Goal: Task Accomplishment & Management: Complete application form

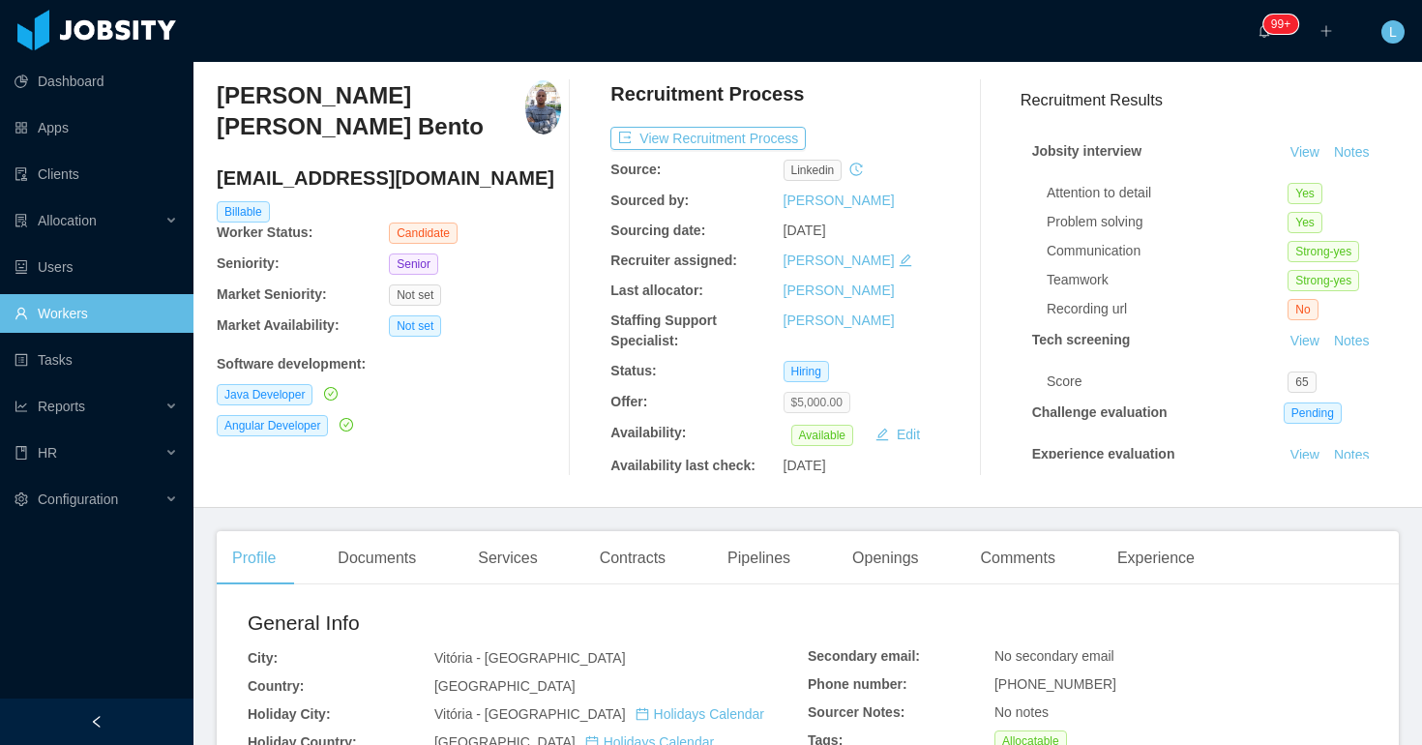
scroll to position [56, 0]
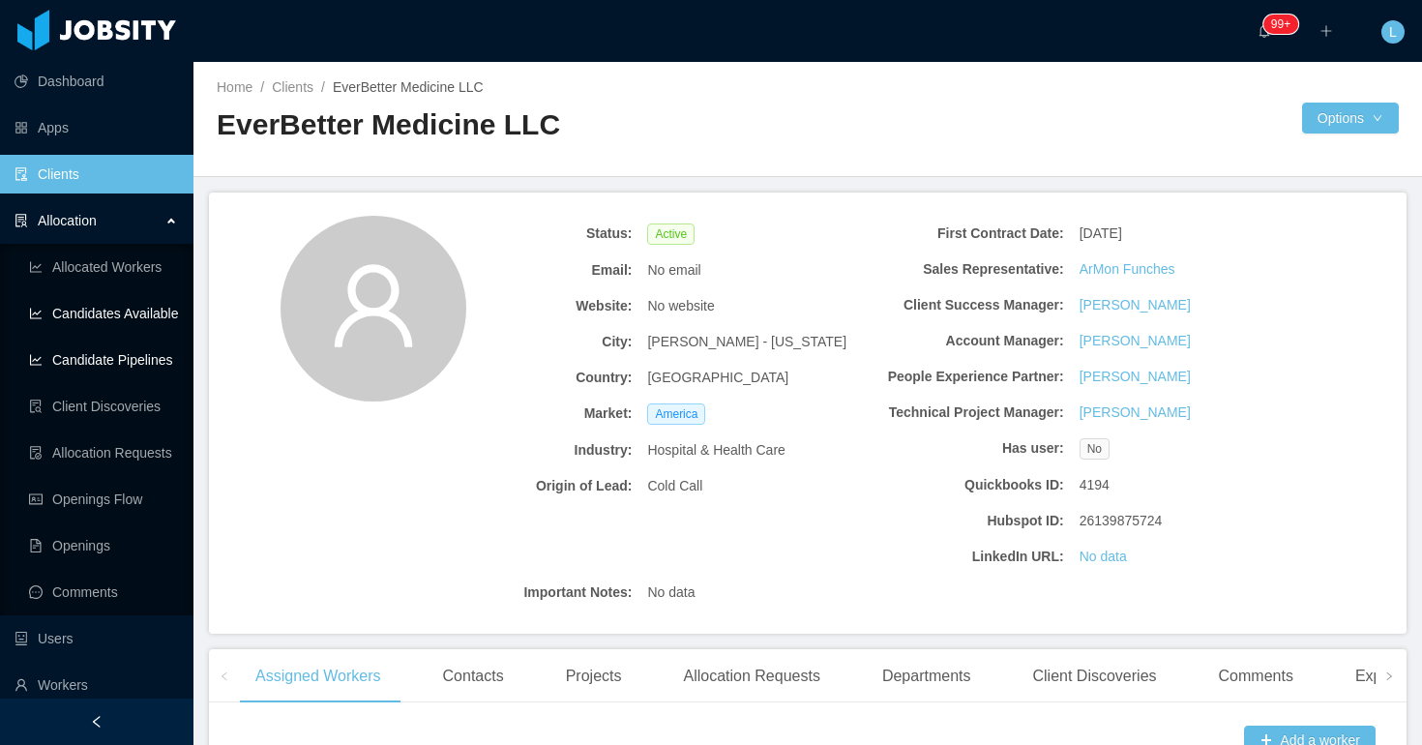
scroll to position [753, 0]
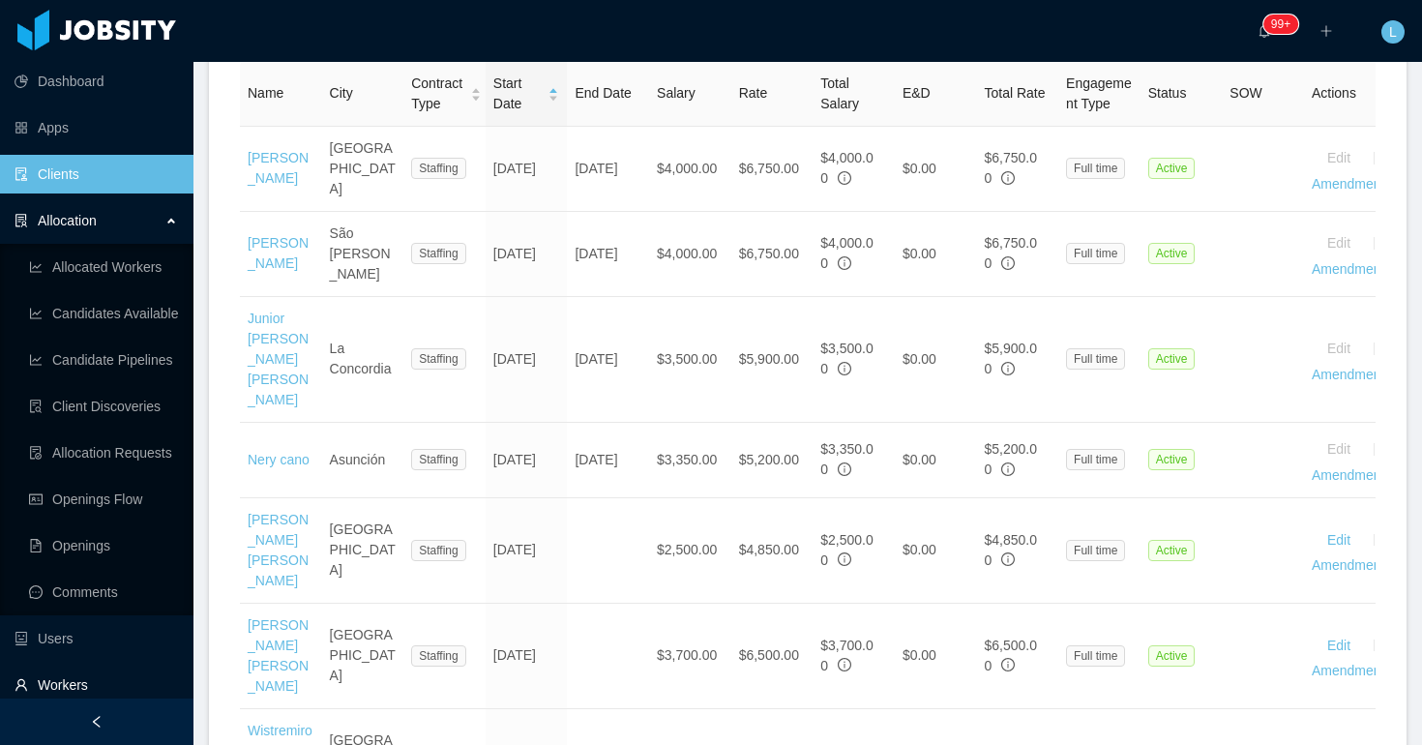
click at [67, 687] on link "Workers" at bounding box center [97, 685] width 164 height 39
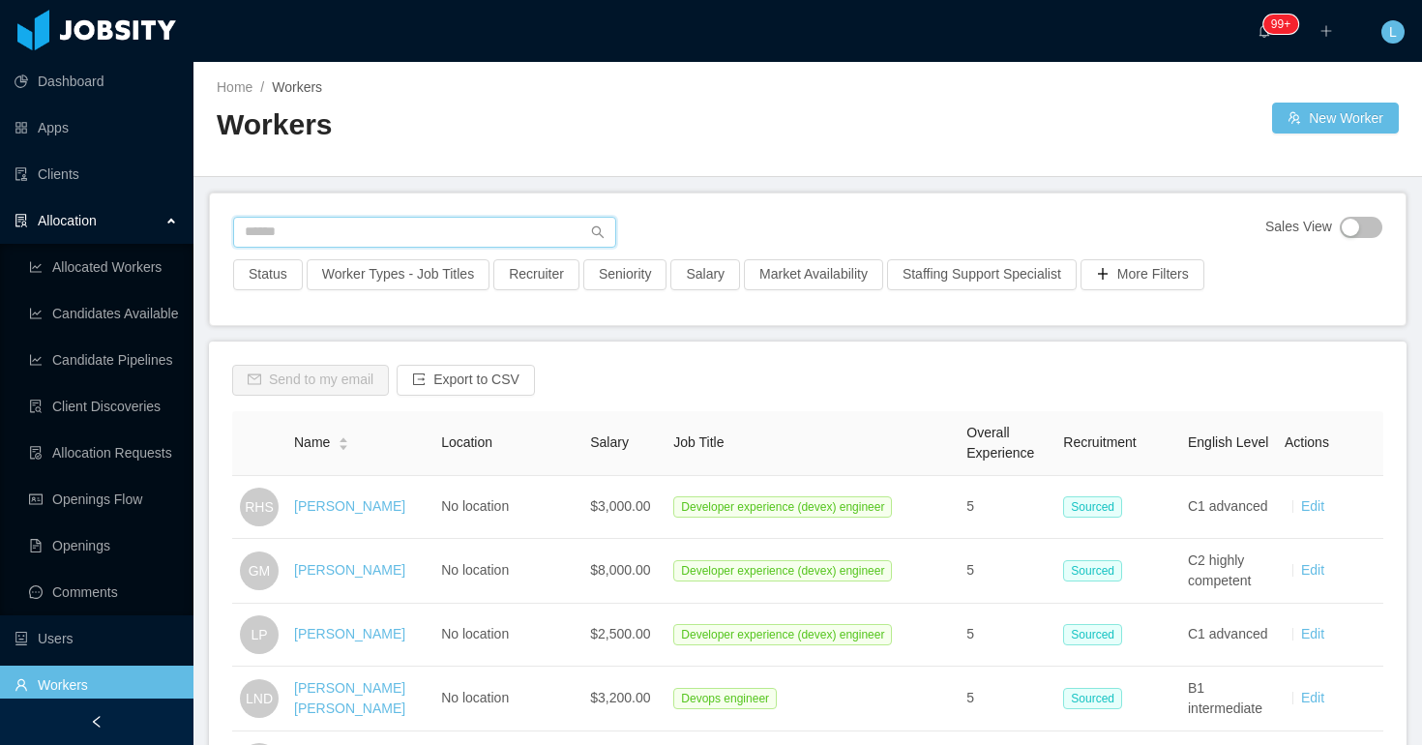
click at [374, 236] on input "text" at bounding box center [424, 232] width 383 height 31
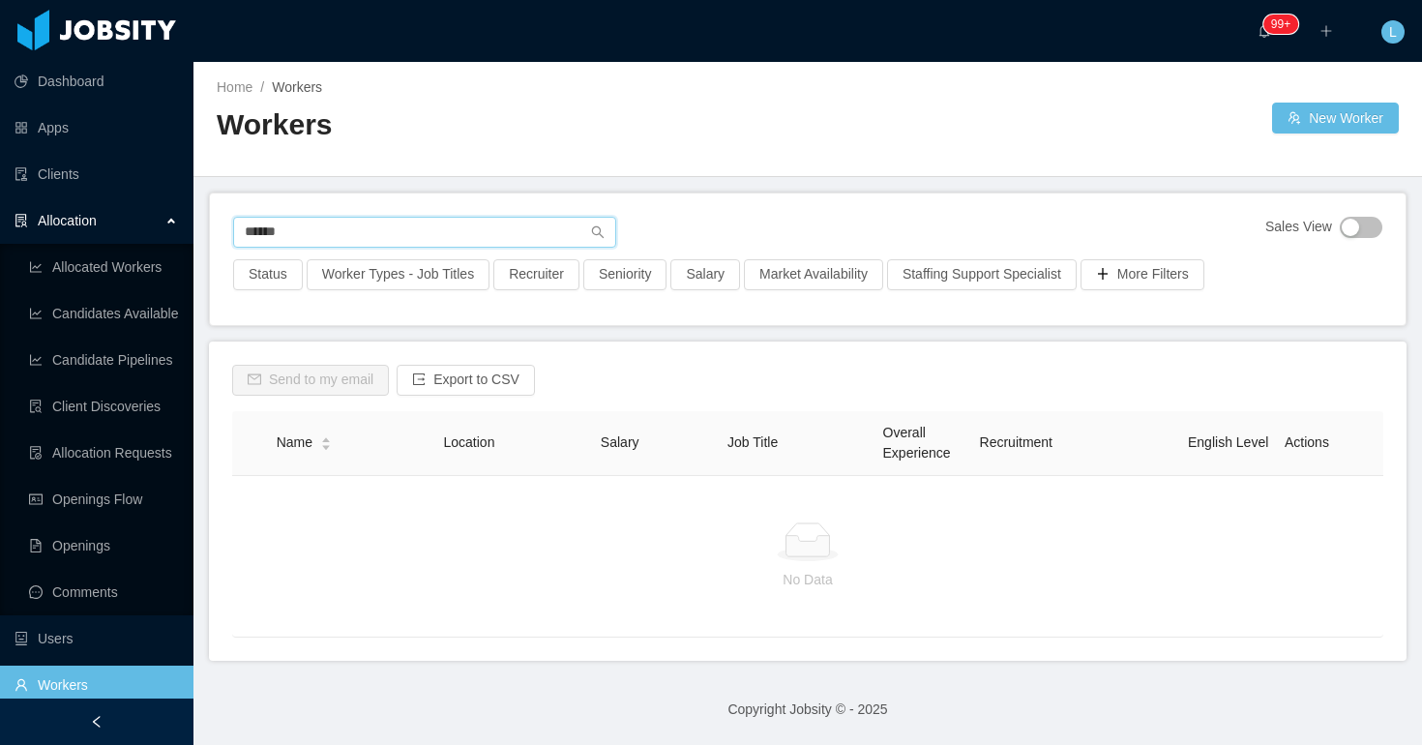
paste input "**********"
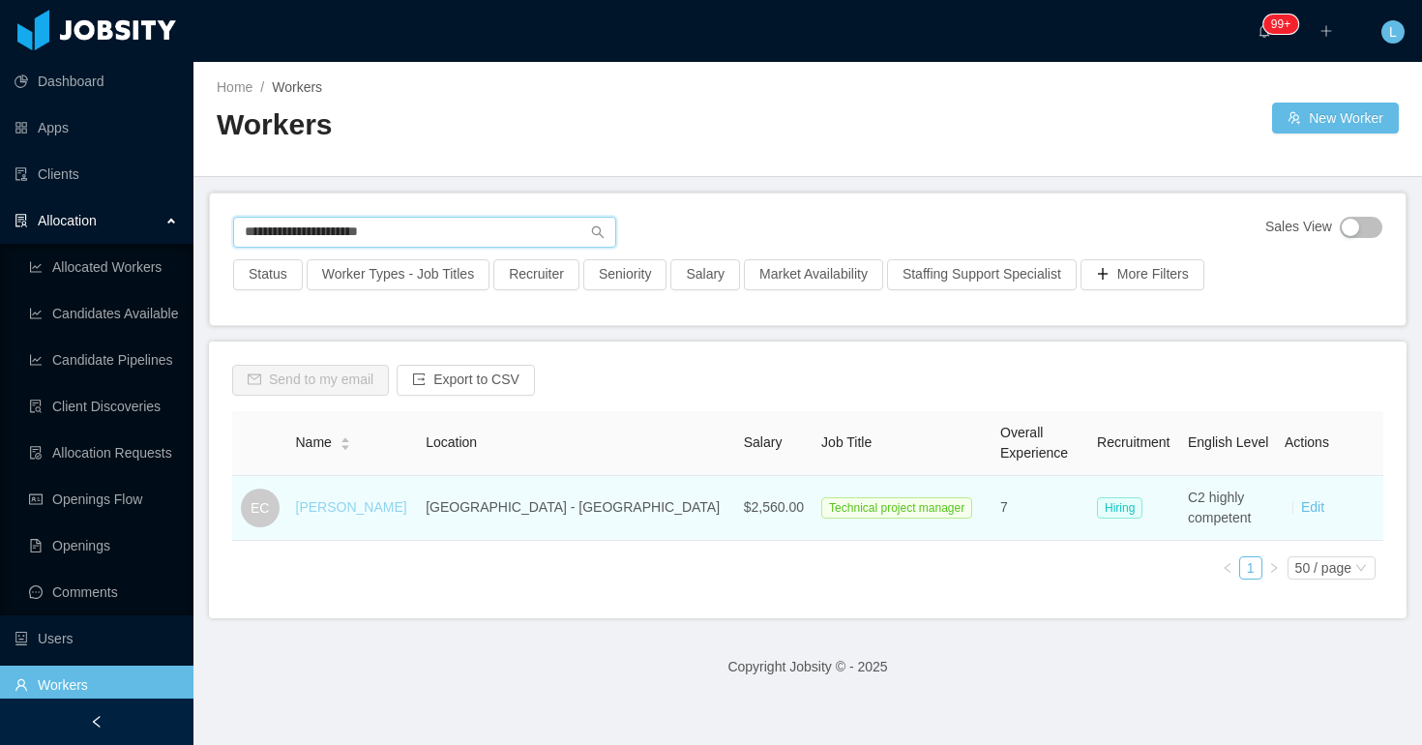
type input "**********"
click at [383, 504] on link "Edmund Ciego" at bounding box center [351, 506] width 111 height 15
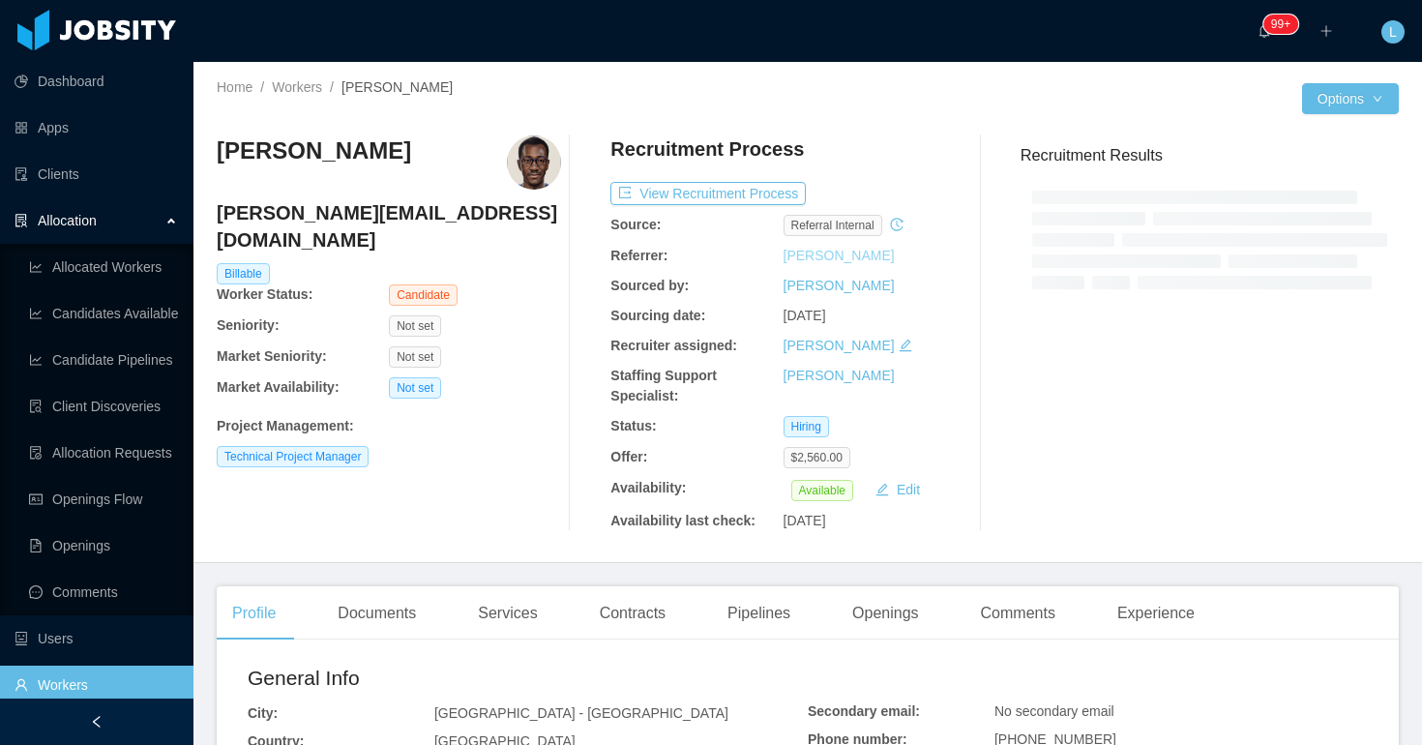
click at [820, 260] on link "Irice Reyes" at bounding box center [839, 255] width 111 height 15
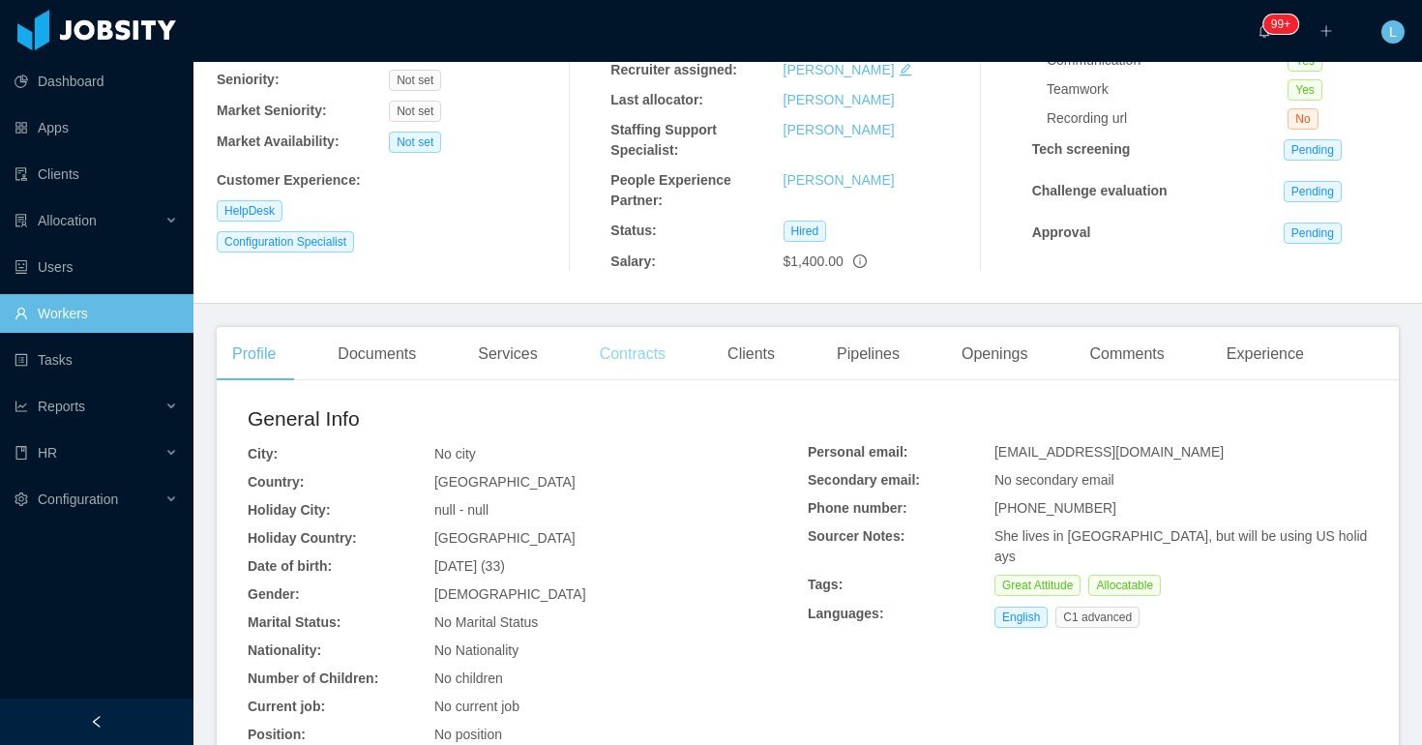
click at [608, 351] on div "Contracts" at bounding box center [632, 354] width 97 height 54
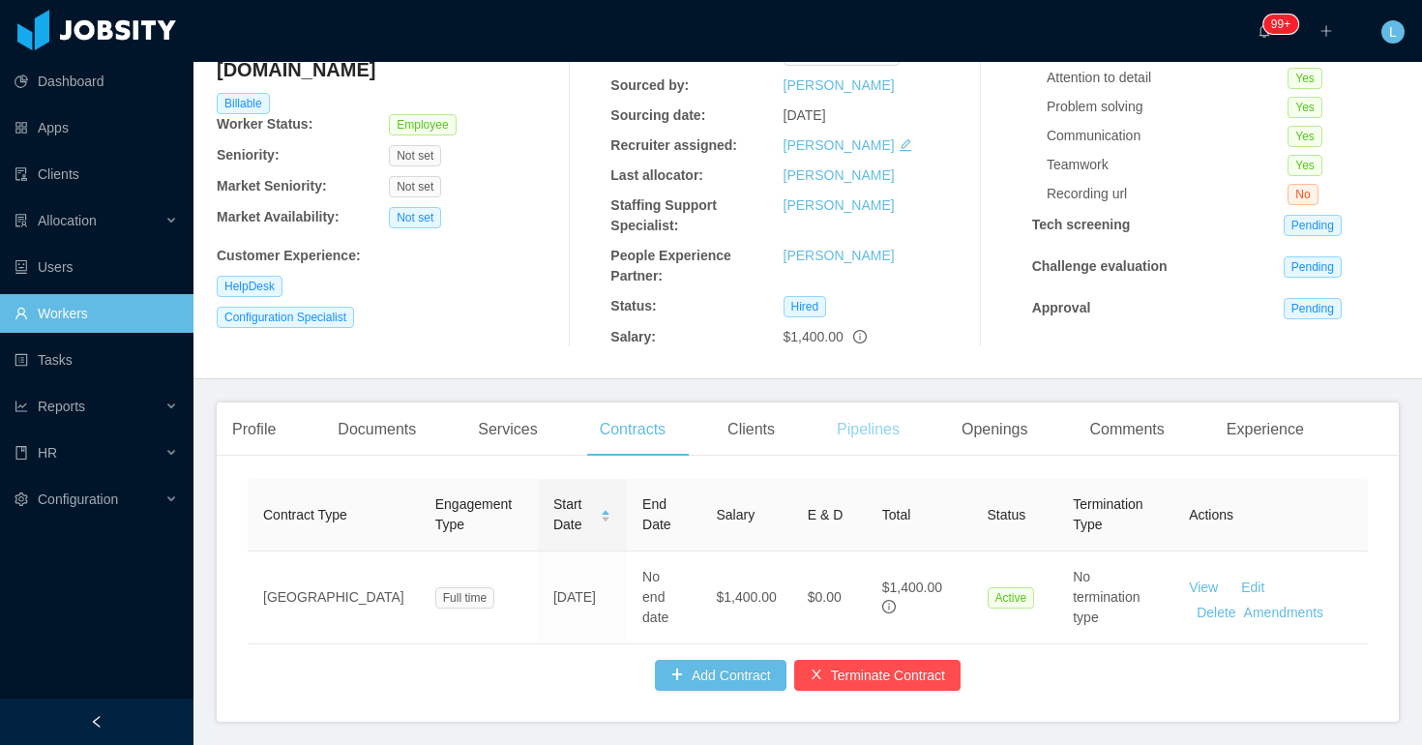
scroll to position [227, 0]
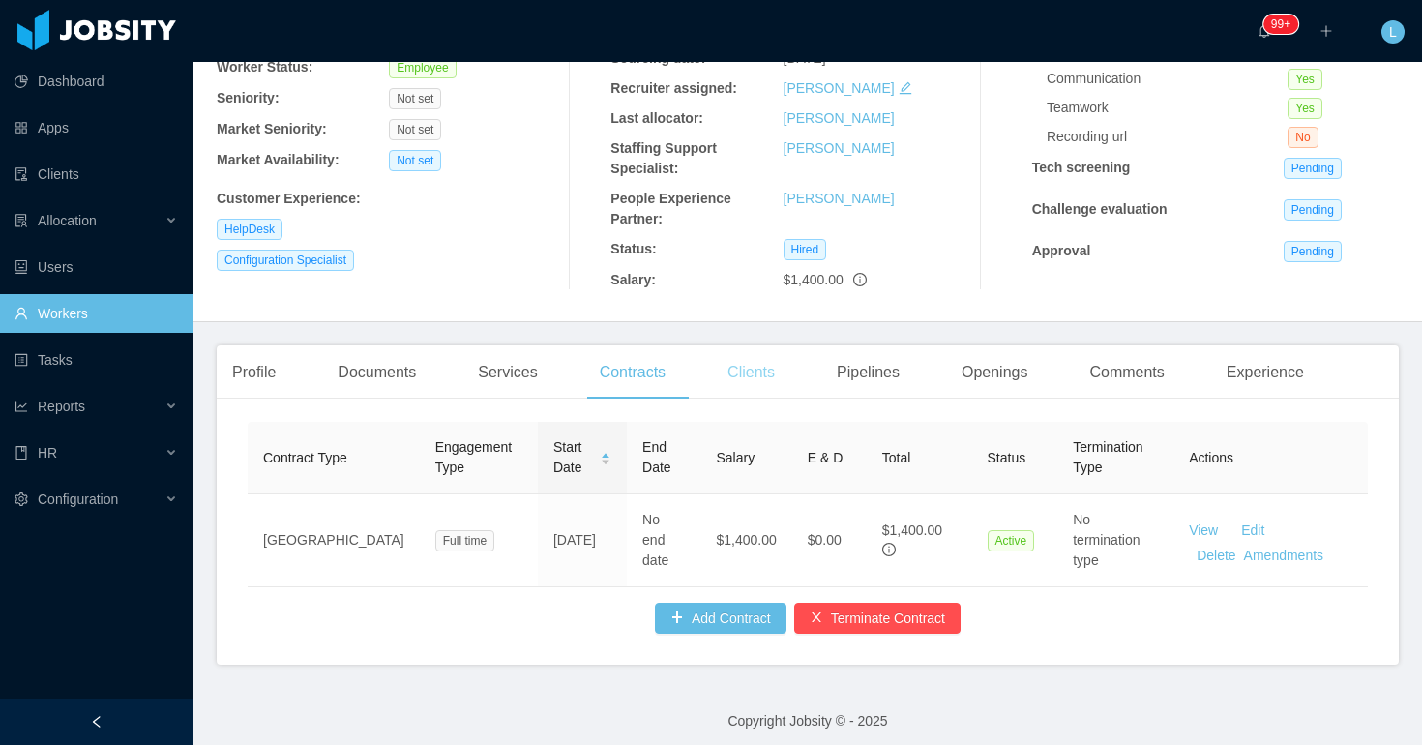
click at [769, 382] on div "Clients" at bounding box center [751, 372] width 78 height 54
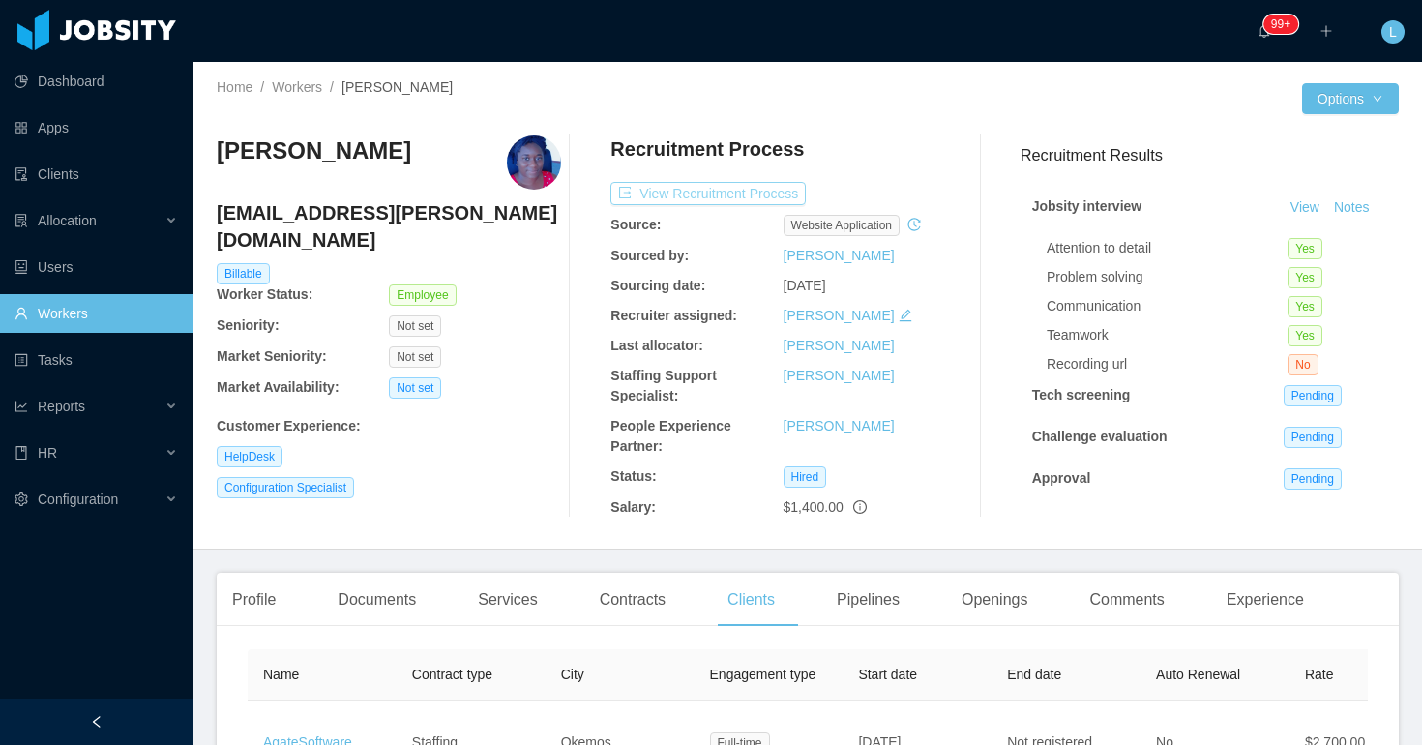
click at [684, 195] on button "View Recruitment Process" at bounding box center [708, 193] width 195 height 23
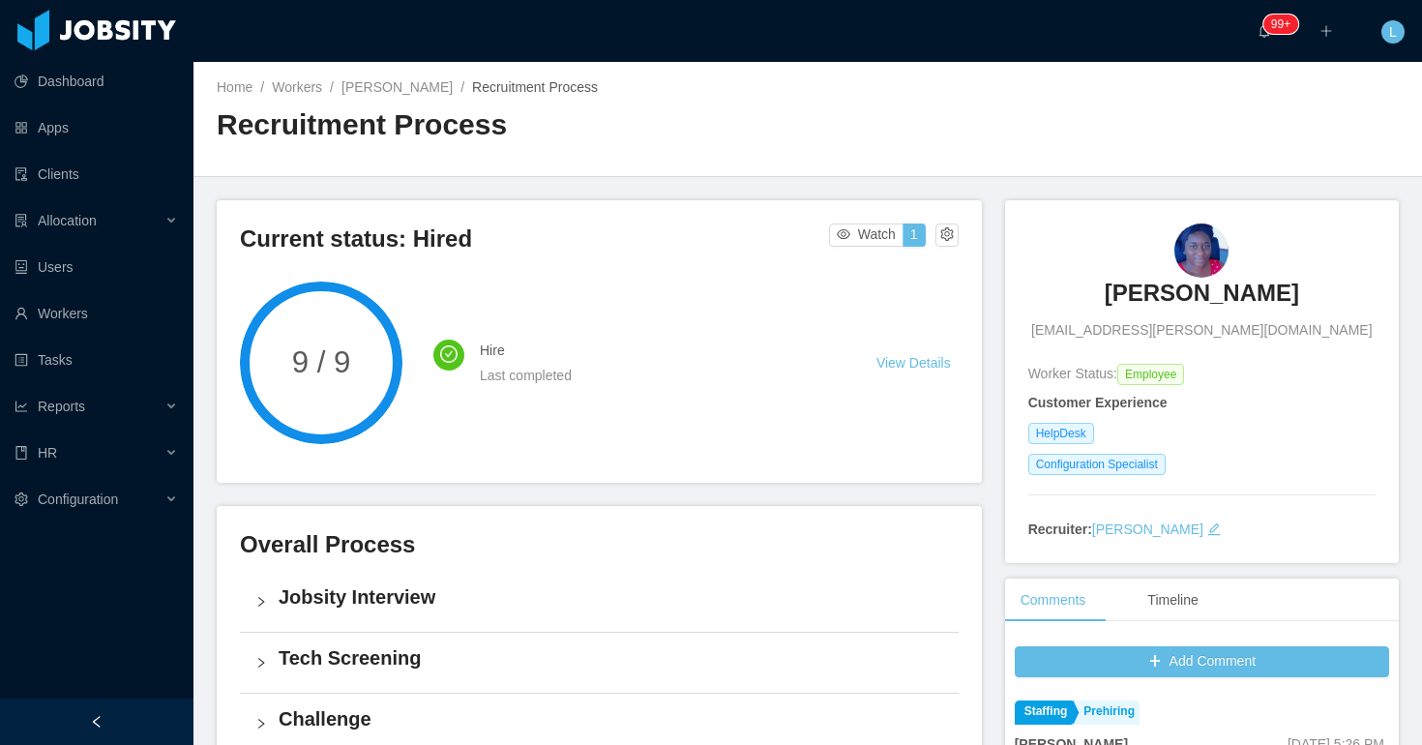
click at [1120, 261] on div "Irice Reyes irice.reyes@jobsity.com" at bounding box center [1202, 282] width 347 height 117
copy h3 "Irice Reyes"
click at [402, 77] on div "Home / Workers / Irice Reyes / Recruitment Process /" at bounding box center [512, 87] width 591 height 20
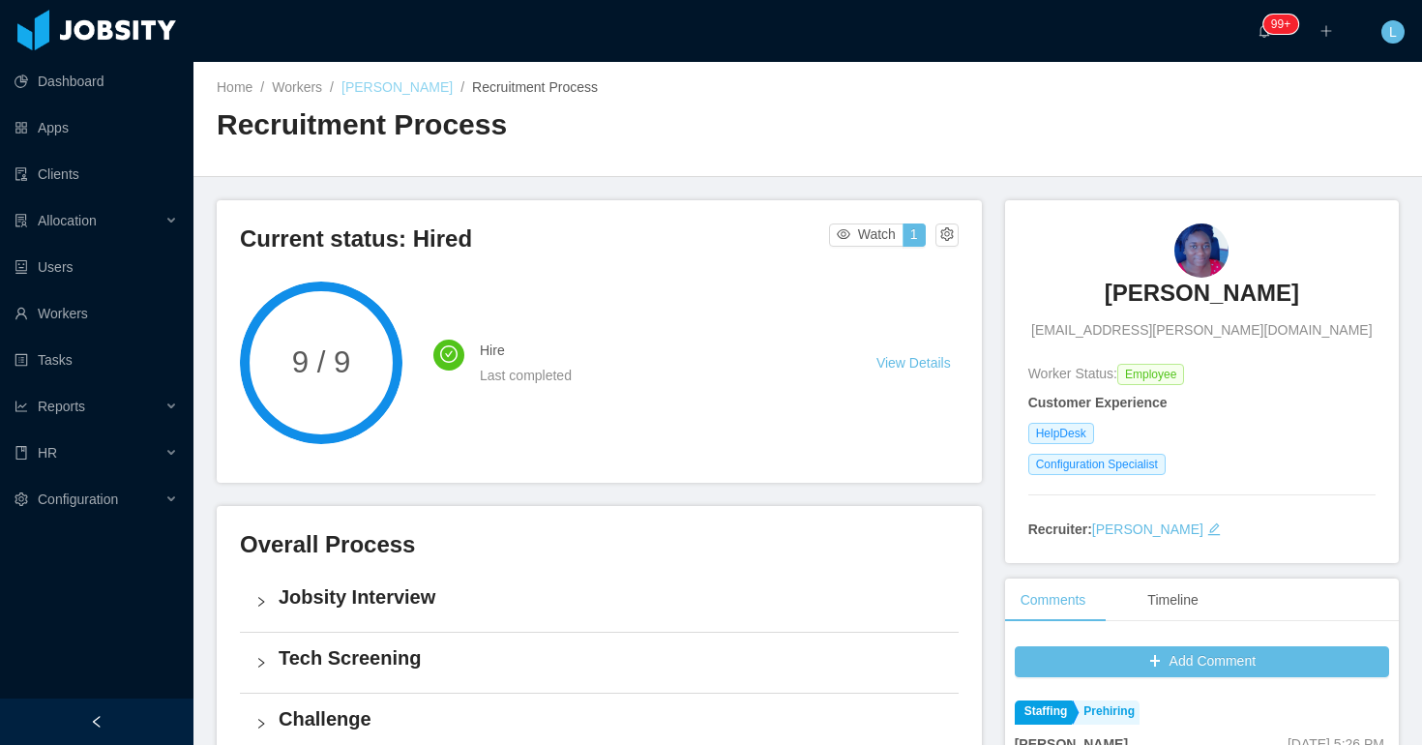
click at [401, 87] on link "Irice Reyes" at bounding box center [397, 86] width 111 height 15
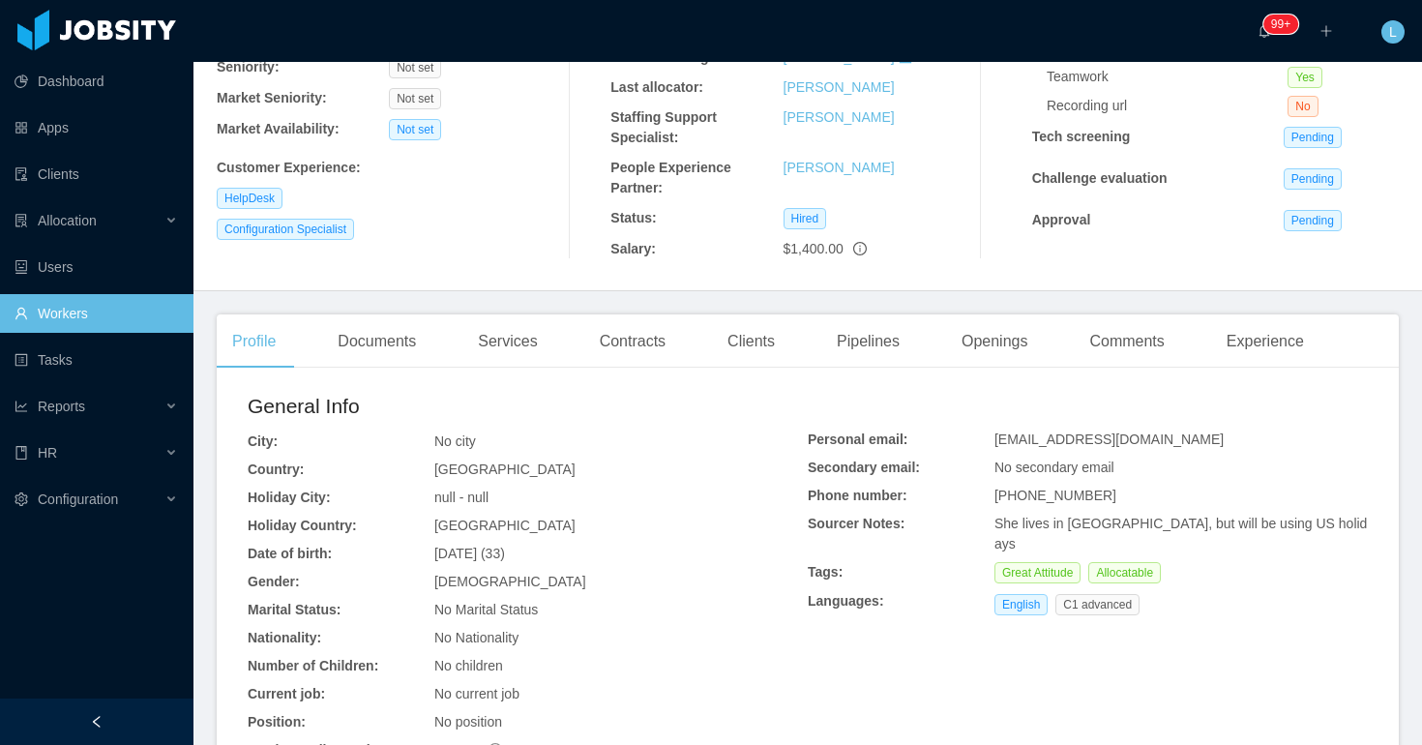
scroll to position [581, 0]
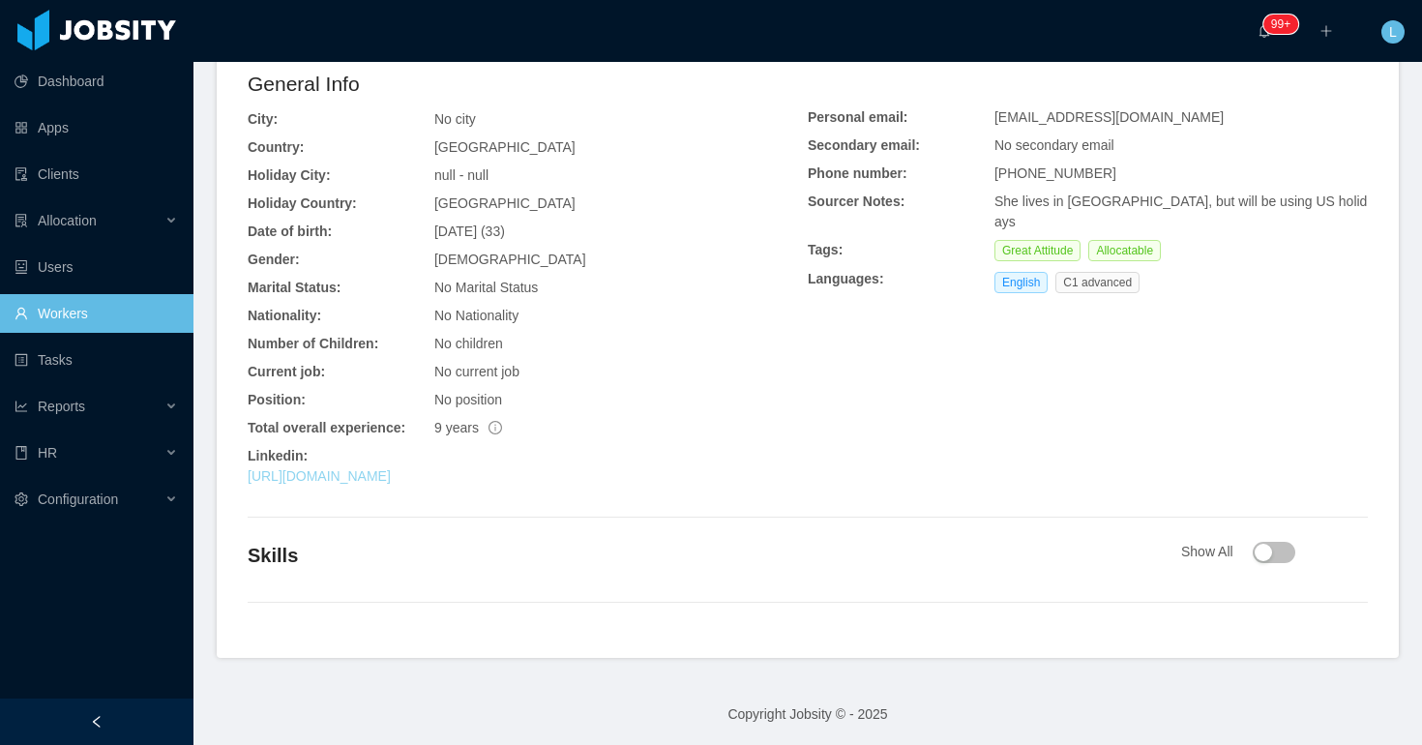
click at [391, 477] on link "https://www.linkedin.com/in/irice-r-88066672" at bounding box center [319, 475] width 143 height 15
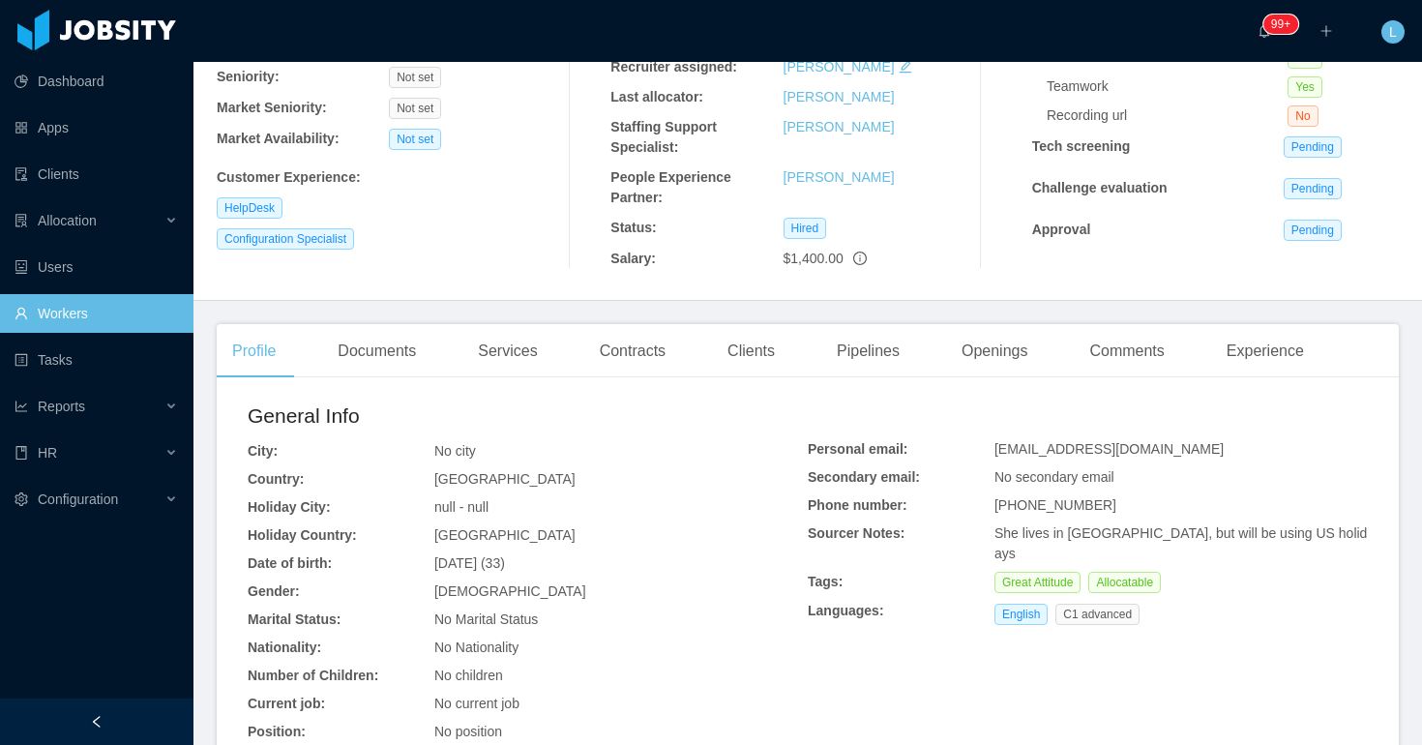
scroll to position [247, 0]
click at [671, 363] on div "Contracts" at bounding box center [632, 353] width 97 height 54
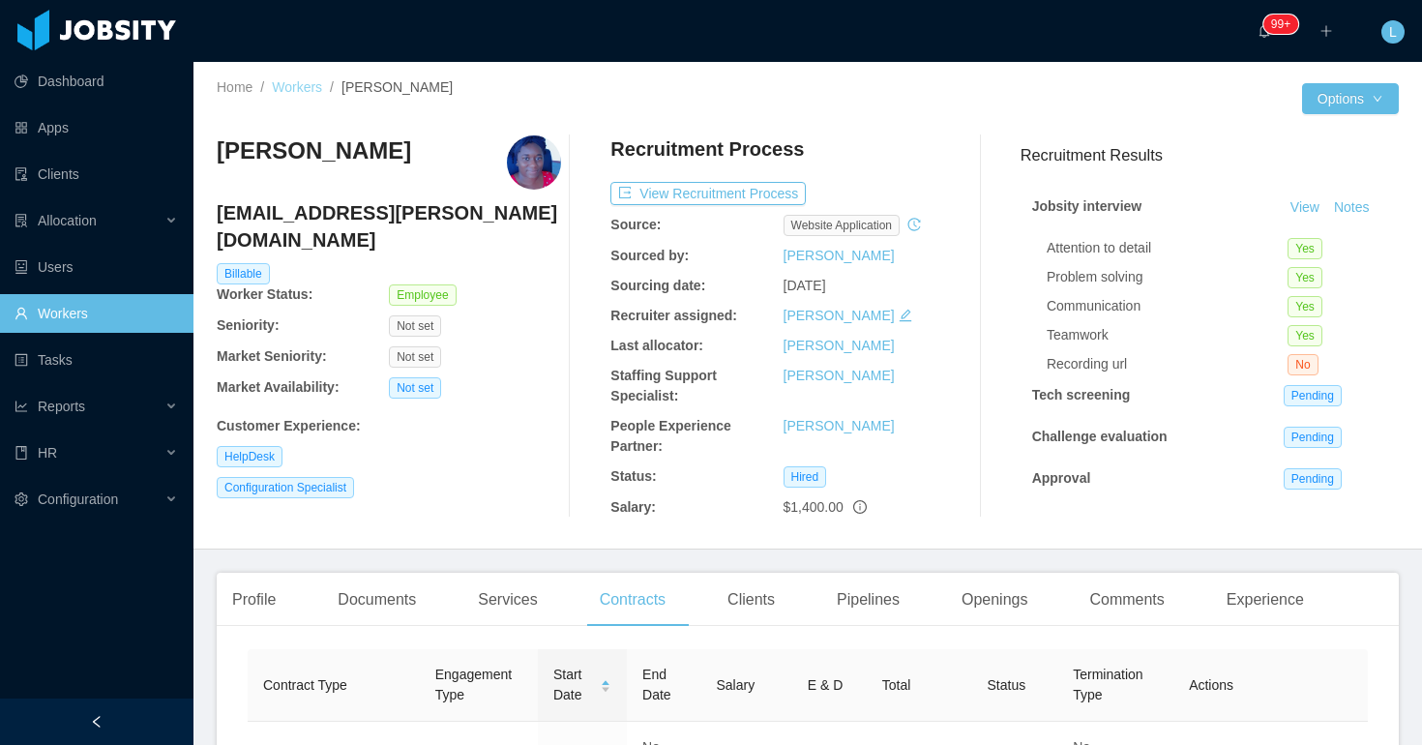
click at [289, 87] on link "Workers" at bounding box center [297, 86] width 50 height 15
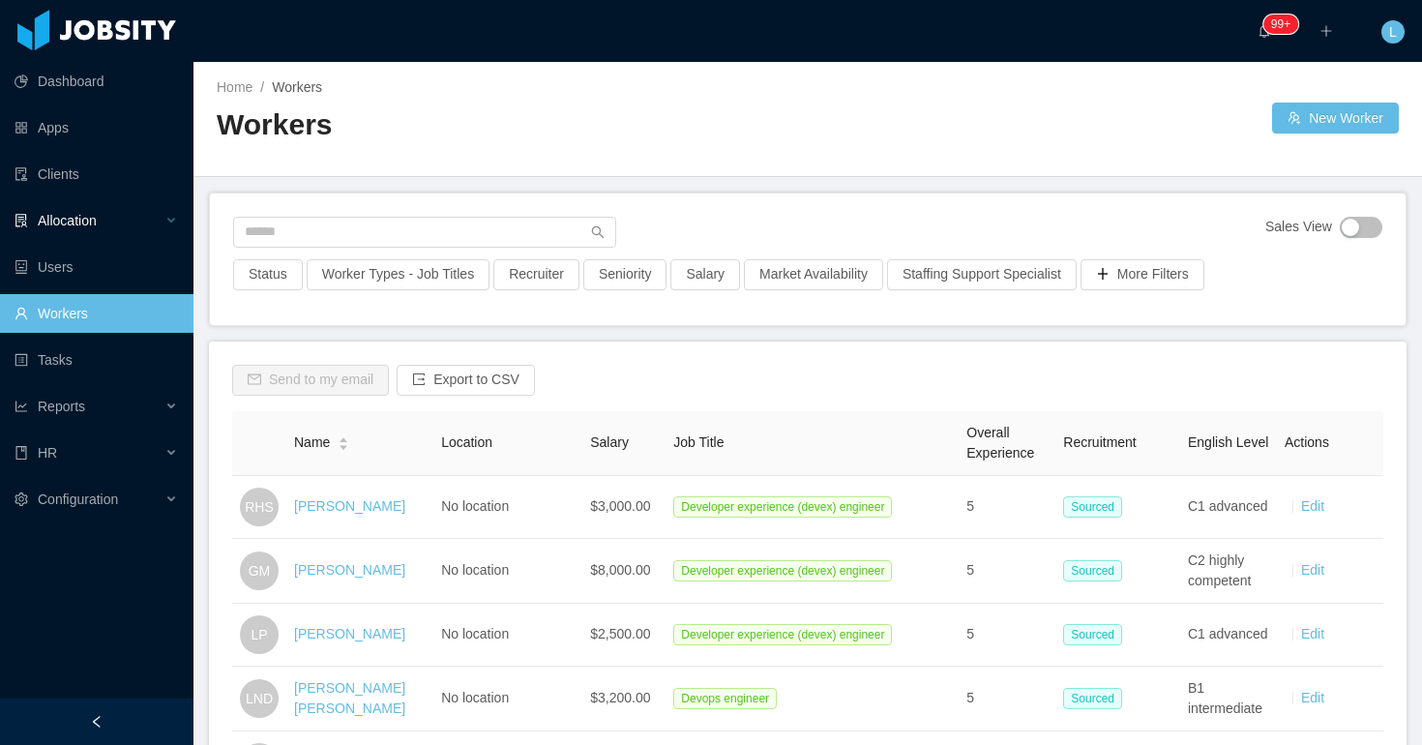
click at [77, 218] on span "Allocation" at bounding box center [67, 220] width 59 height 15
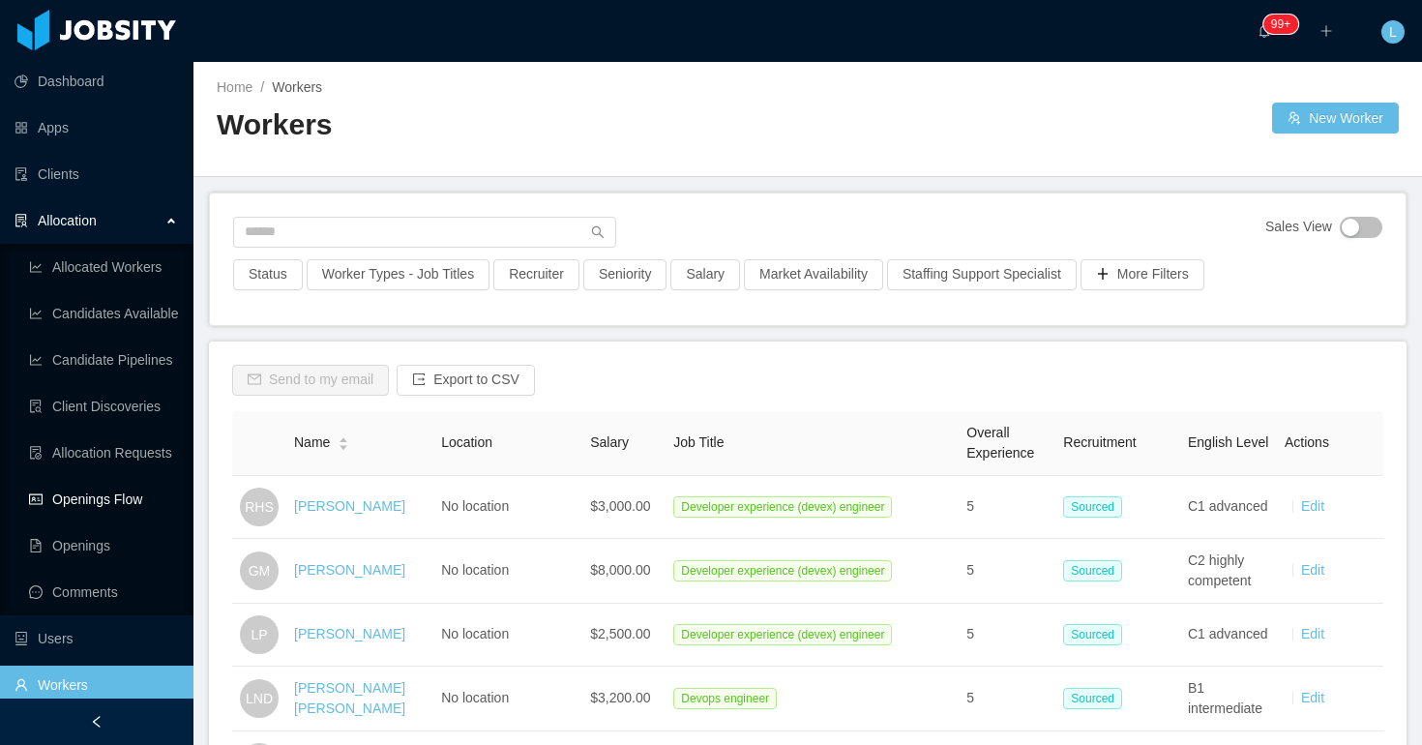
click at [122, 496] on link "Openings Flow" at bounding box center [103, 499] width 149 height 39
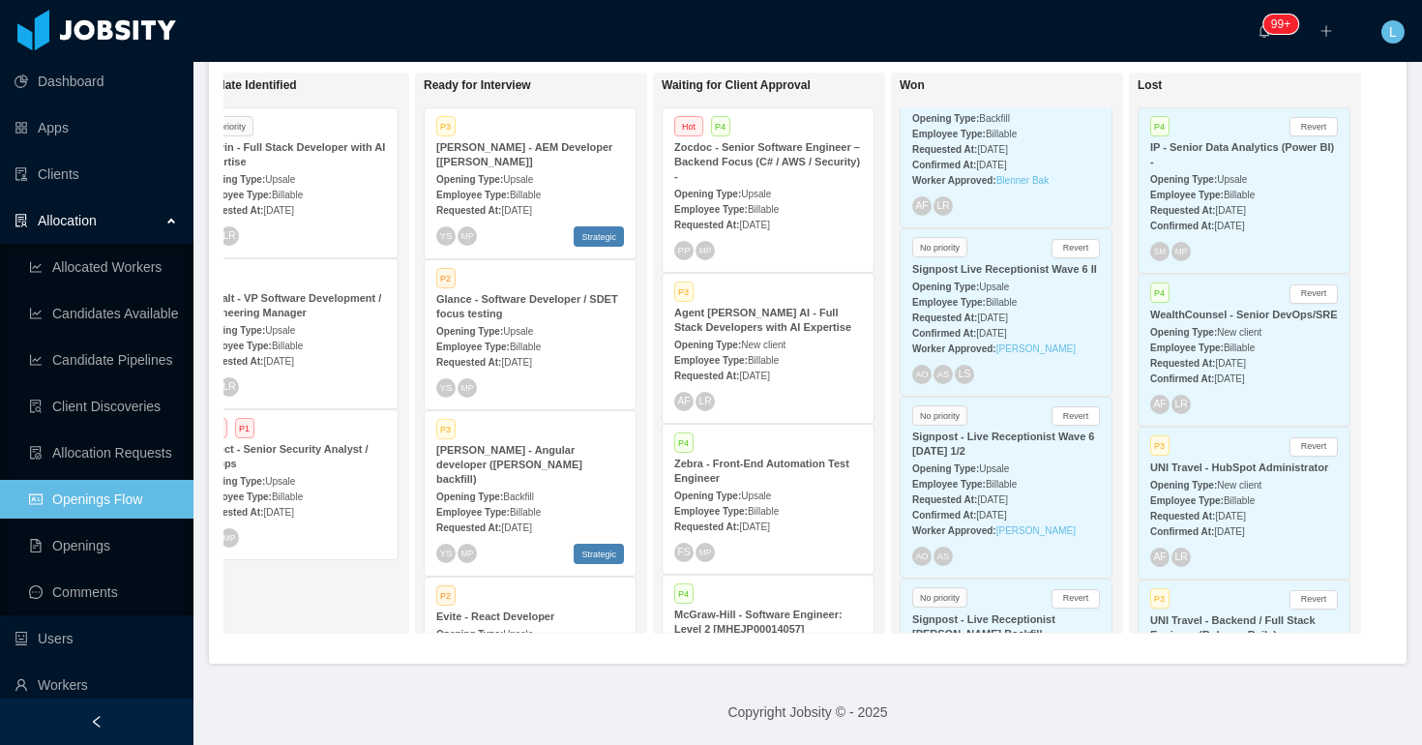
scroll to position [5305, 0]
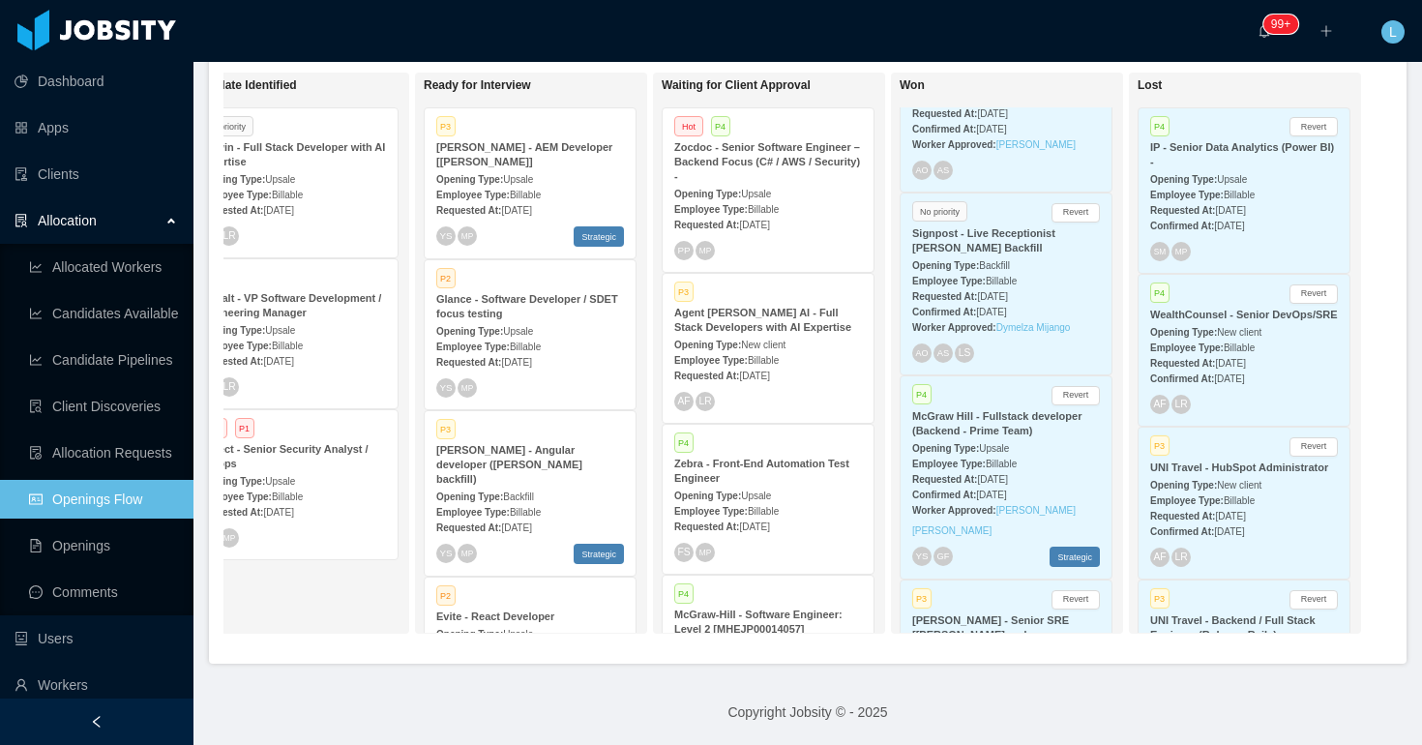
click at [83, 194] on ul "Dashboard Apps Clients Allocation Allocated Workers Candidates Available Candid…" at bounding box center [97, 476] width 194 height 836
click at [79, 223] on span "Allocation" at bounding box center [67, 220] width 59 height 15
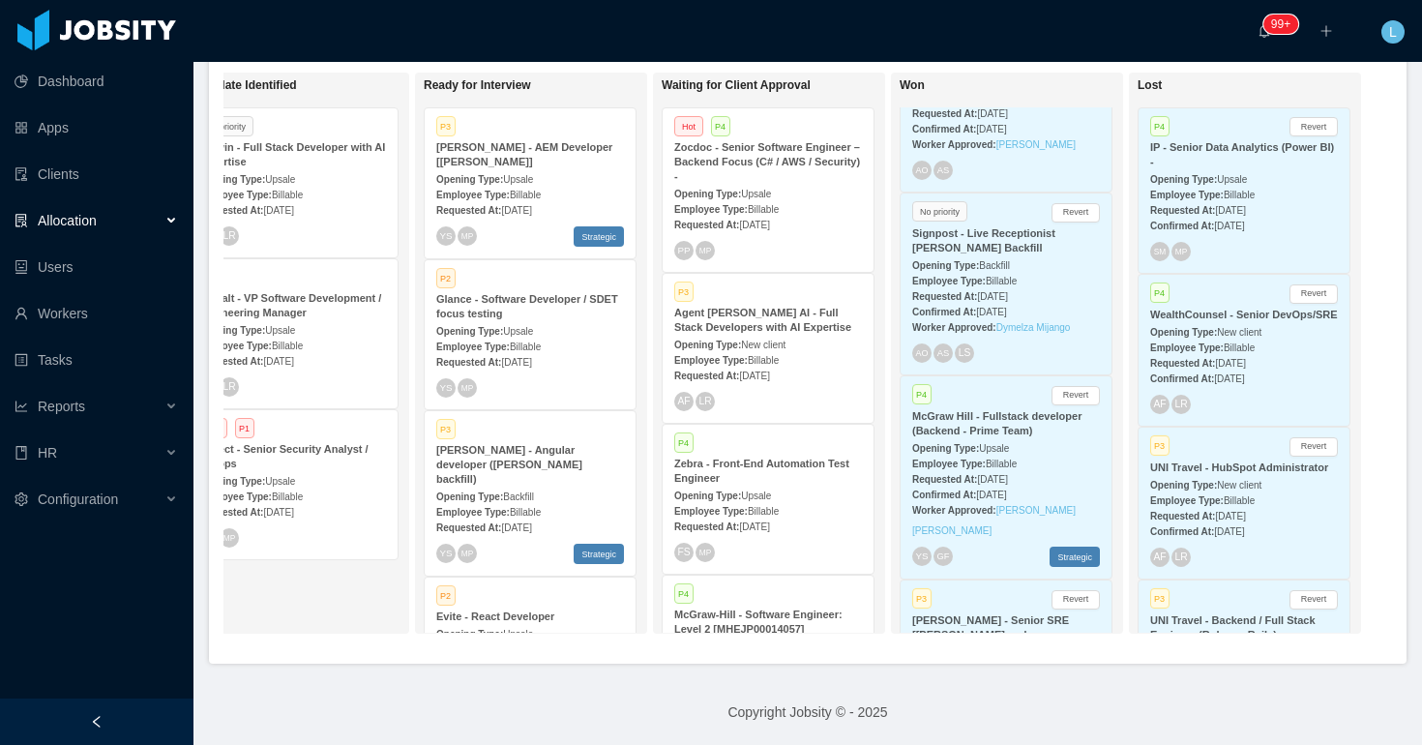
click at [100, 219] on div "Allocation" at bounding box center [97, 220] width 194 height 39
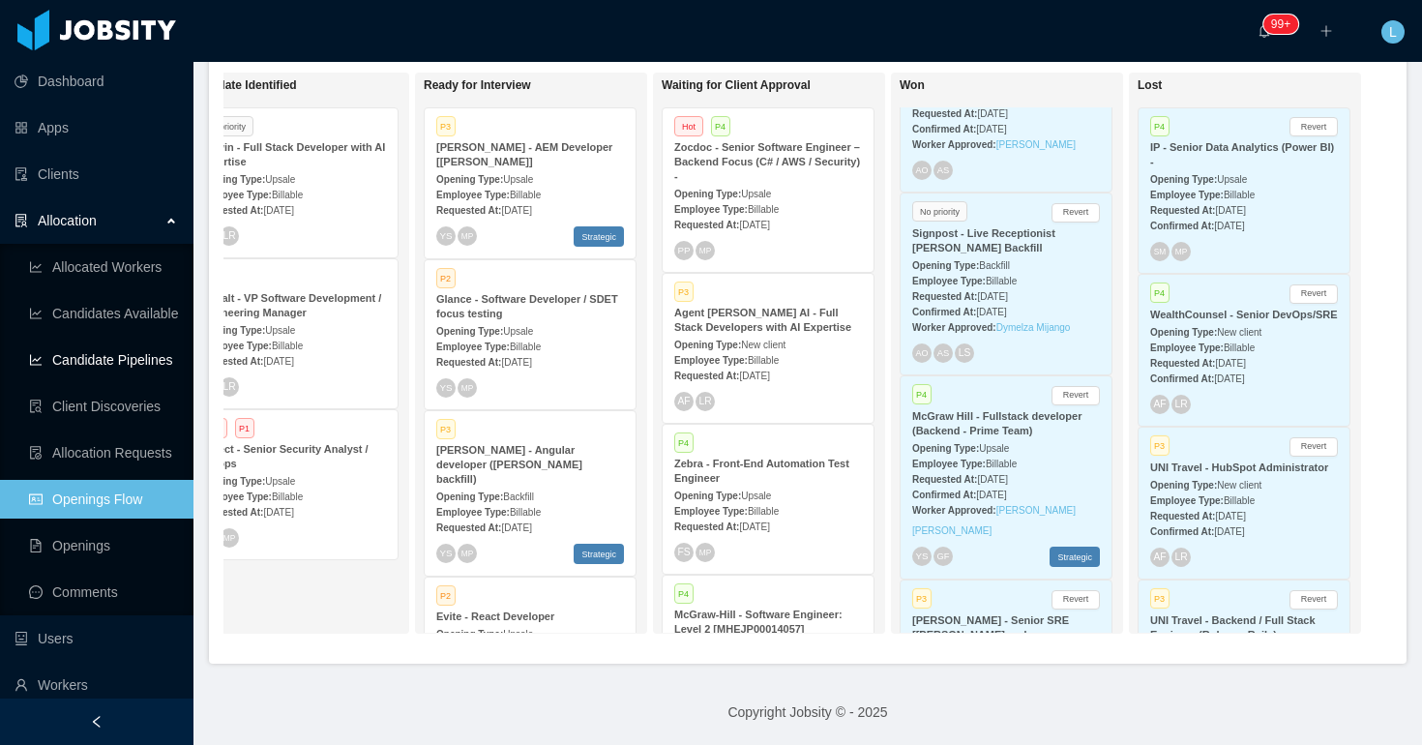
click at [120, 362] on link "Candidate Pipelines" at bounding box center [103, 360] width 149 height 39
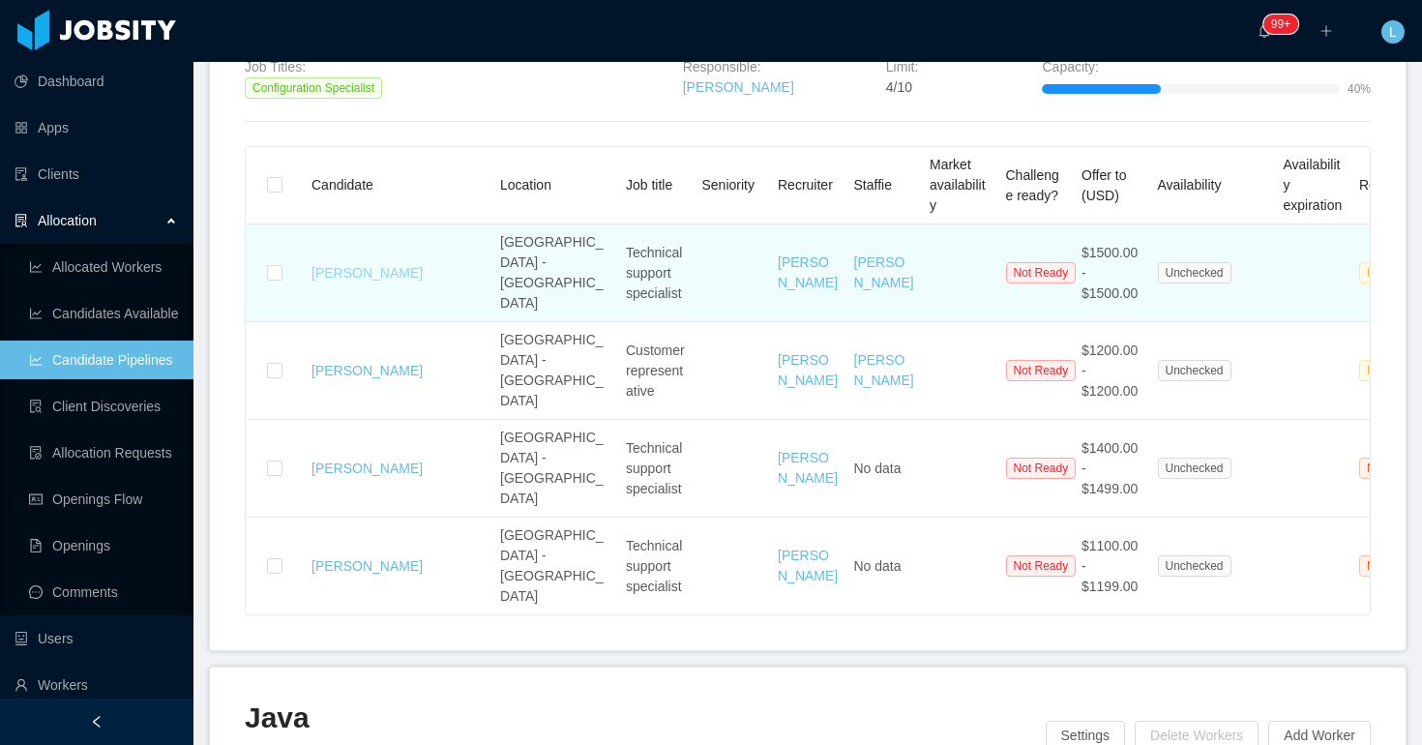
click at [390, 265] on link "Francisco Fuentes" at bounding box center [367, 272] width 111 height 15
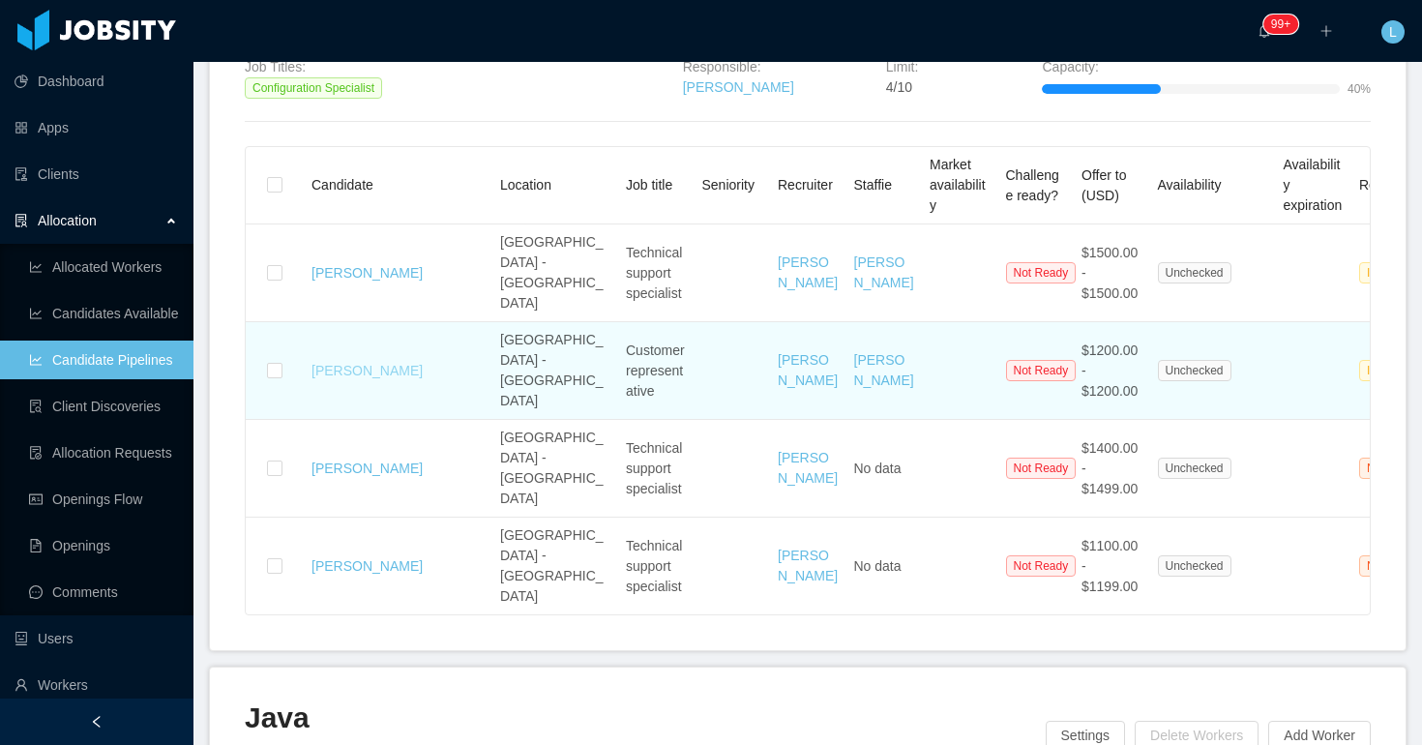
click at [366, 363] on link "Steven Funes" at bounding box center [367, 370] width 111 height 15
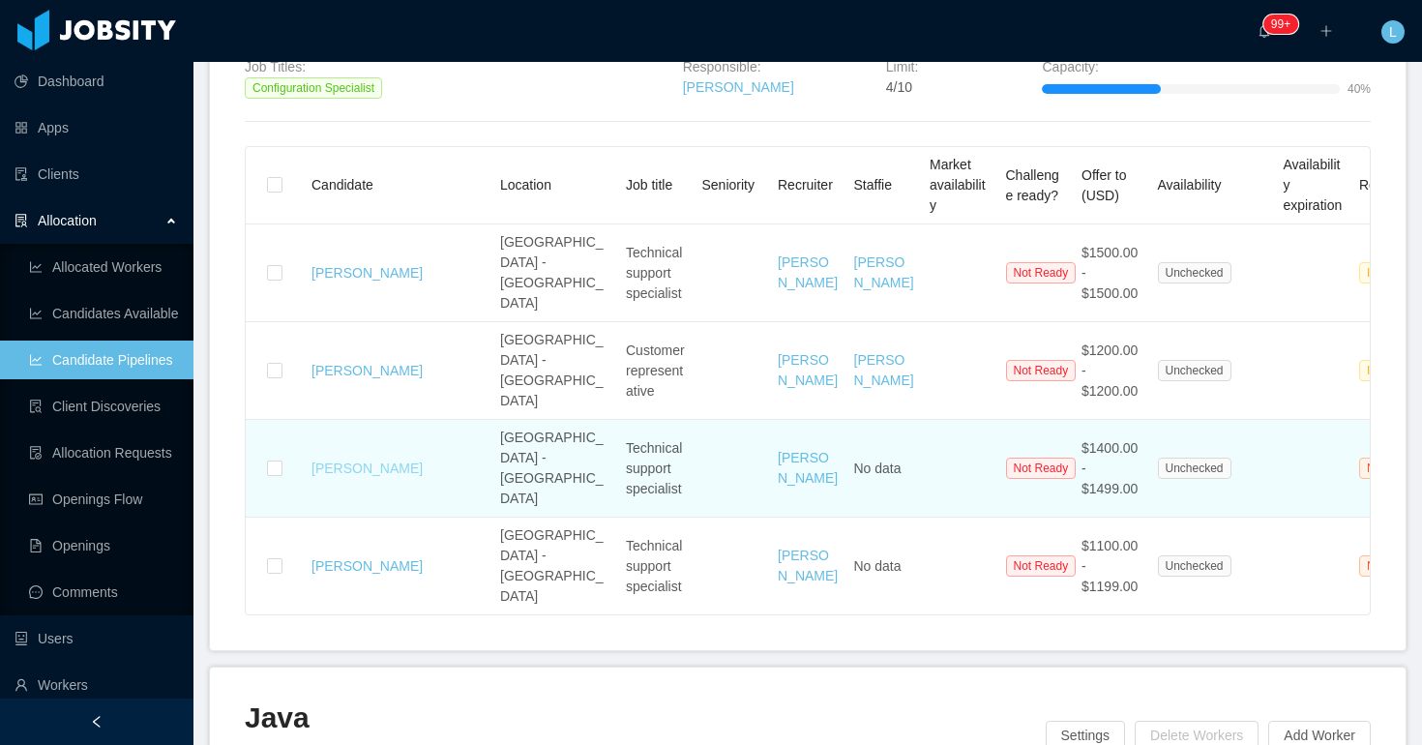
click at [356, 461] on link "Mario Marmol" at bounding box center [367, 468] width 111 height 15
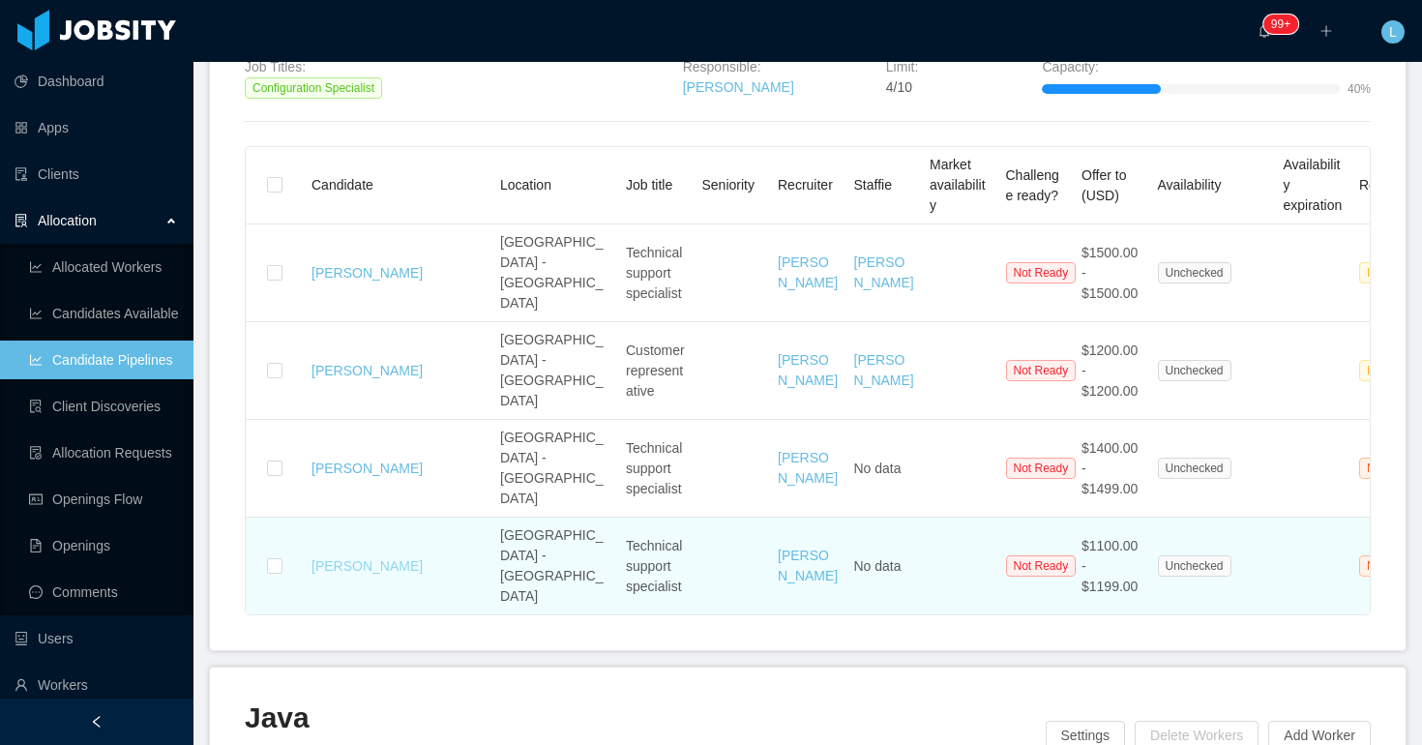
click at [350, 558] on link "Juan Marmol" at bounding box center [367, 565] width 111 height 15
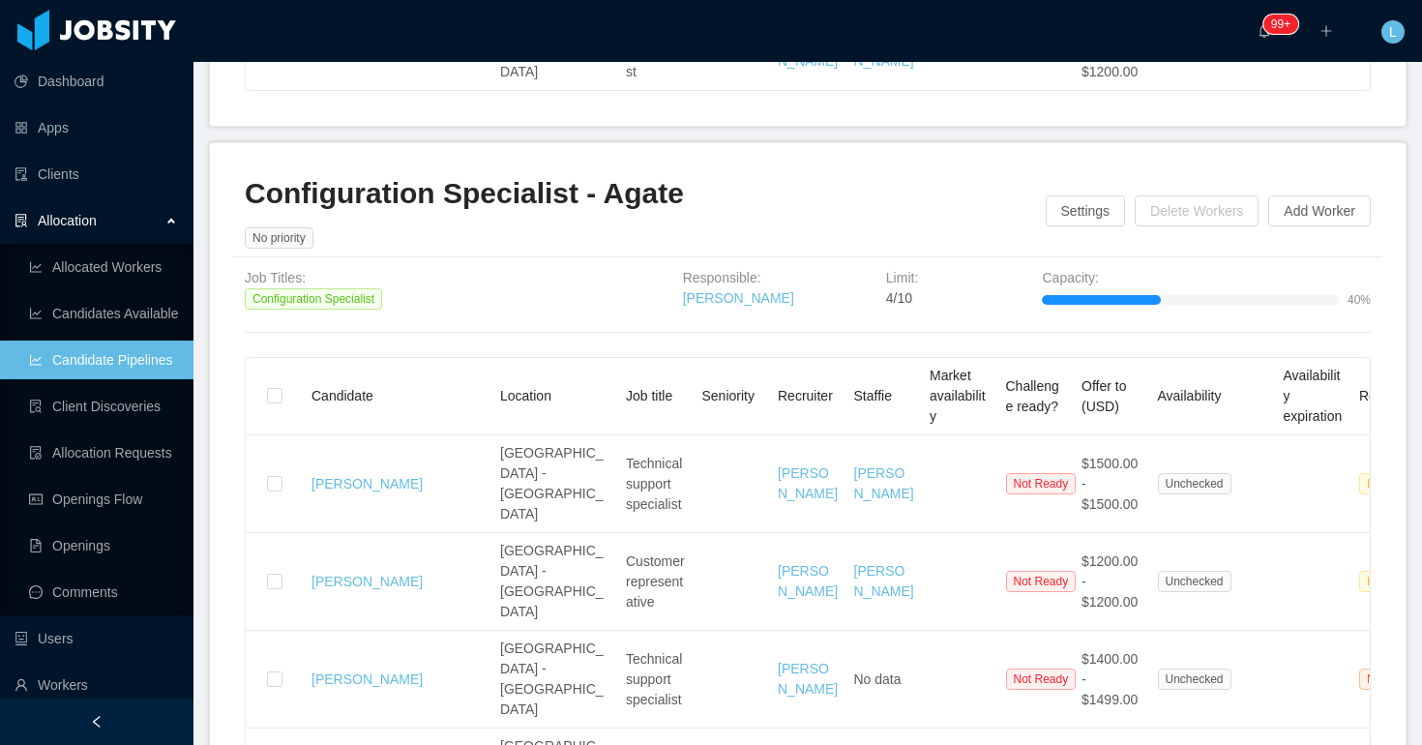
scroll to position [3232, 0]
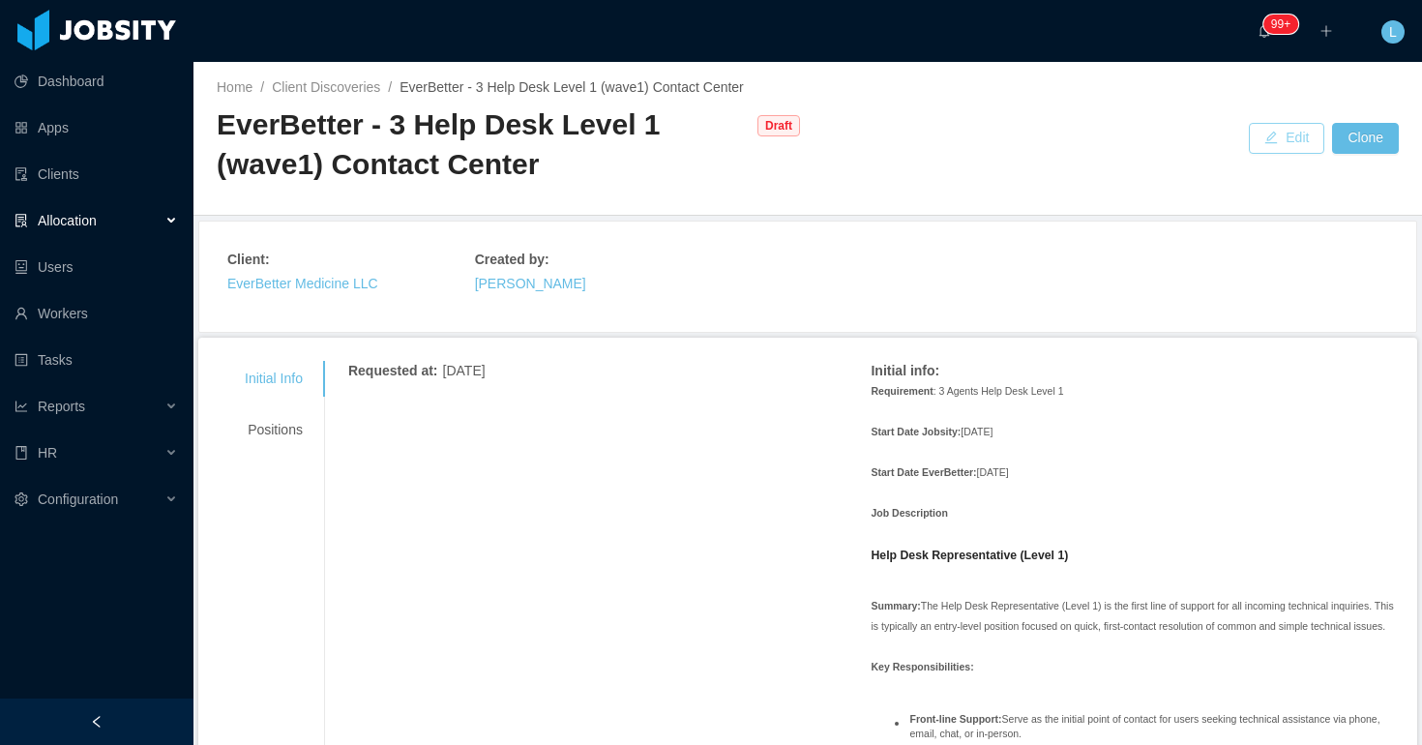
click at [1291, 142] on button "Edit" at bounding box center [1286, 138] width 75 height 31
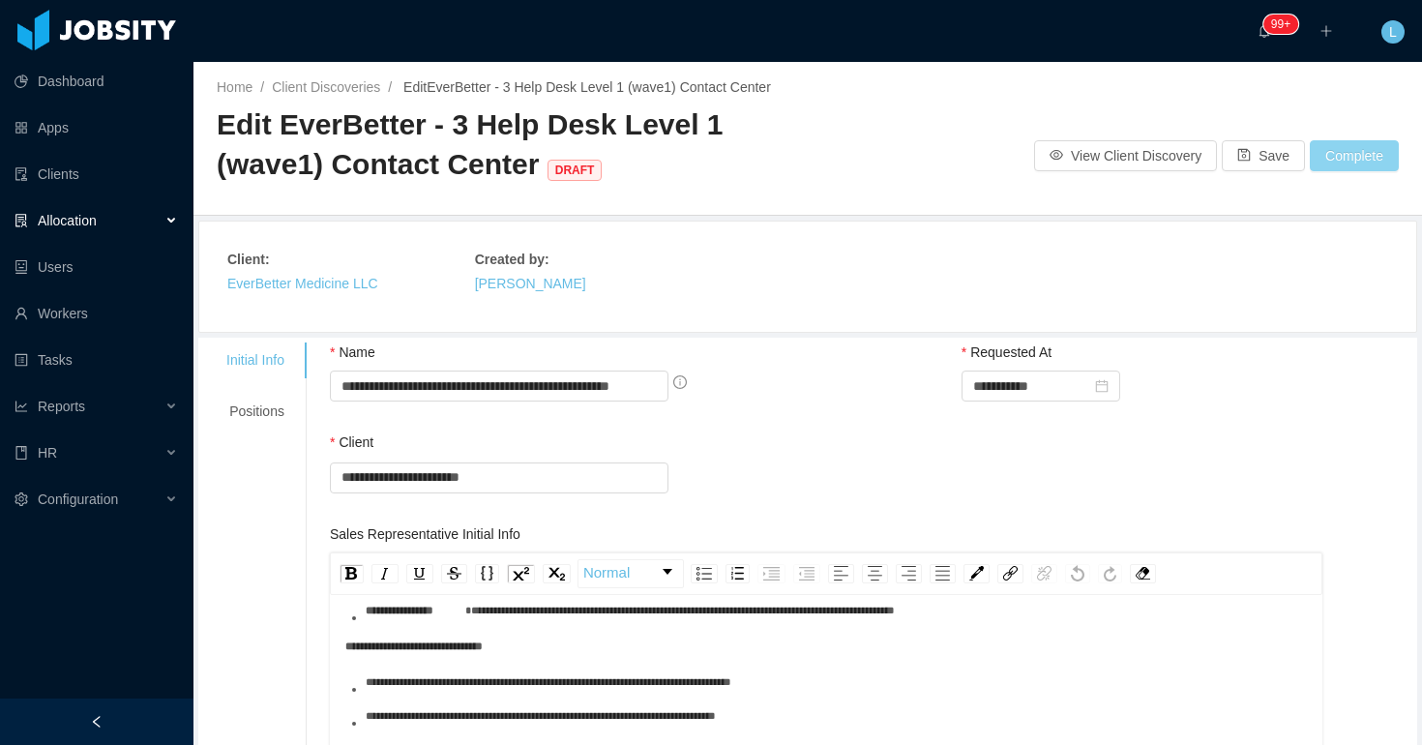
click at [1348, 159] on button "Complete" at bounding box center [1354, 155] width 89 height 31
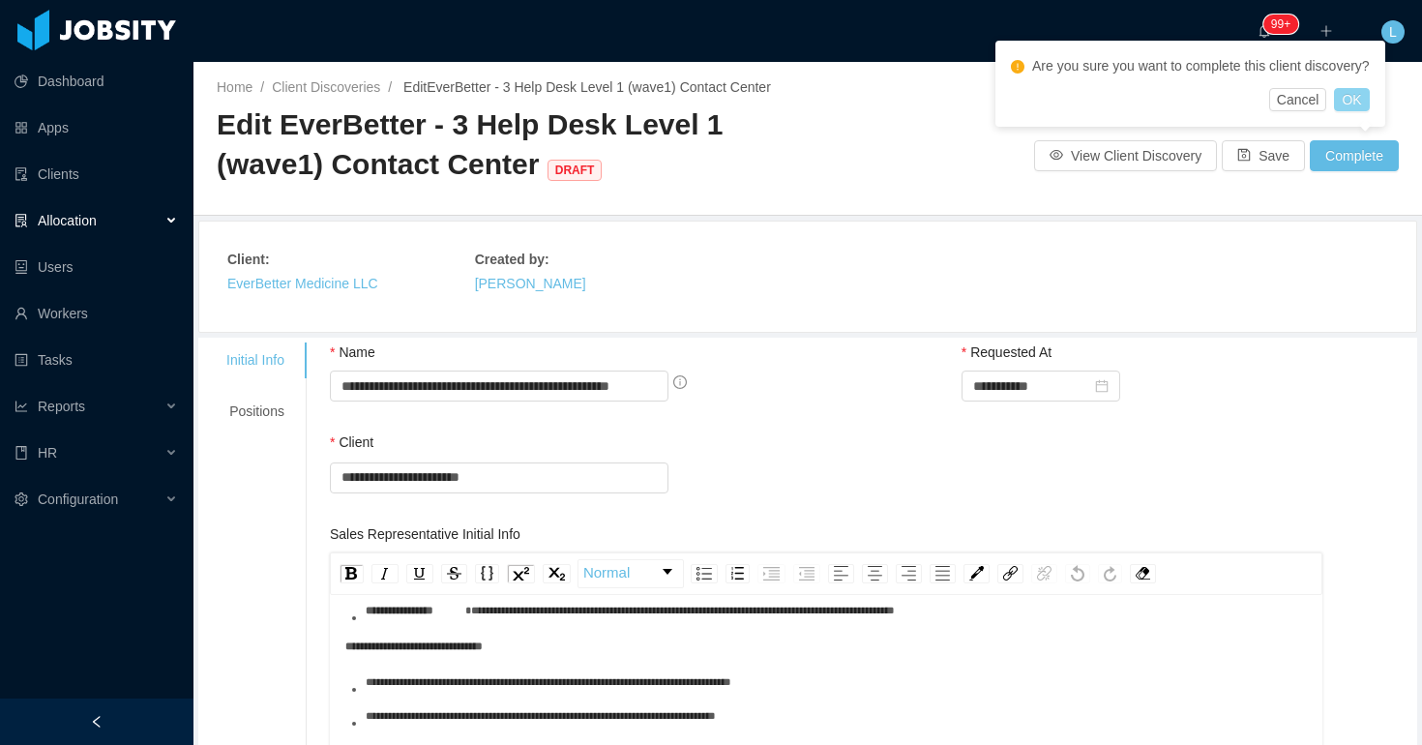
click at [1369, 103] on button "OK" at bounding box center [1351, 99] width 35 height 23
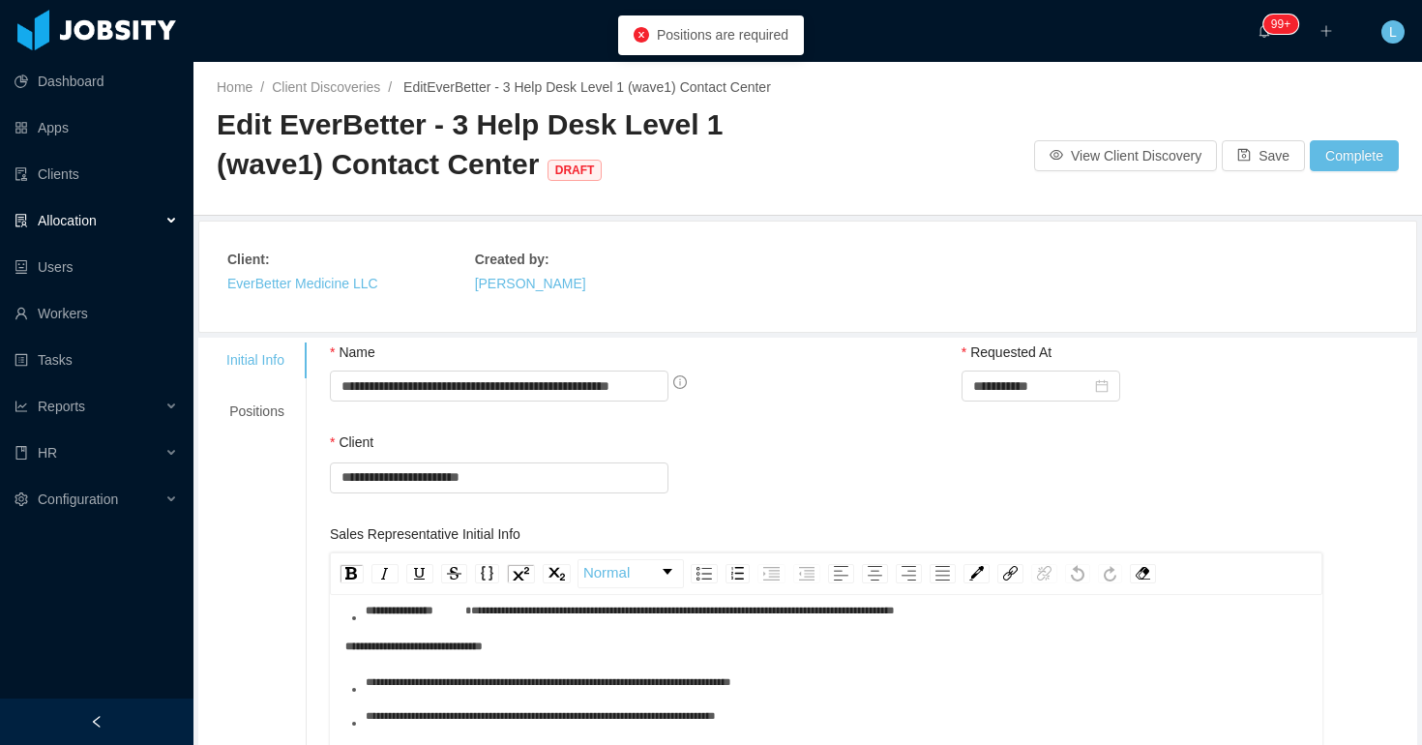
click at [264, 423] on div "Positions" at bounding box center [255, 412] width 105 height 36
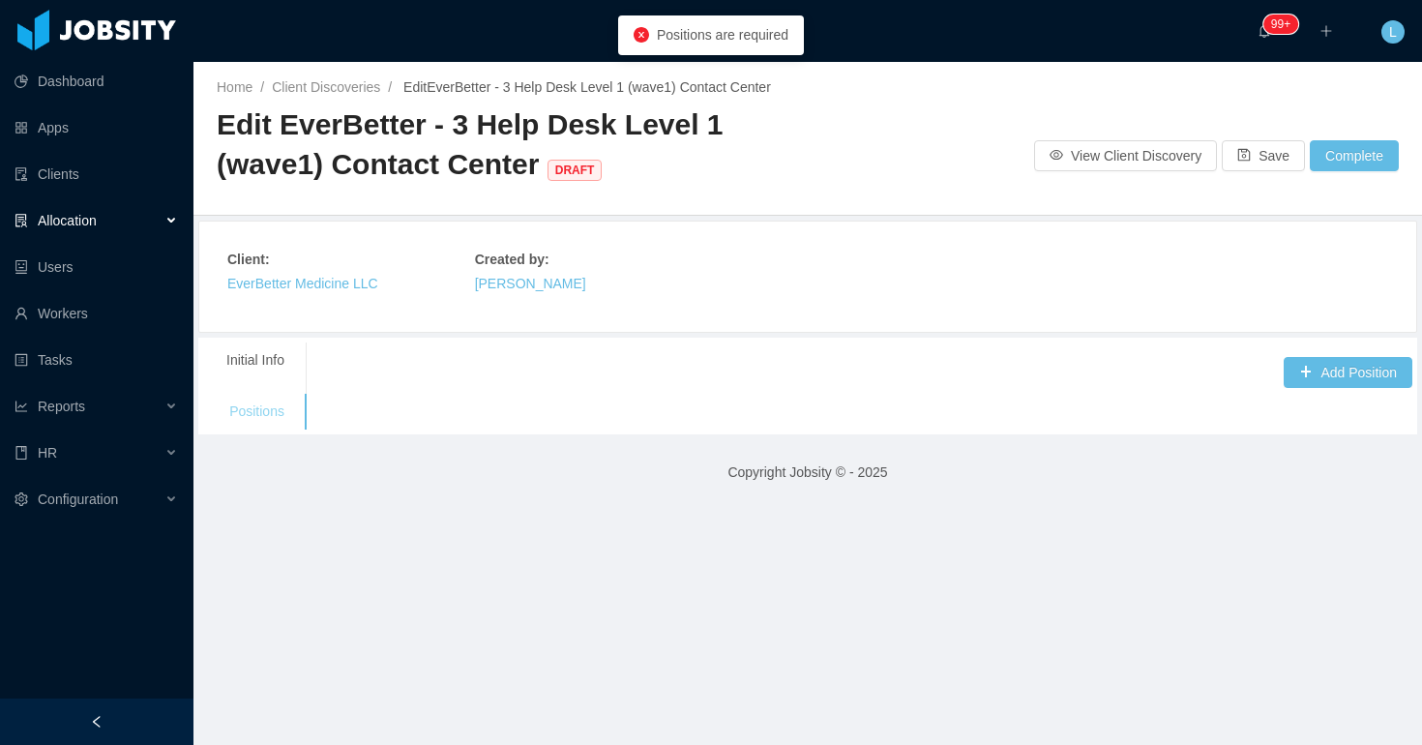
scroll to position [525, 0]
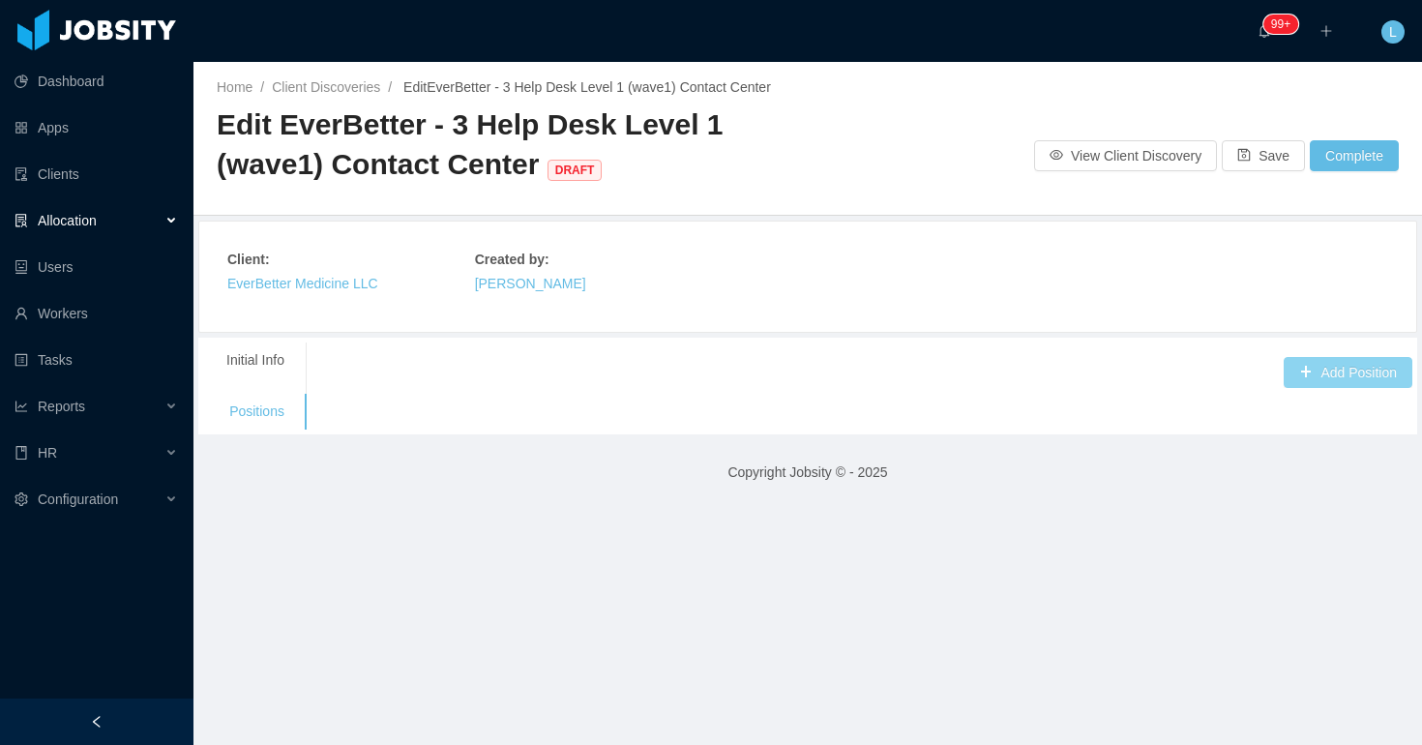
click at [1304, 370] on button "Add Position" at bounding box center [1348, 372] width 129 height 31
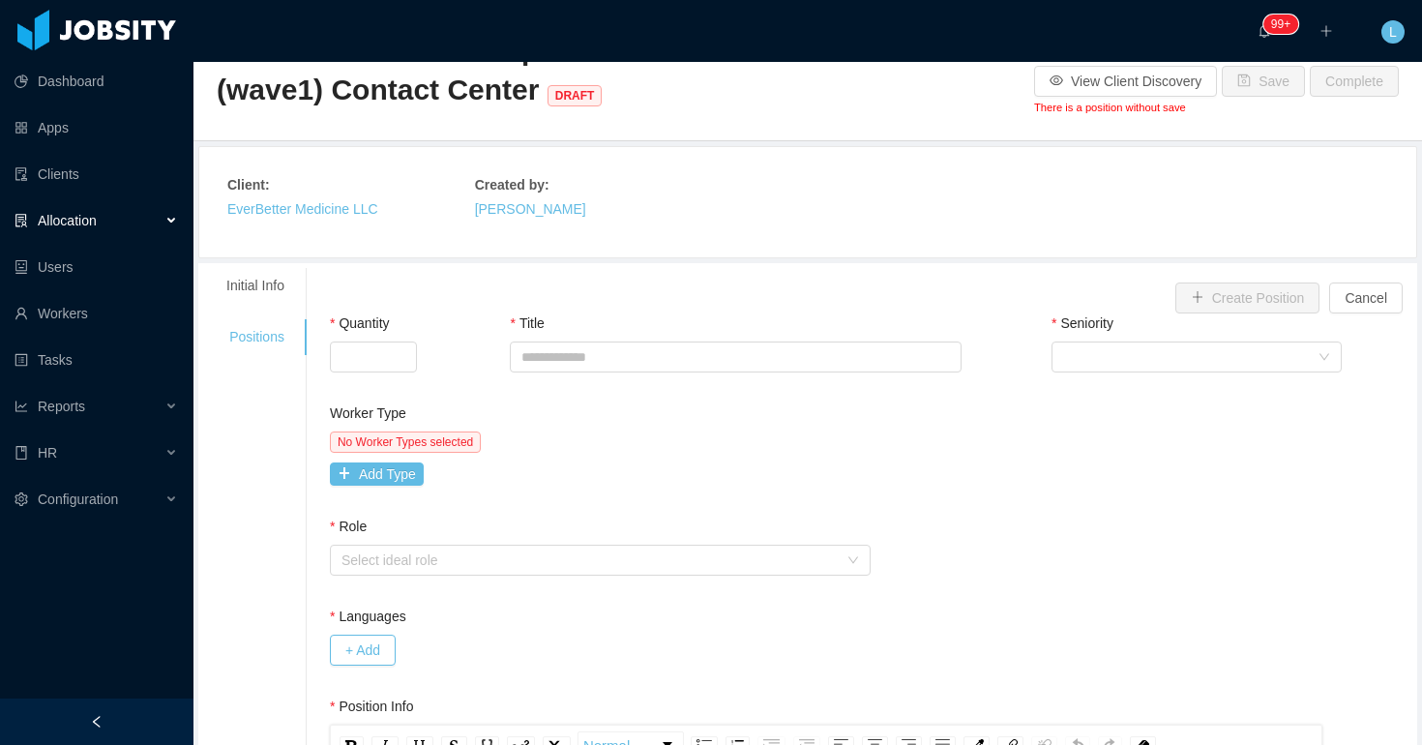
scroll to position [0, 0]
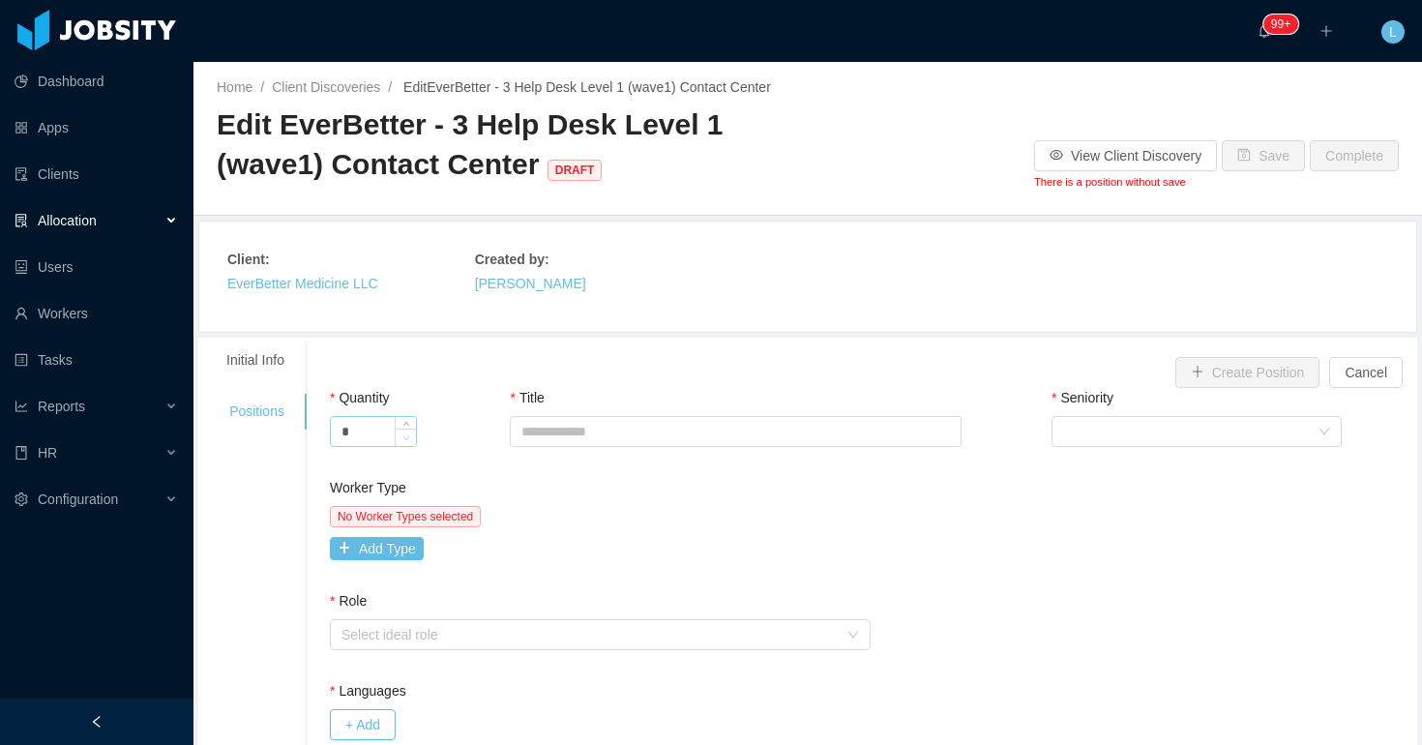
click at [404, 435] on span "Decrease Value" at bounding box center [406, 437] width 20 height 17
click at [413, 437] on span "Decrease Value" at bounding box center [406, 437] width 20 height 17
click at [348, 433] on input "*" at bounding box center [373, 431] width 85 height 29
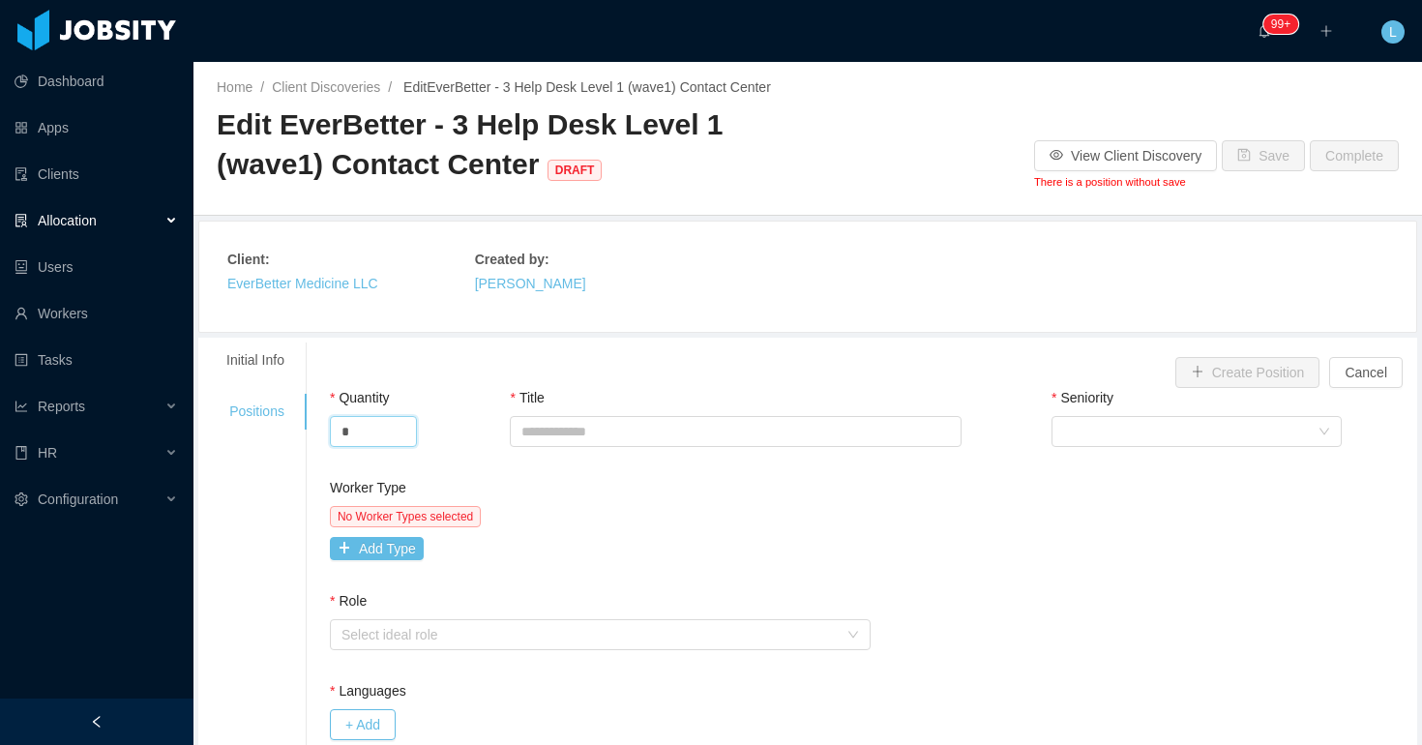
type input "*"
click at [519, 504] on div "Worker Type" at bounding box center [598, 492] width 537 height 28
click at [593, 437] on input "Title" at bounding box center [735, 431] width 451 height 31
type input "**********"
click at [972, 509] on div "Worker Type No Worker Types selected Add Type" at bounding box center [871, 534] width 1092 height 113
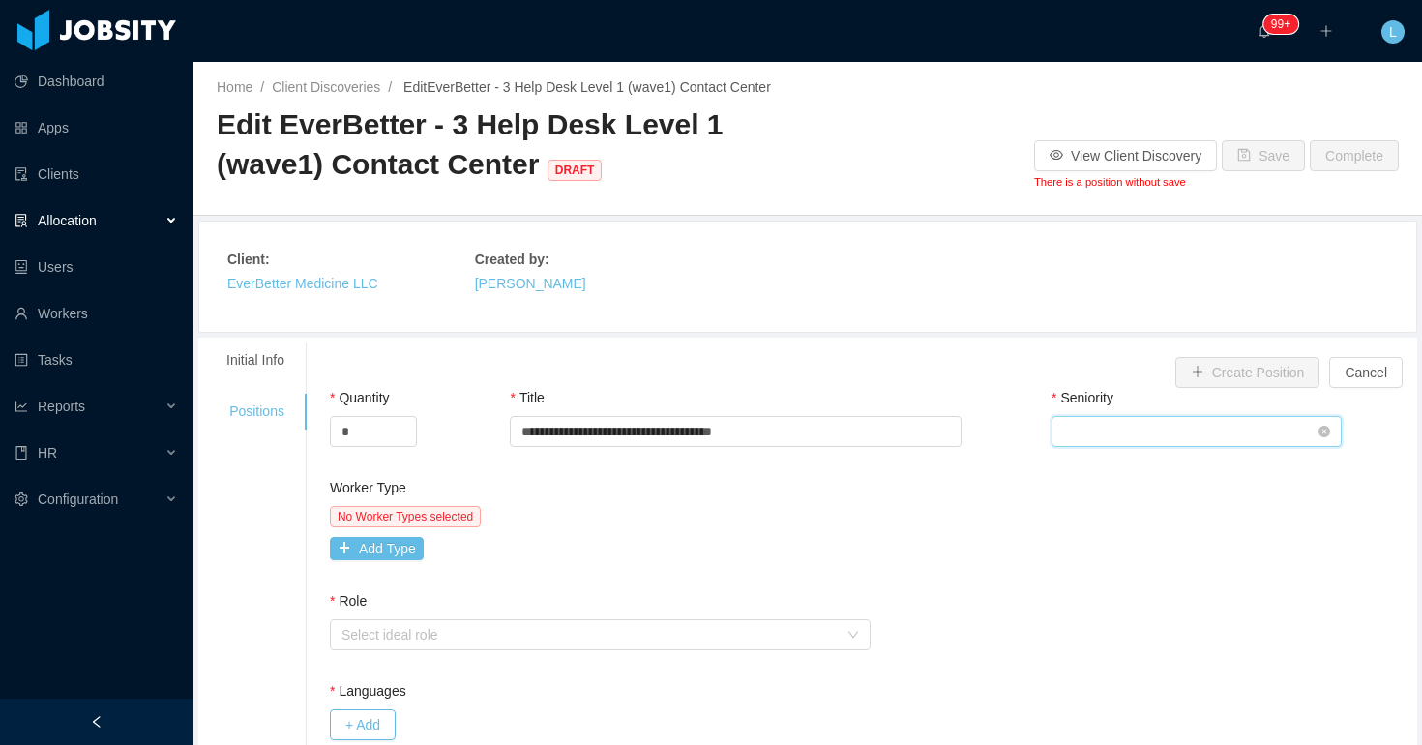
click at [1169, 434] on div "Select Seniority" at bounding box center [1190, 431] width 254 height 29
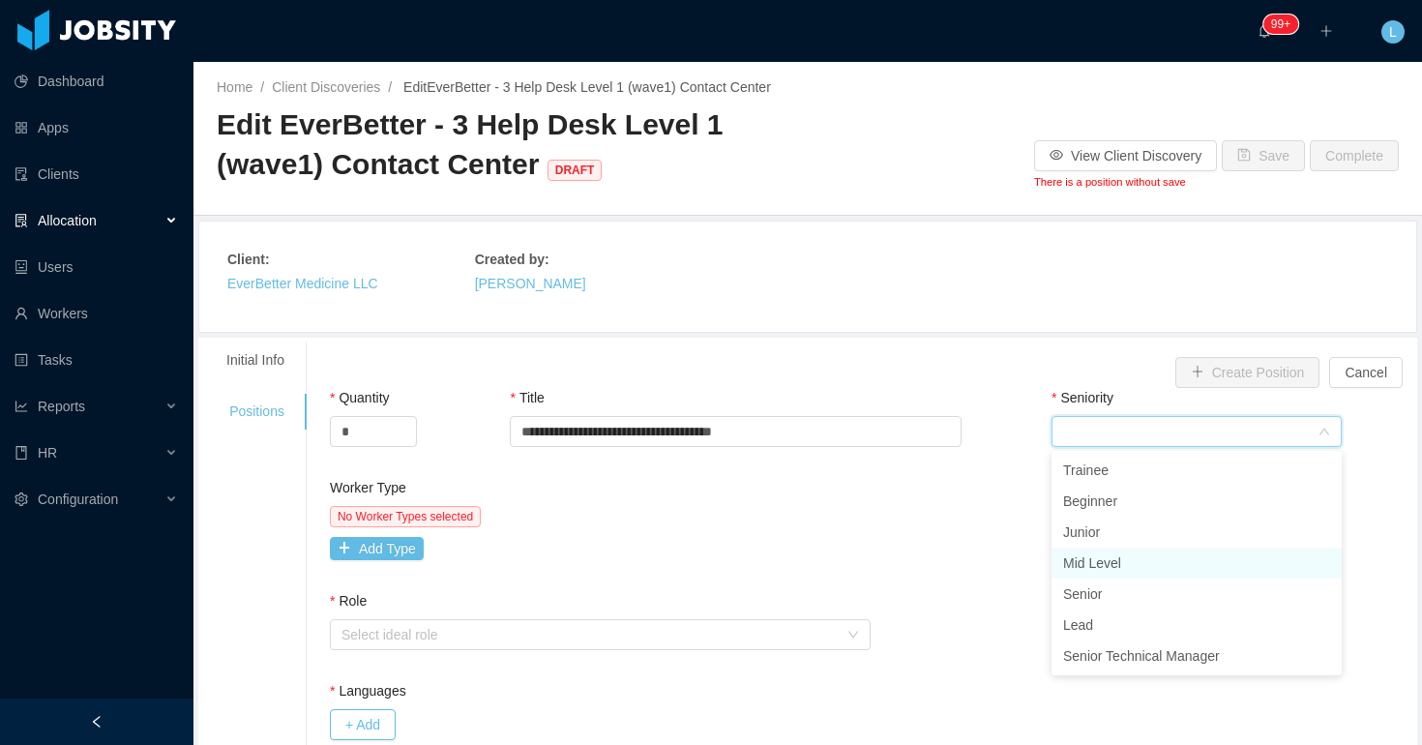
click at [1133, 566] on li "Mid Level" at bounding box center [1197, 563] width 290 height 31
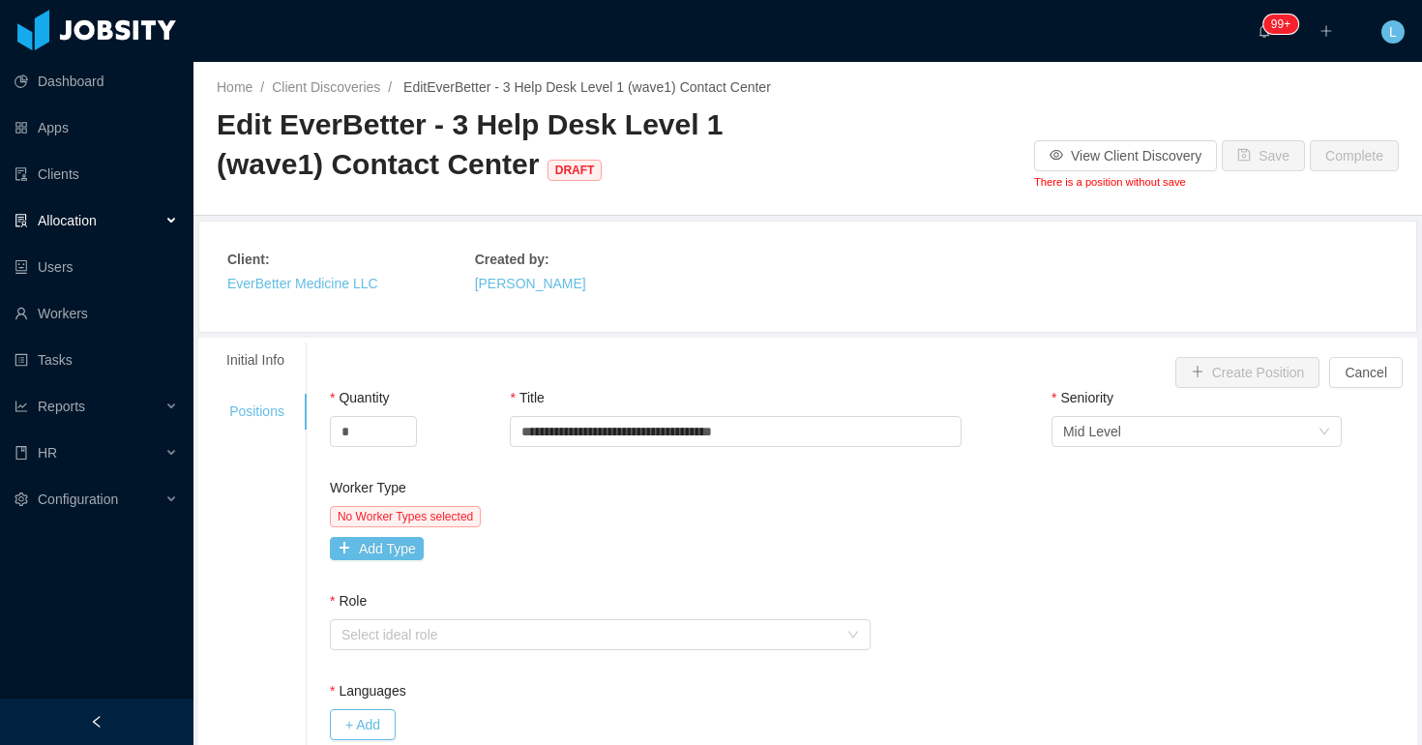
click at [1022, 553] on div "Worker Type No Worker Types selected Add Type" at bounding box center [871, 534] width 1092 height 113
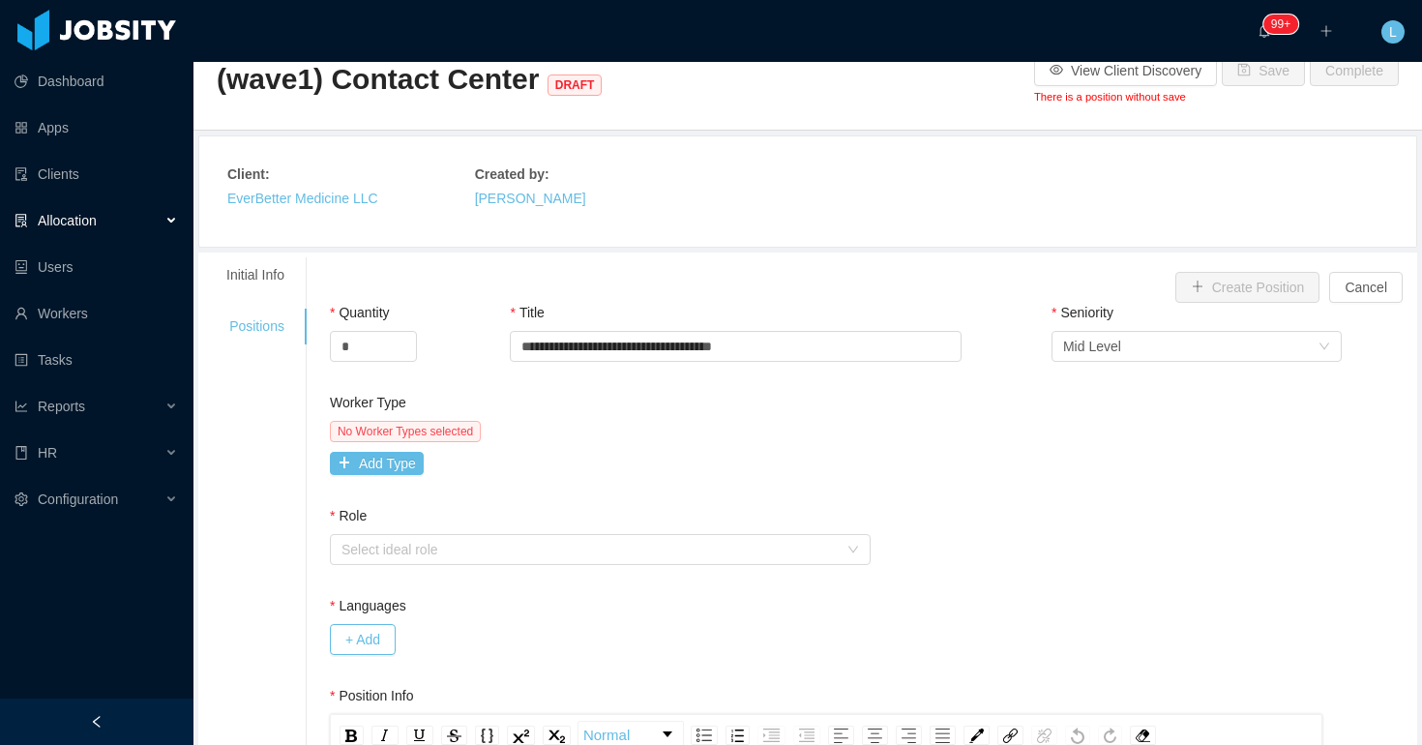
scroll to position [101, 0]
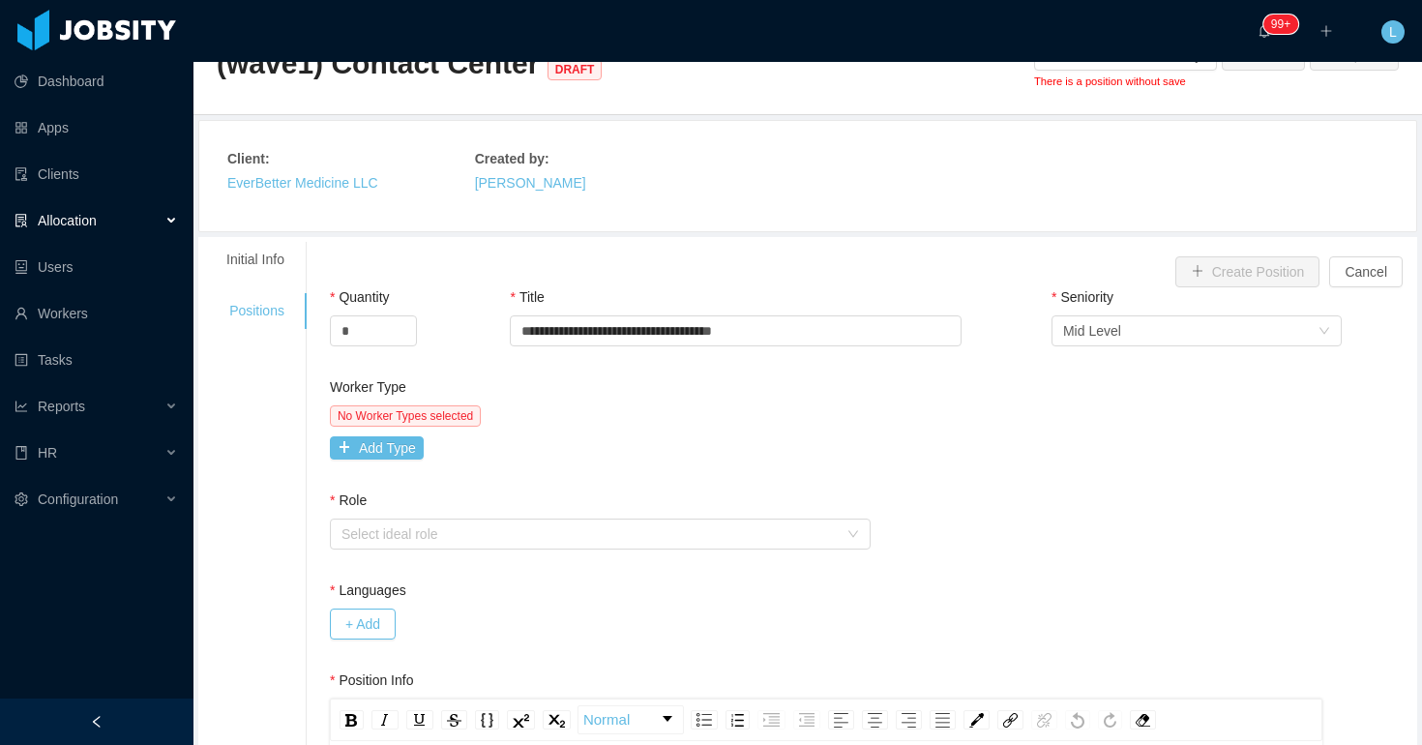
click at [385, 431] on div "No Worker Types selected Add Type" at bounding box center [598, 432] width 537 height 54
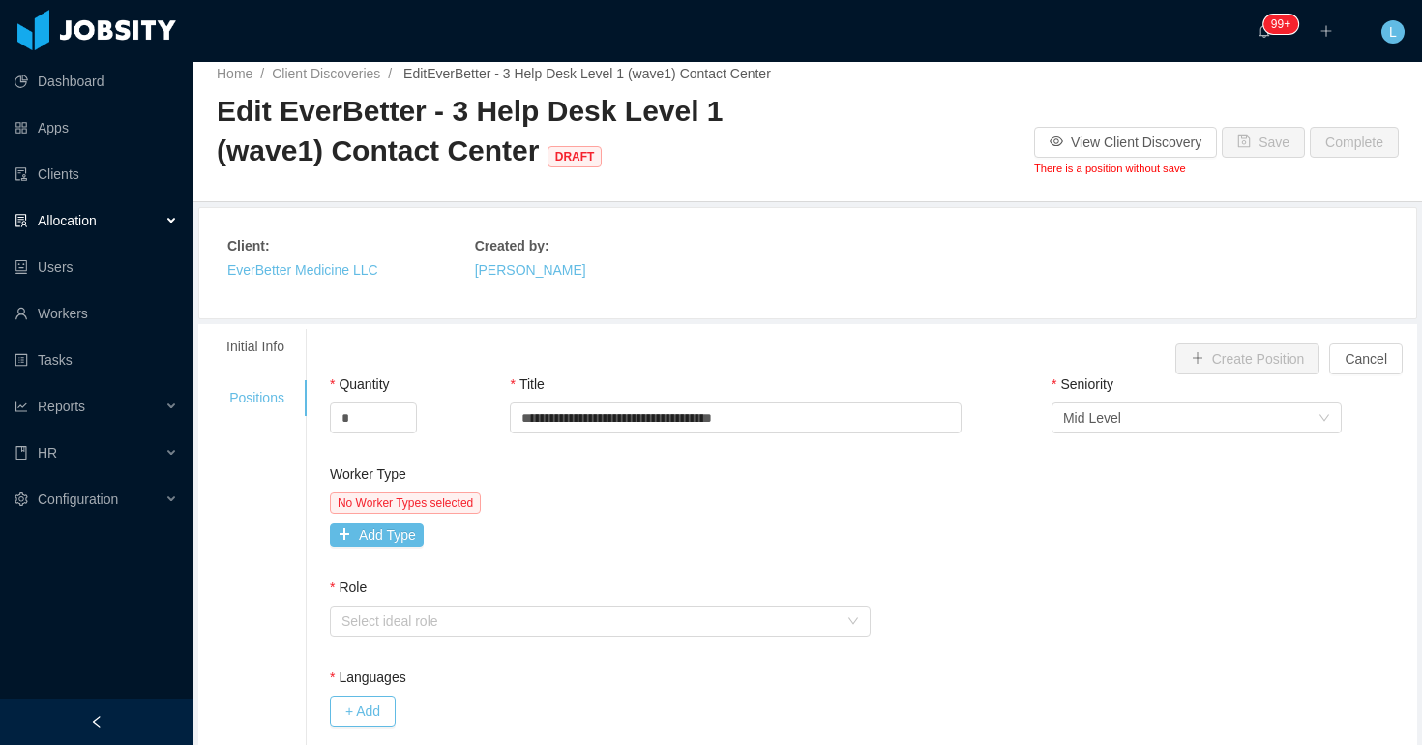
scroll to position [12, 0]
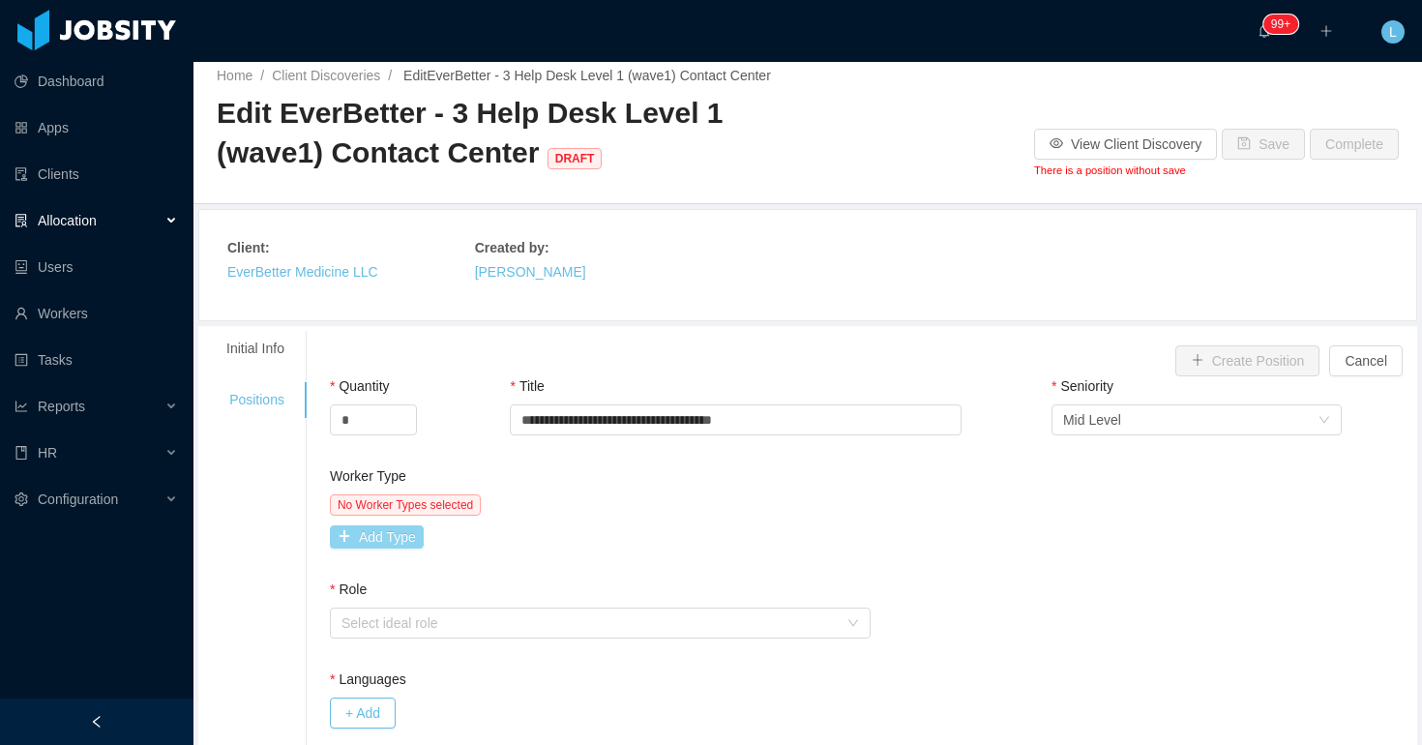
click at [410, 544] on button "Add Type" at bounding box center [377, 536] width 94 height 23
click at [410, 544] on div "Worker Type" at bounding box center [465, 540] width 246 height 19
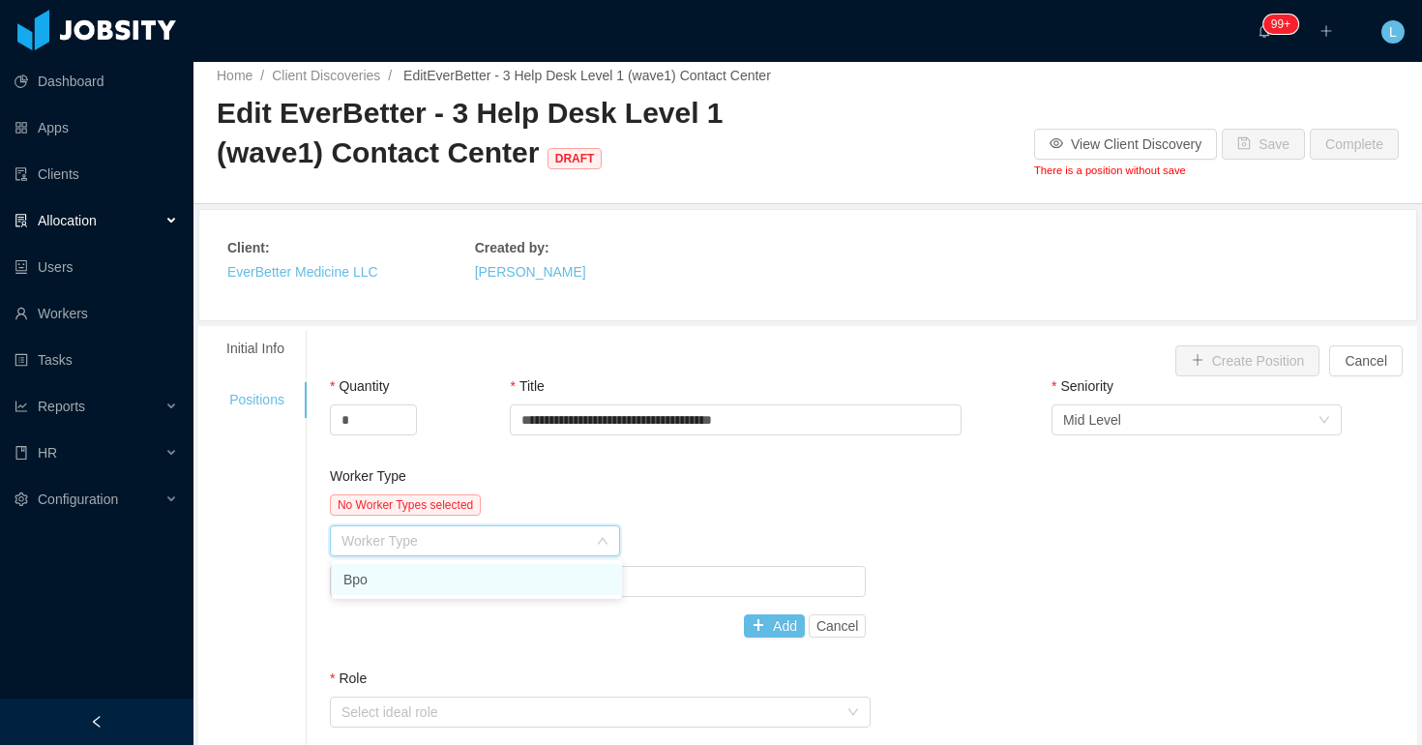
click at [410, 583] on li "Bpo" at bounding box center [477, 579] width 290 height 31
click at [410, 583] on div "Job titles" at bounding box center [594, 581] width 505 height 19
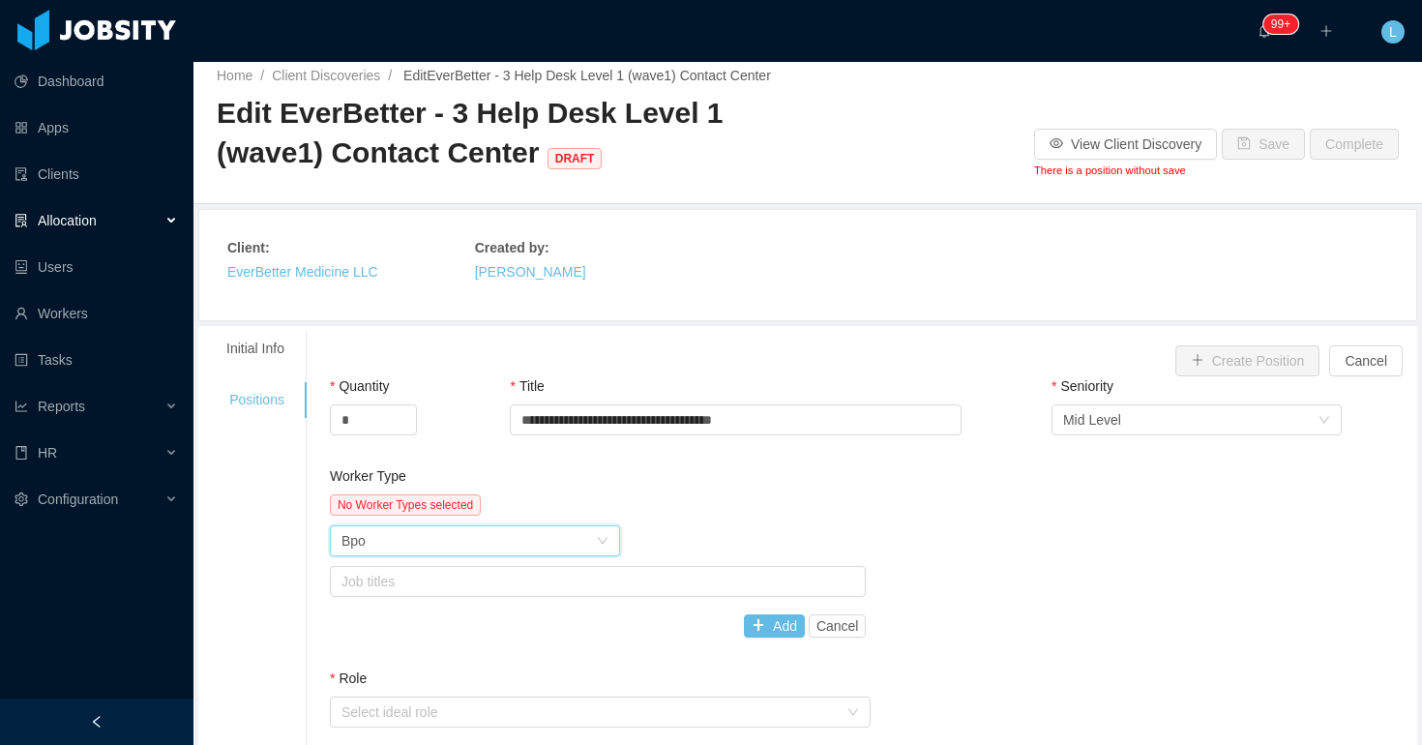
click at [533, 539] on div "Worker Type Bpo" at bounding box center [469, 540] width 254 height 29
click at [564, 501] on div "No Worker Types selected" at bounding box center [598, 504] width 537 height 21
click at [543, 543] on div "Worker Type Bpo" at bounding box center [469, 540] width 254 height 29
click at [594, 506] on div "No Worker Types selected" at bounding box center [598, 504] width 537 height 21
click at [568, 531] on div "Worker Type Bpo" at bounding box center [469, 540] width 254 height 29
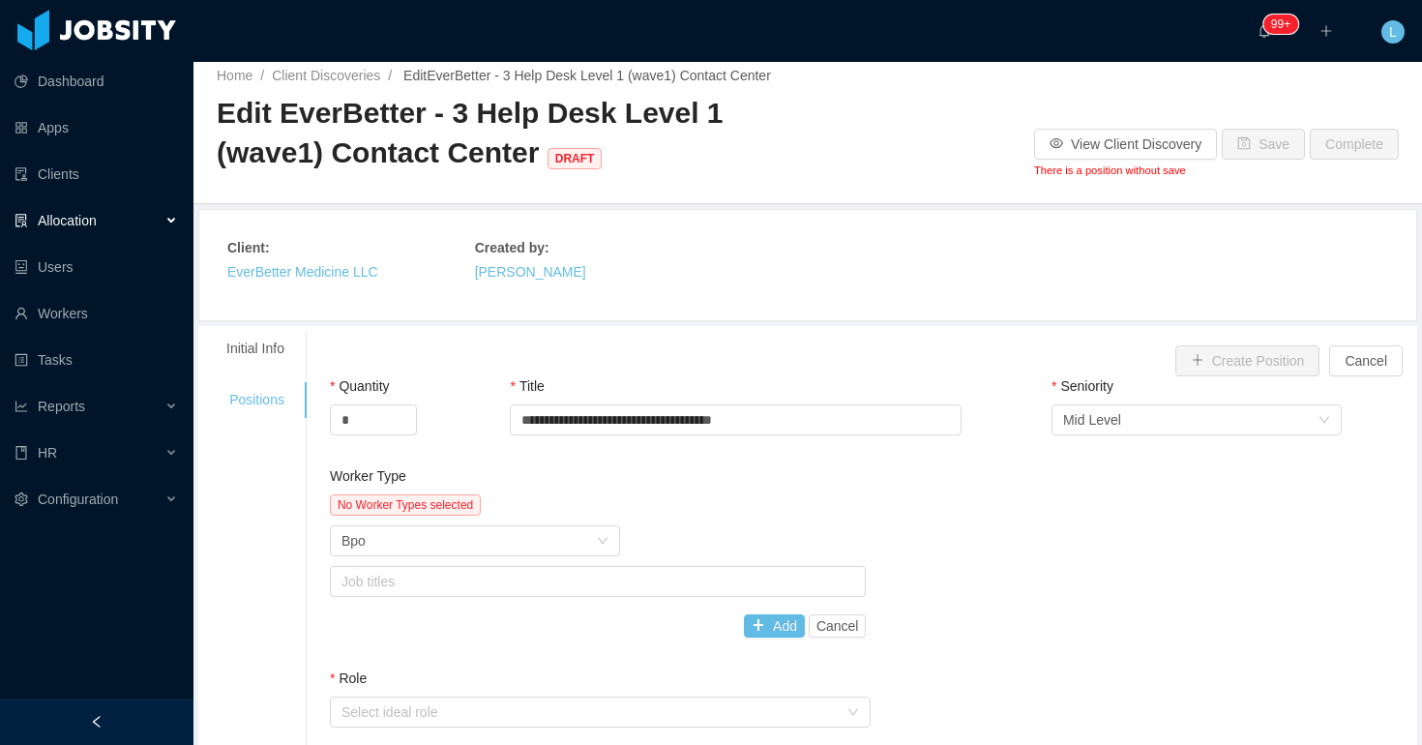
click at [710, 493] on div "Worker Type" at bounding box center [598, 480] width 537 height 28
click at [624, 538] on div "Worker Type Bpo" at bounding box center [598, 540] width 537 height 31
click at [591, 539] on div "Worker Type Bpo" at bounding box center [469, 540] width 254 height 29
click at [653, 532] on div "Worker Type Bpo" at bounding box center [598, 540] width 537 height 31
click at [523, 537] on div "Worker Type Bpo" at bounding box center [469, 540] width 254 height 29
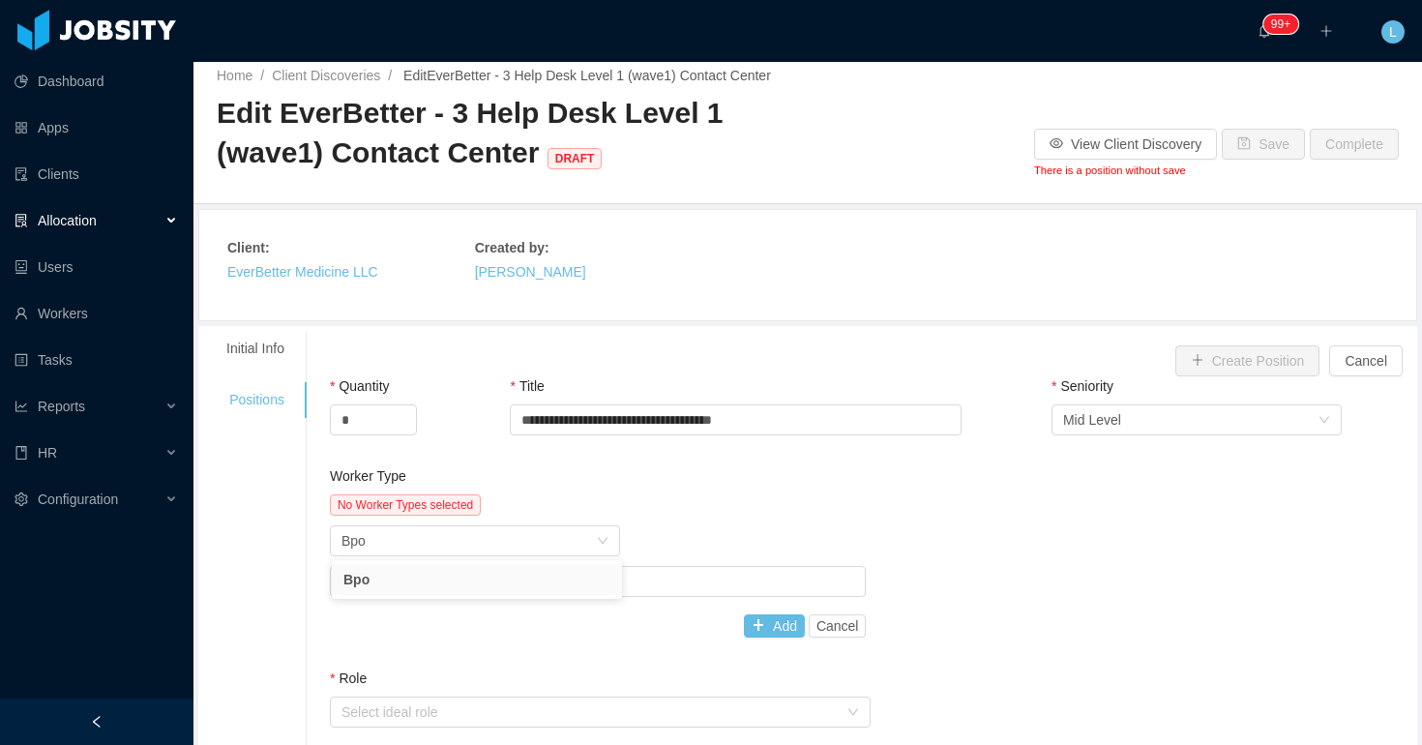
click at [659, 554] on div "Worker Type Bpo" at bounding box center [598, 540] width 537 height 31
click at [659, 583] on div "Job titles" at bounding box center [594, 581] width 505 height 19
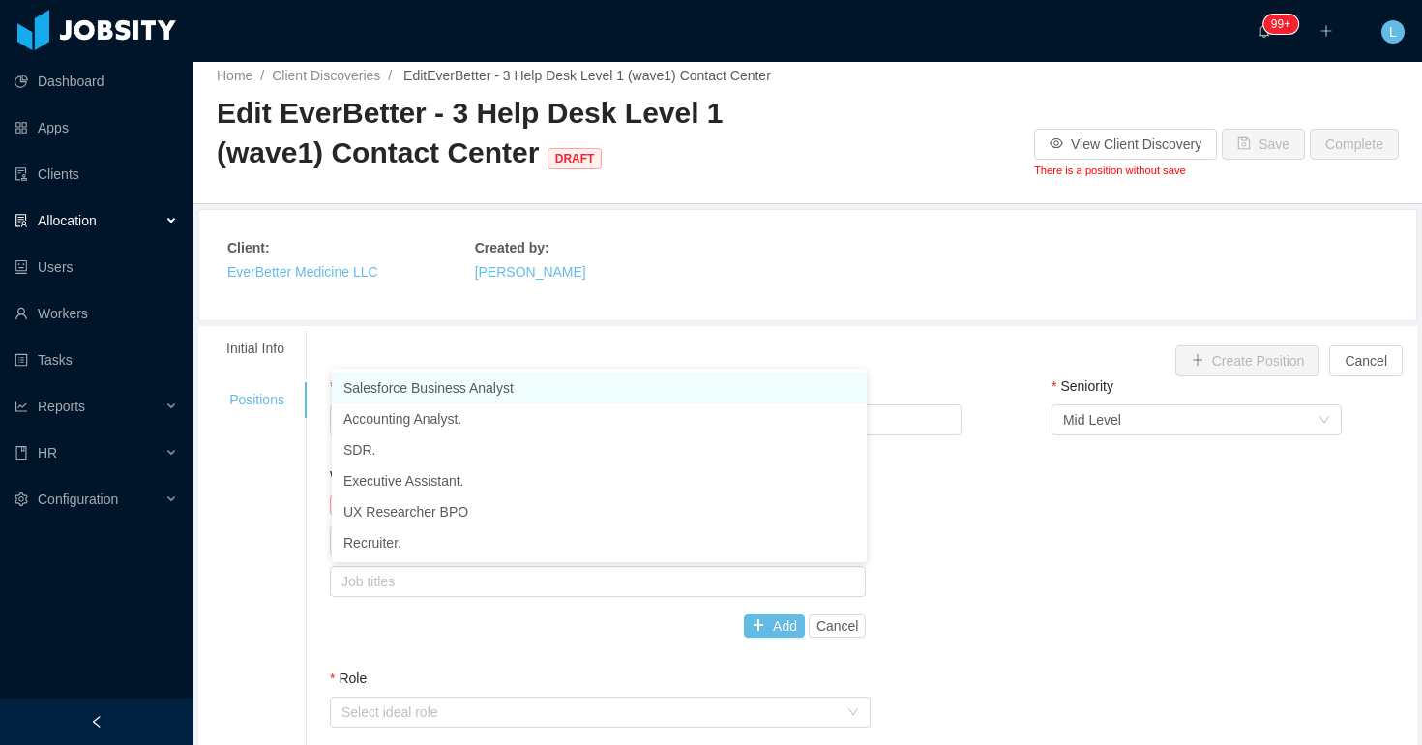
click at [625, 643] on div "Worker Type No Worker Types selected Worker Type Bpo Job titles Add Cancel" at bounding box center [598, 555] width 537 height 179
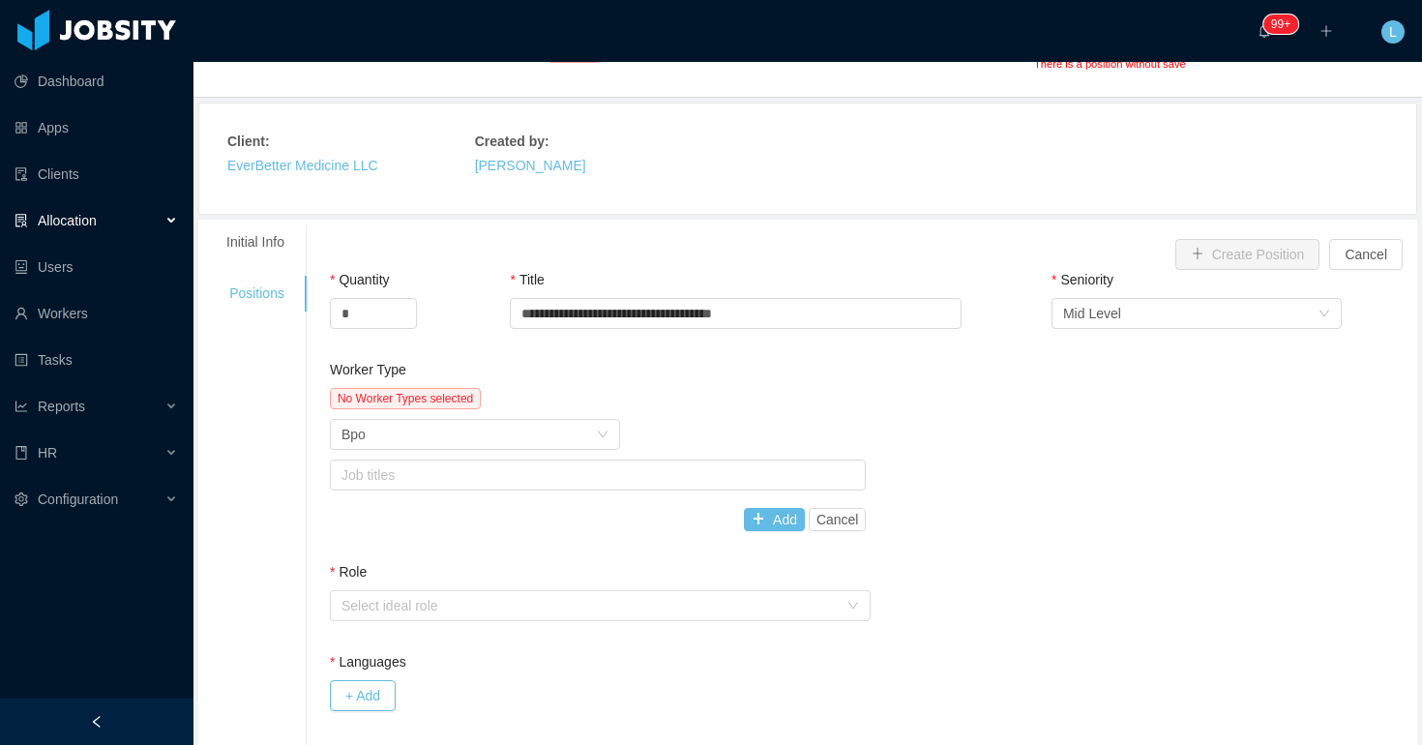
scroll to position [0, 0]
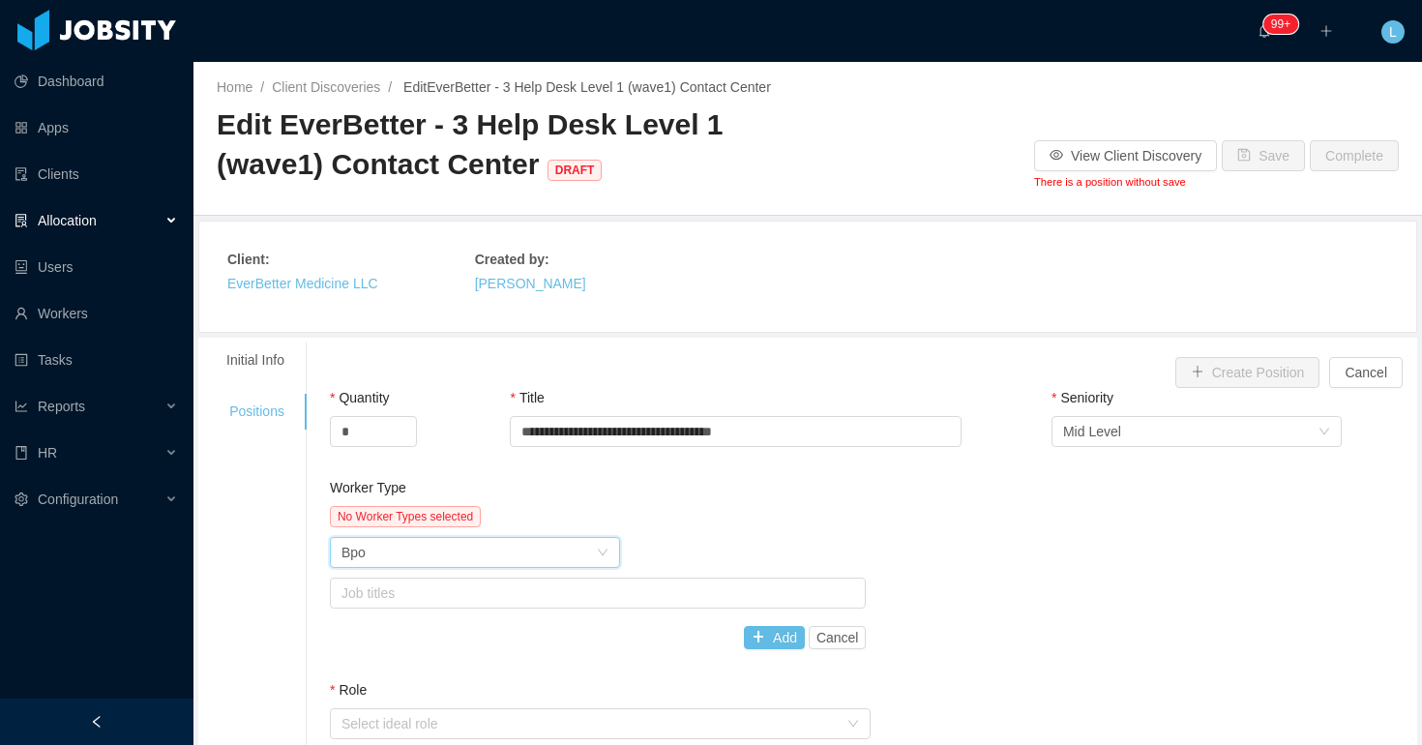
click at [492, 557] on div "Worker Type Bpo" at bounding box center [469, 552] width 254 height 29
click at [464, 551] on div "Worker Type Bpo" at bounding box center [469, 552] width 254 height 29
click at [455, 588] on li "Bpo" at bounding box center [477, 591] width 290 height 31
click at [455, 550] on div "Worker Type Bpo" at bounding box center [469, 552] width 254 height 29
type input "**"
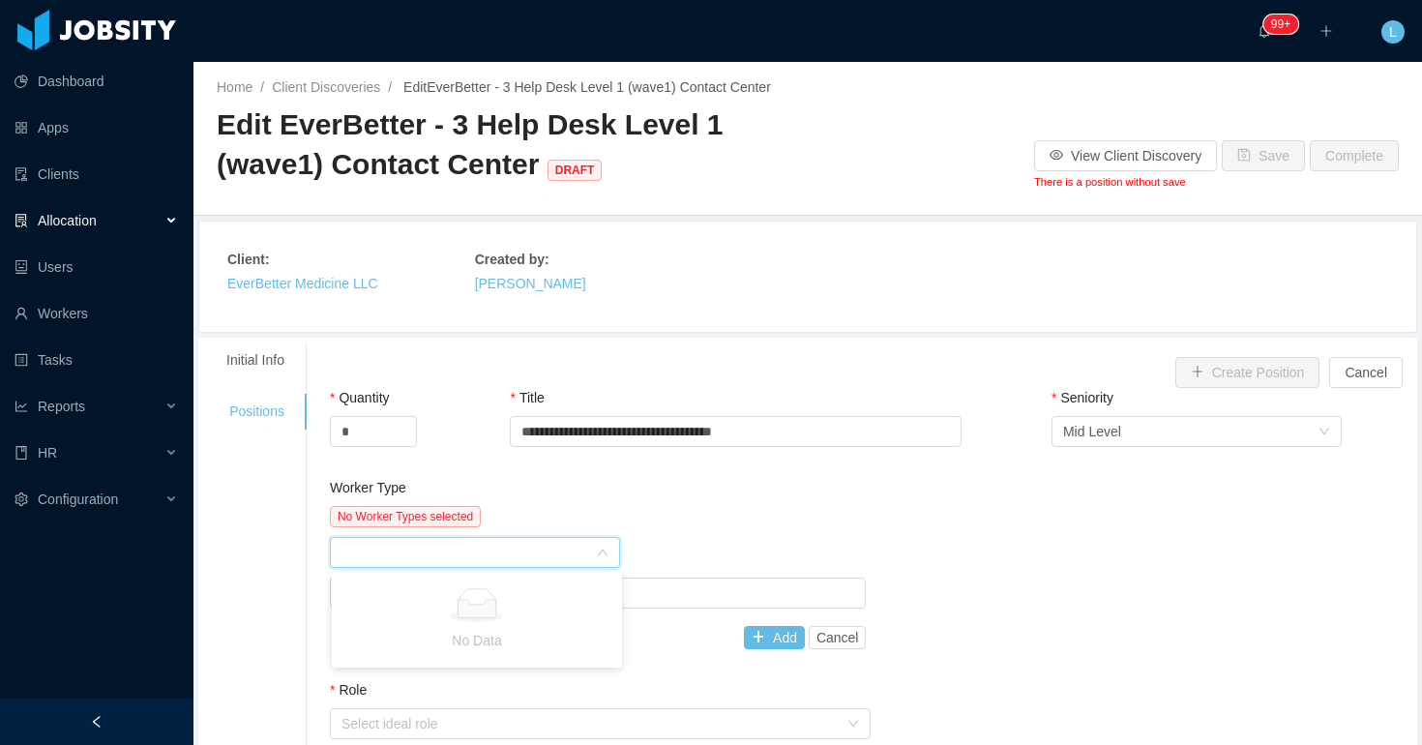
click at [617, 511] on div "No Worker Types selected" at bounding box center [598, 516] width 537 height 21
click at [913, 543] on div "Worker Type No Worker Types selected Worker Type Bpo Job titles Add Cancel" at bounding box center [871, 579] width 1092 height 202
click at [433, 553] on div "Worker Type Bpo" at bounding box center [469, 552] width 254 height 29
click at [617, 500] on div "Worker Type" at bounding box center [598, 492] width 537 height 28
click at [595, 535] on div "No Worker Types selected Worker Type Bpo Job titles Add Cancel" at bounding box center [598, 577] width 537 height 143
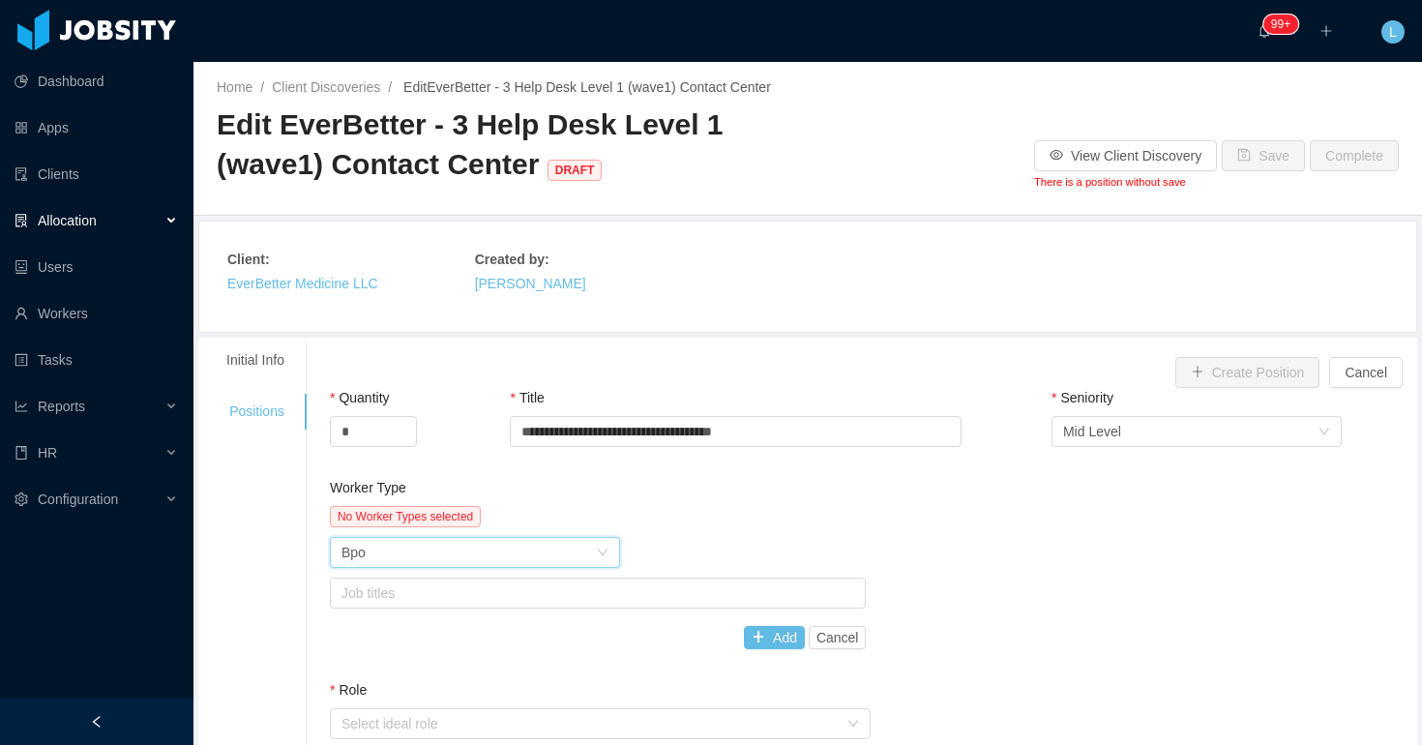
click at [583, 545] on div "Worker Type Bpo" at bounding box center [469, 552] width 254 height 29
click at [664, 526] on div "No Worker Types selected" at bounding box center [598, 516] width 537 height 21
click at [543, 545] on div "Worker Type Bpo" at bounding box center [469, 552] width 254 height 29
click at [521, 560] on div "Worker Type Bpo" at bounding box center [469, 552] width 254 height 29
click at [521, 560] on input at bounding box center [469, 554] width 254 height 29
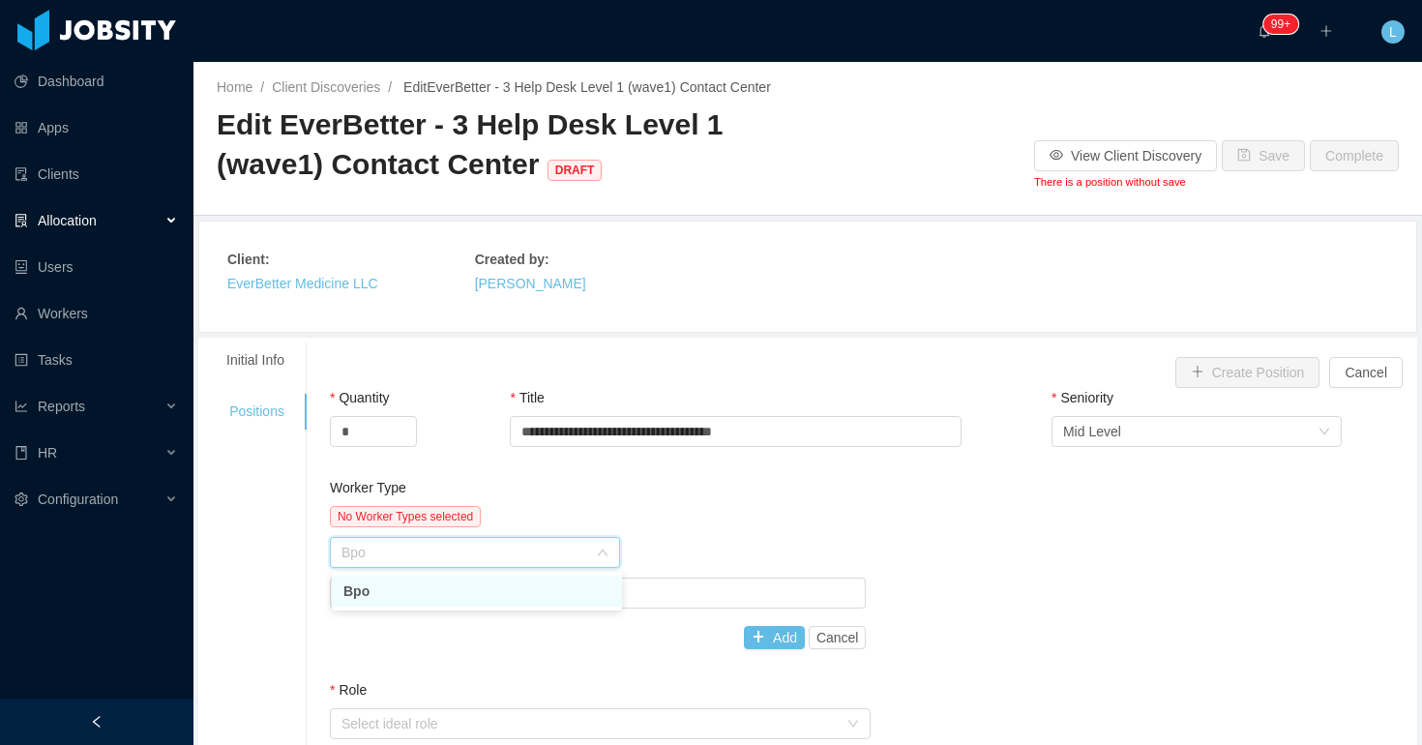
click at [740, 522] on div "No Worker Types selected" at bounding box center [598, 516] width 537 height 21
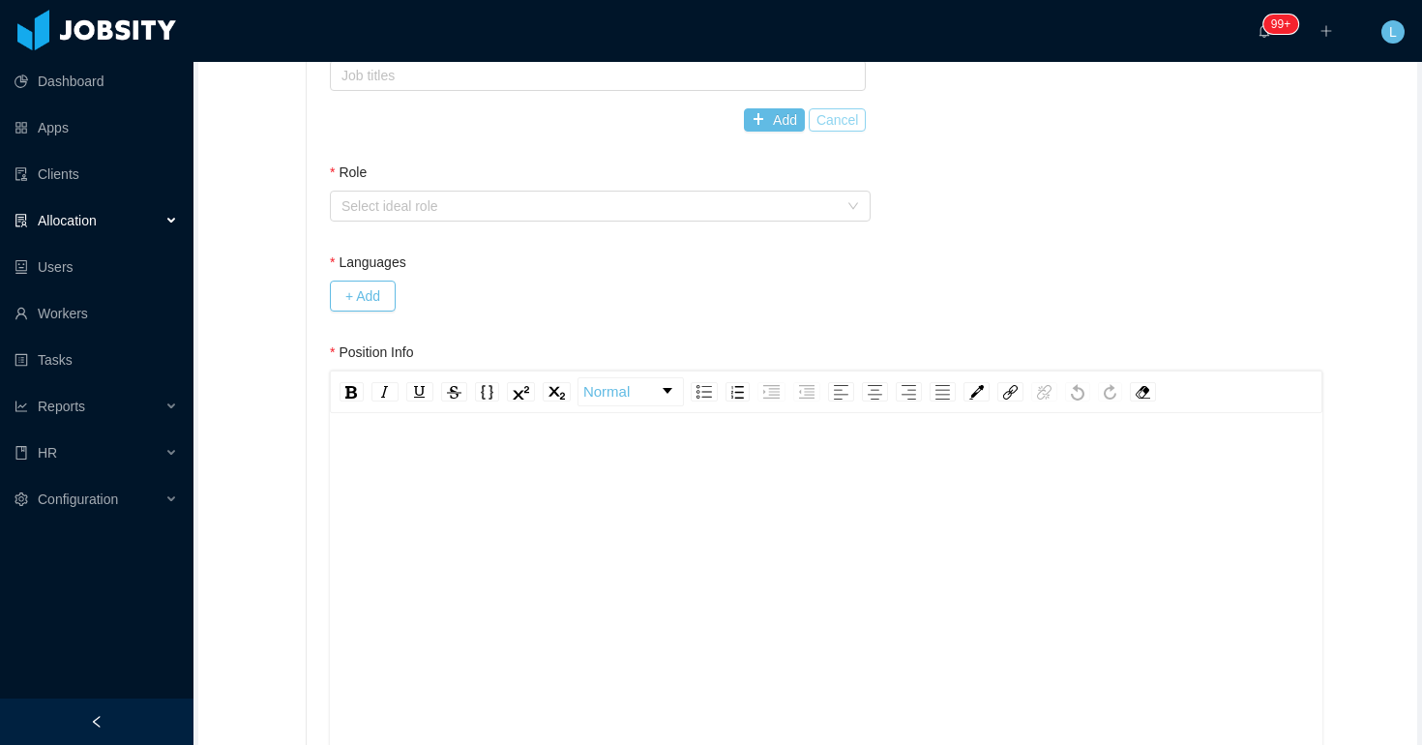
click at [829, 121] on button "Cancel" at bounding box center [838, 119] width 58 height 23
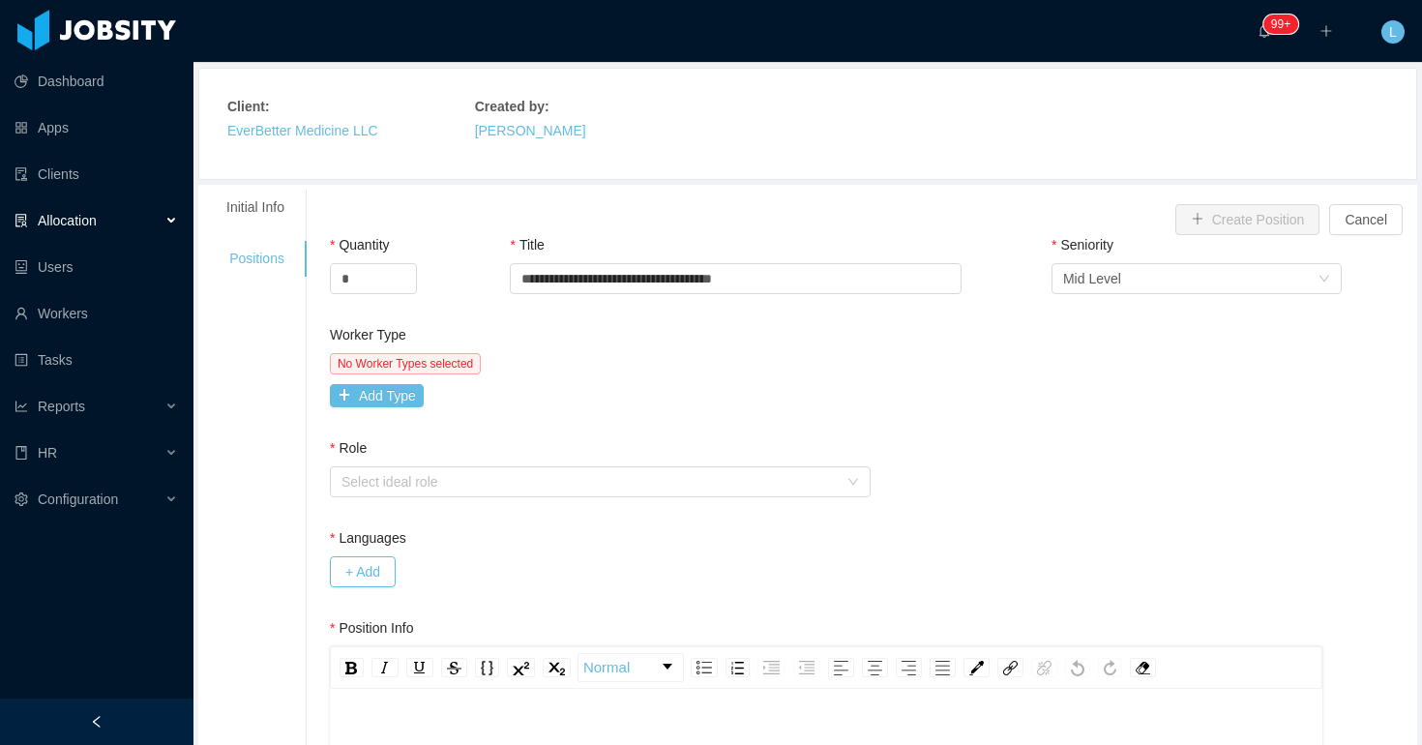
scroll to position [24, 0]
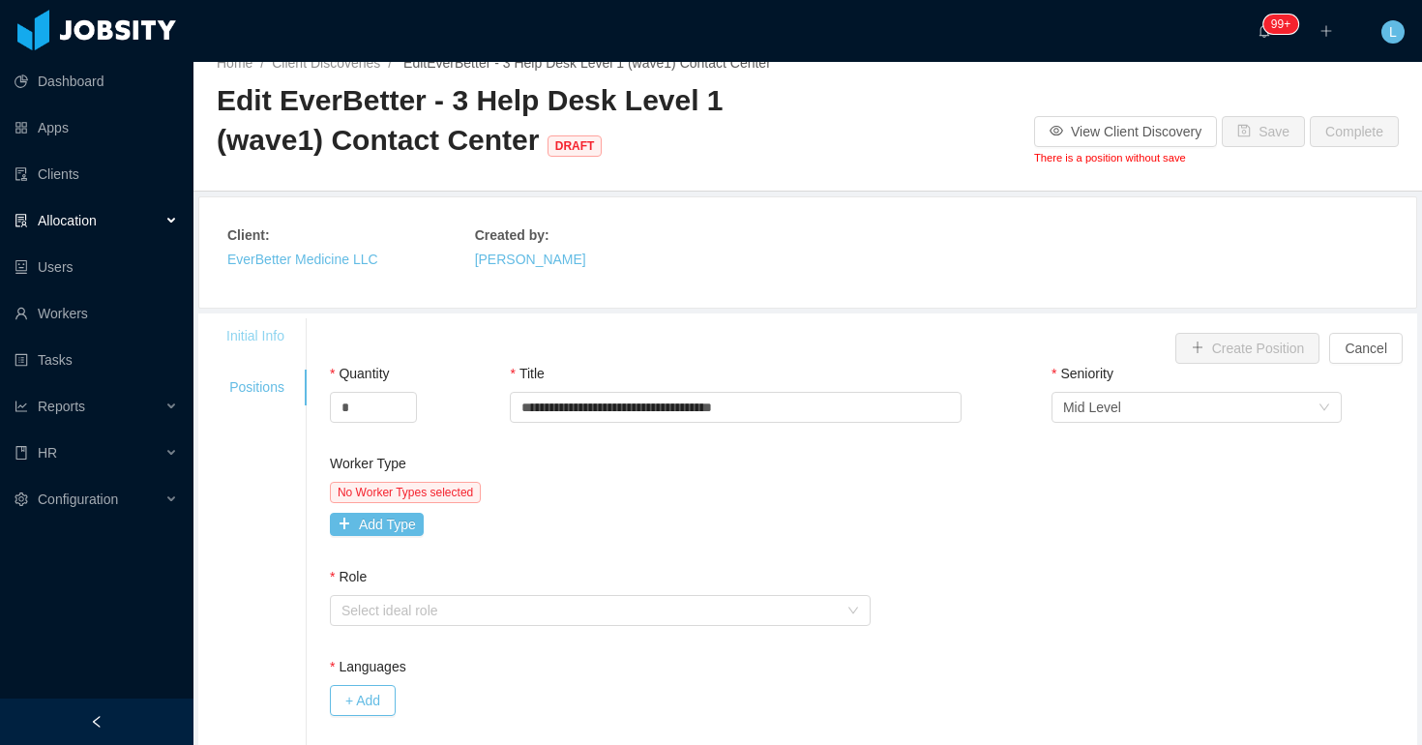
click at [274, 338] on div "Initial Info" at bounding box center [255, 336] width 105 height 36
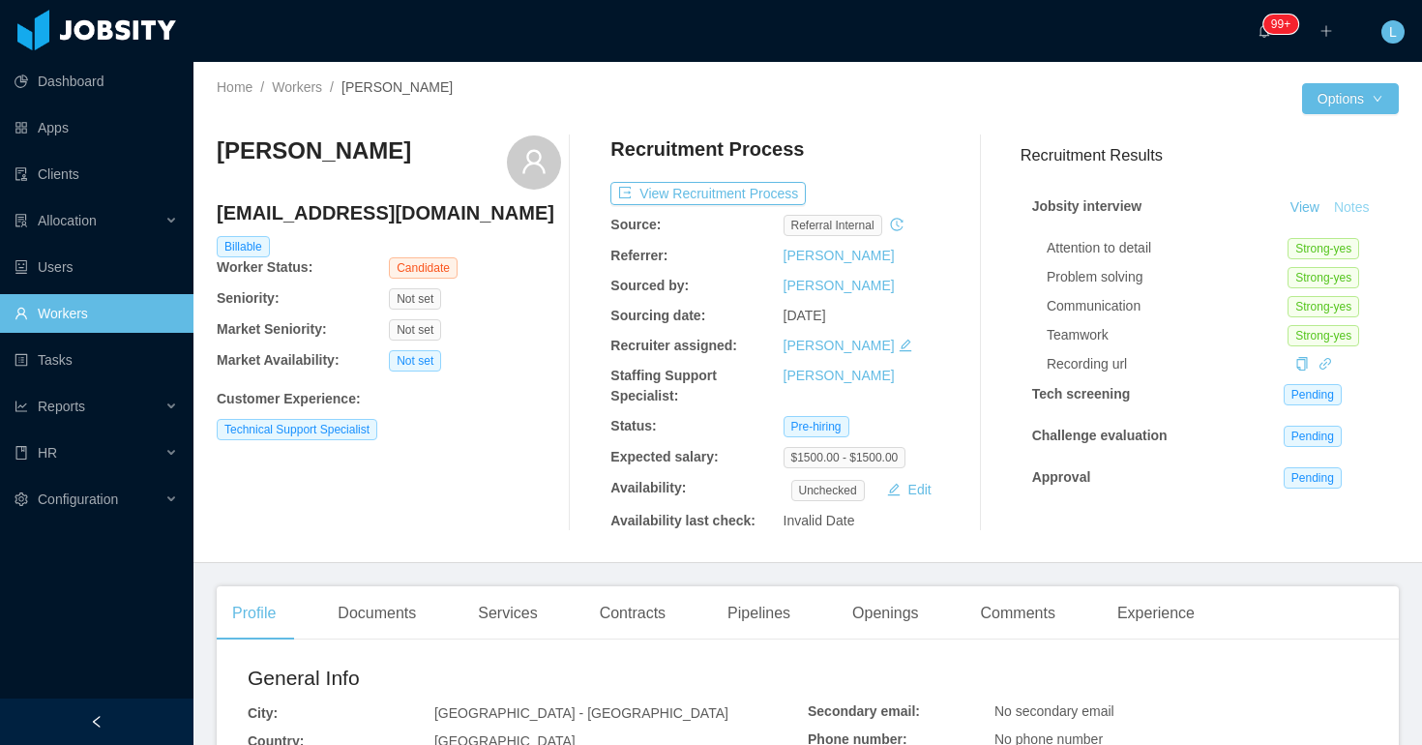
click at [1362, 209] on button "Notes" at bounding box center [1352, 207] width 51 height 23
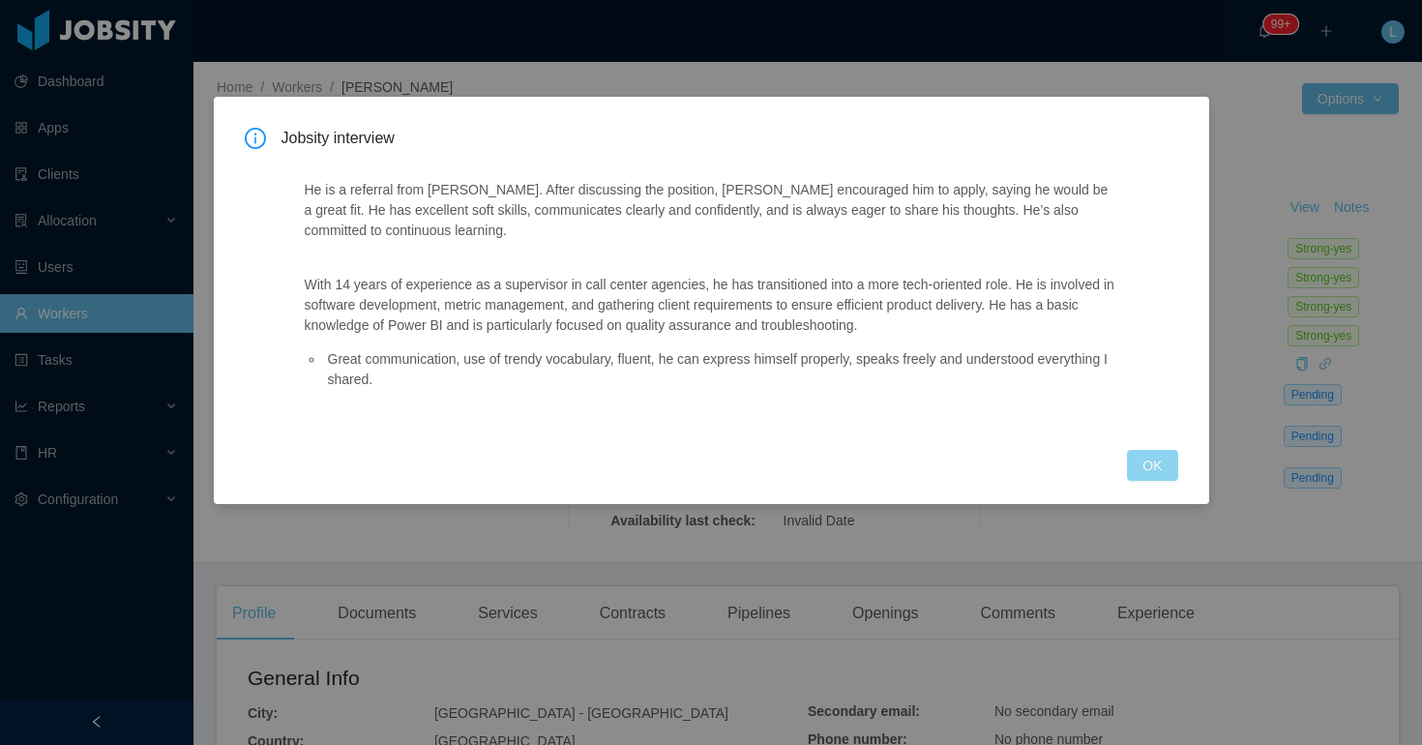
click at [1141, 452] on button "OK" at bounding box center [1152, 465] width 50 height 31
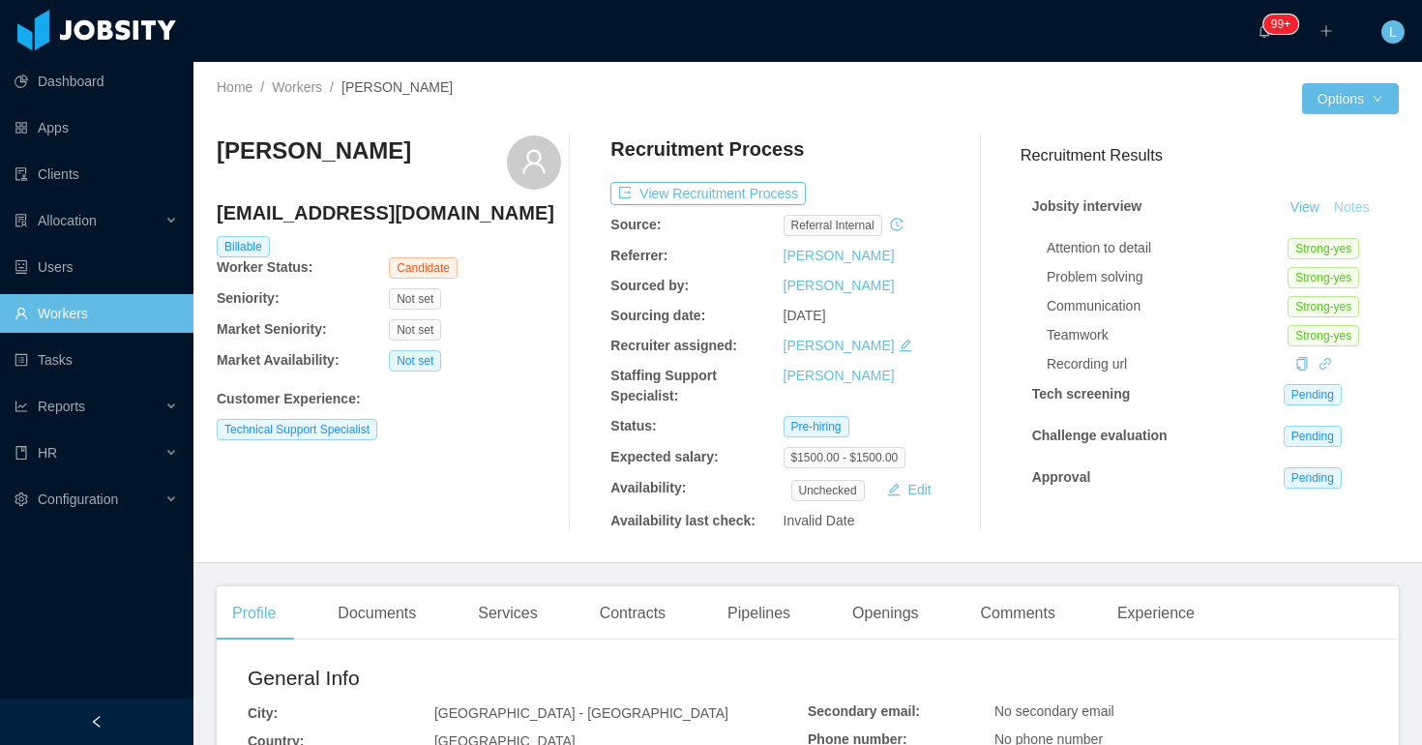
click at [1352, 214] on button "Notes" at bounding box center [1352, 207] width 51 height 23
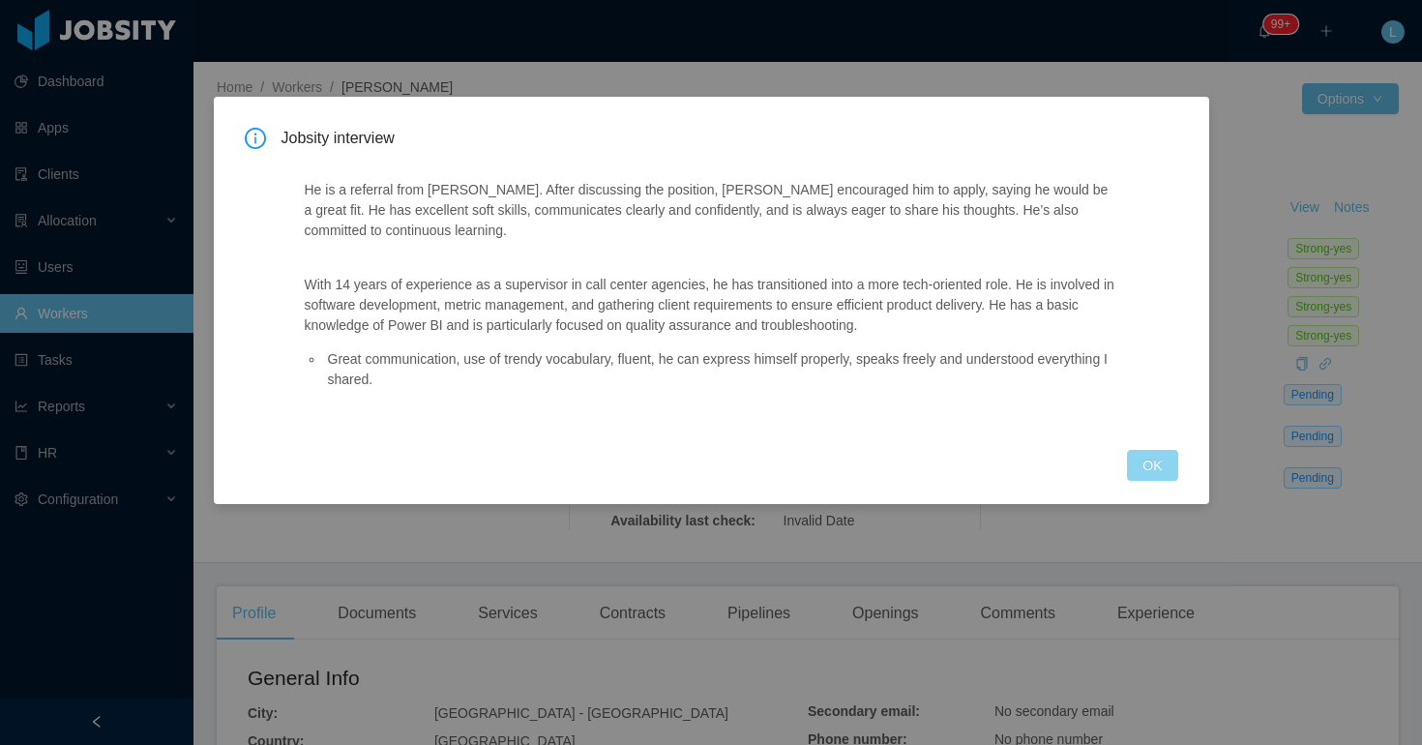
click at [1129, 463] on button "OK" at bounding box center [1152, 465] width 50 height 31
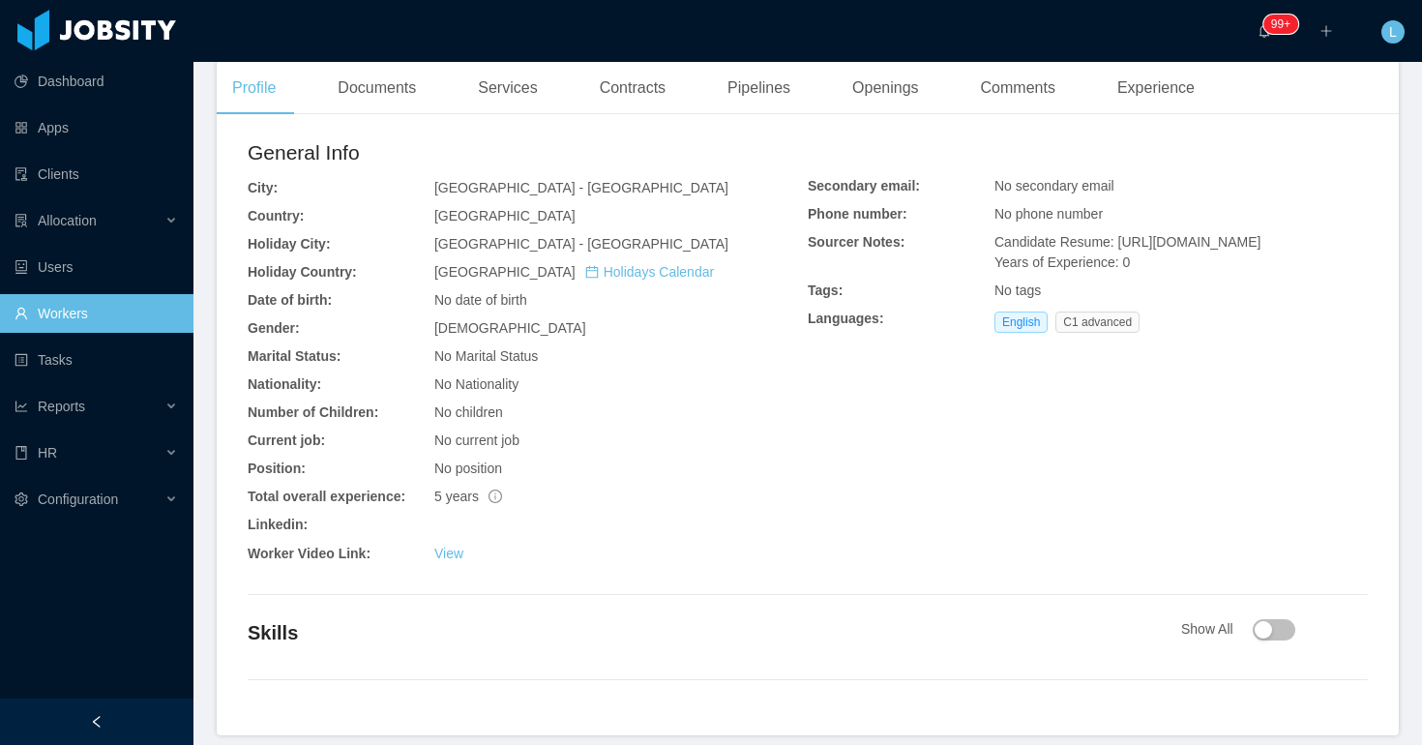
scroll to position [523, 0]
click at [447, 563] on link "View" at bounding box center [448, 556] width 29 height 15
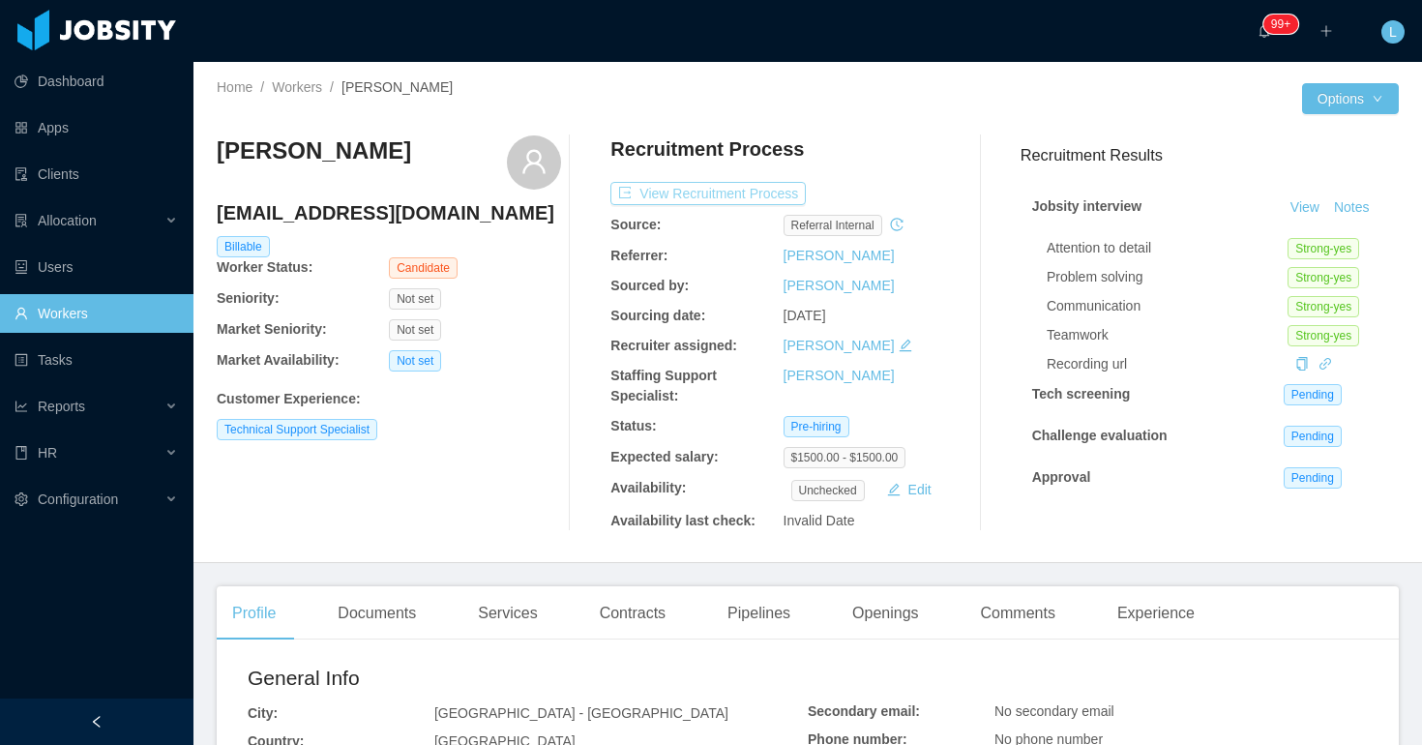
click at [702, 187] on button "View Recruitment Process" at bounding box center [708, 193] width 195 height 23
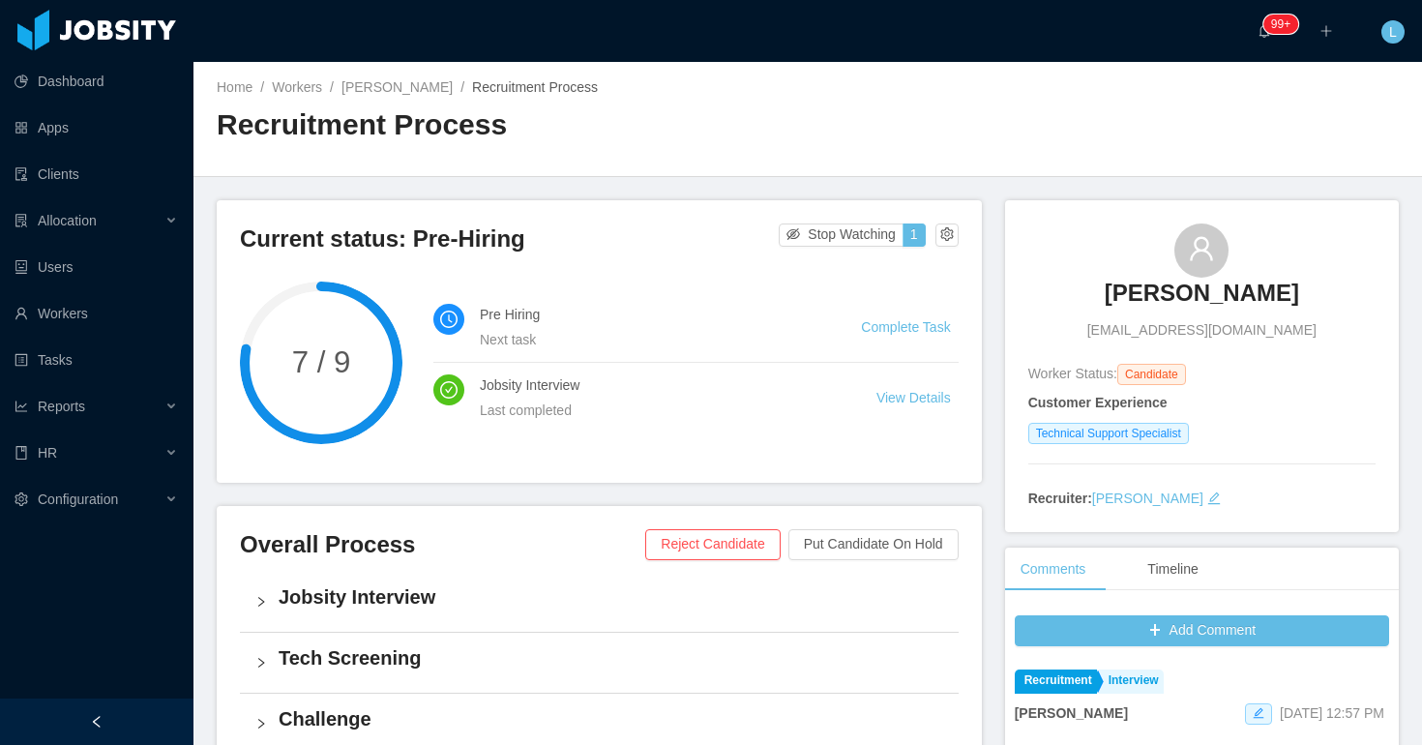
click at [1060, 269] on div "Francisco Fuentes fjescobarf607@gmail.com" at bounding box center [1202, 282] width 347 height 117
copy h3 "Francisco Fuentes"
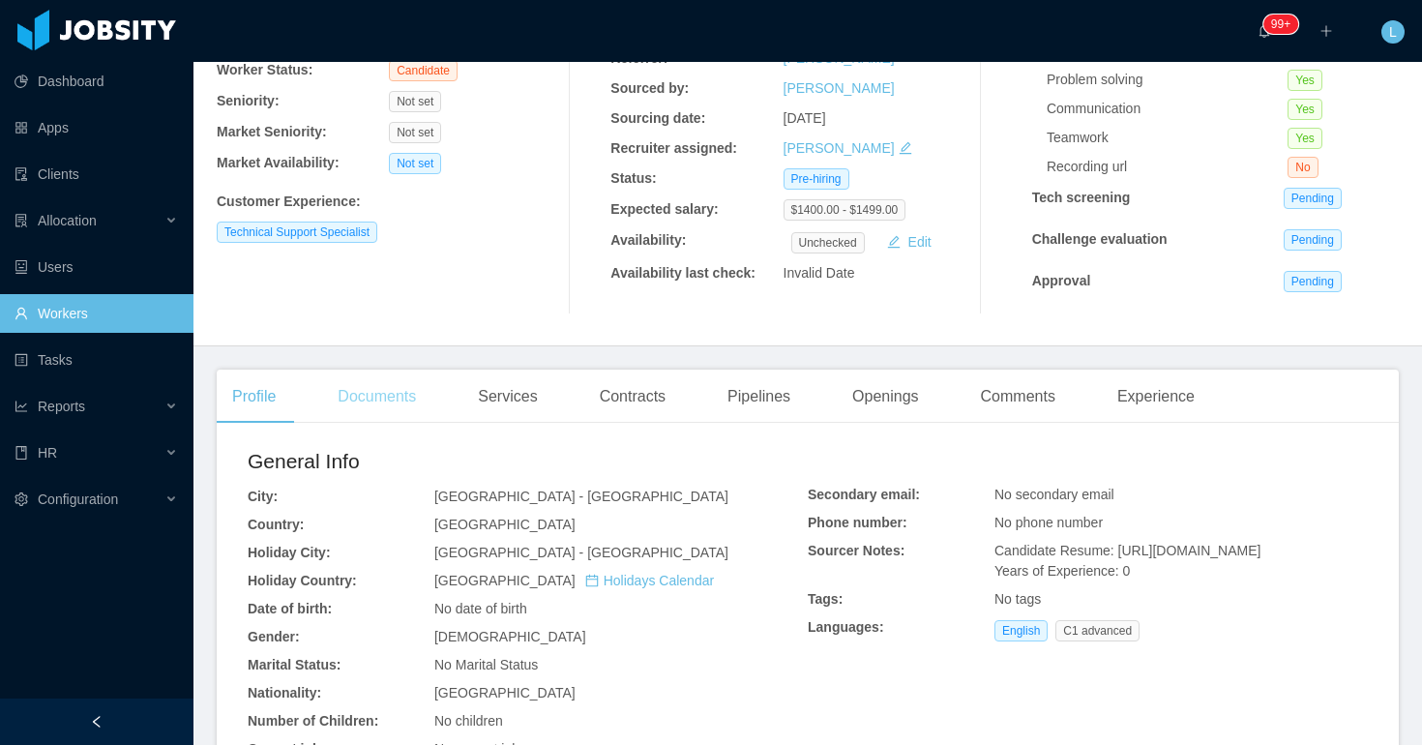
click at [393, 400] on div "Documents" at bounding box center [376, 397] width 109 height 54
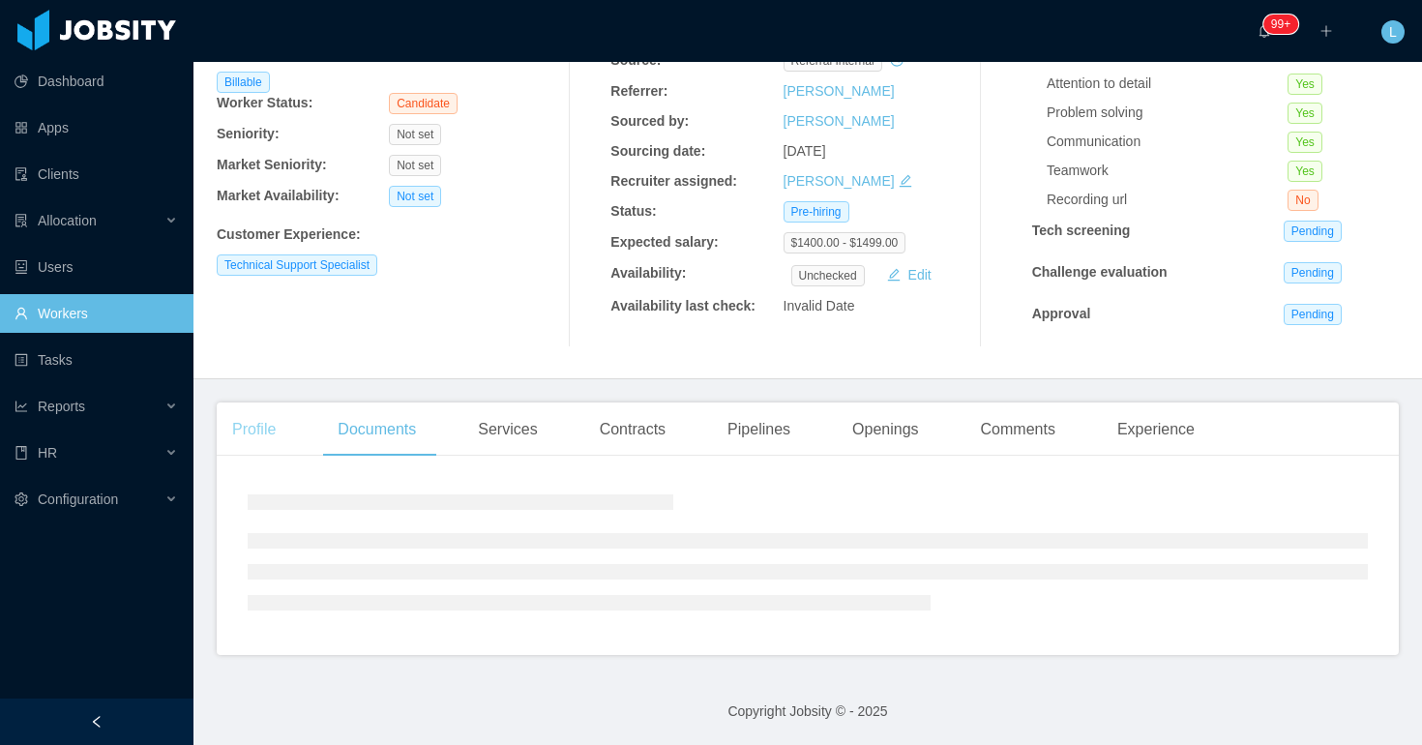
scroll to position [197, 0]
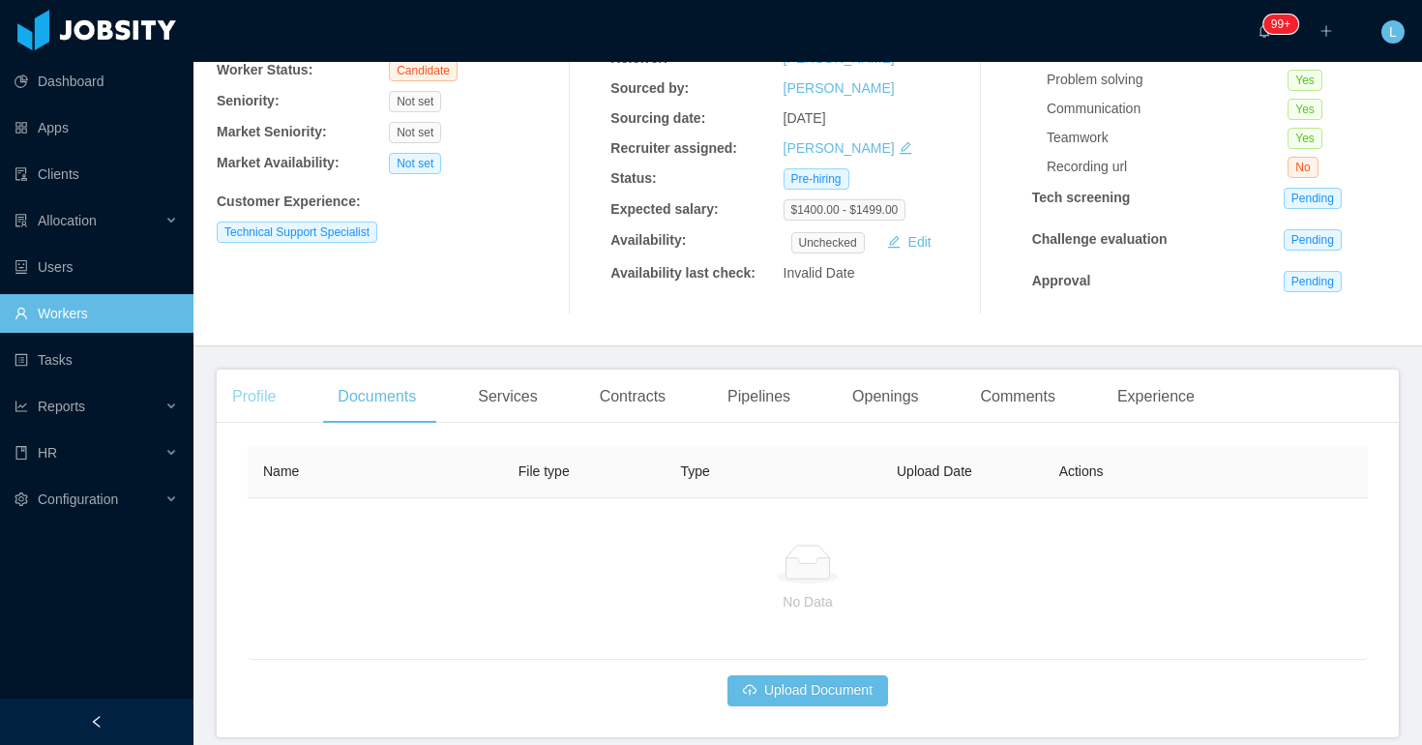
click at [264, 398] on div "Profile" at bounding box center [254, 397] width 75 height 54
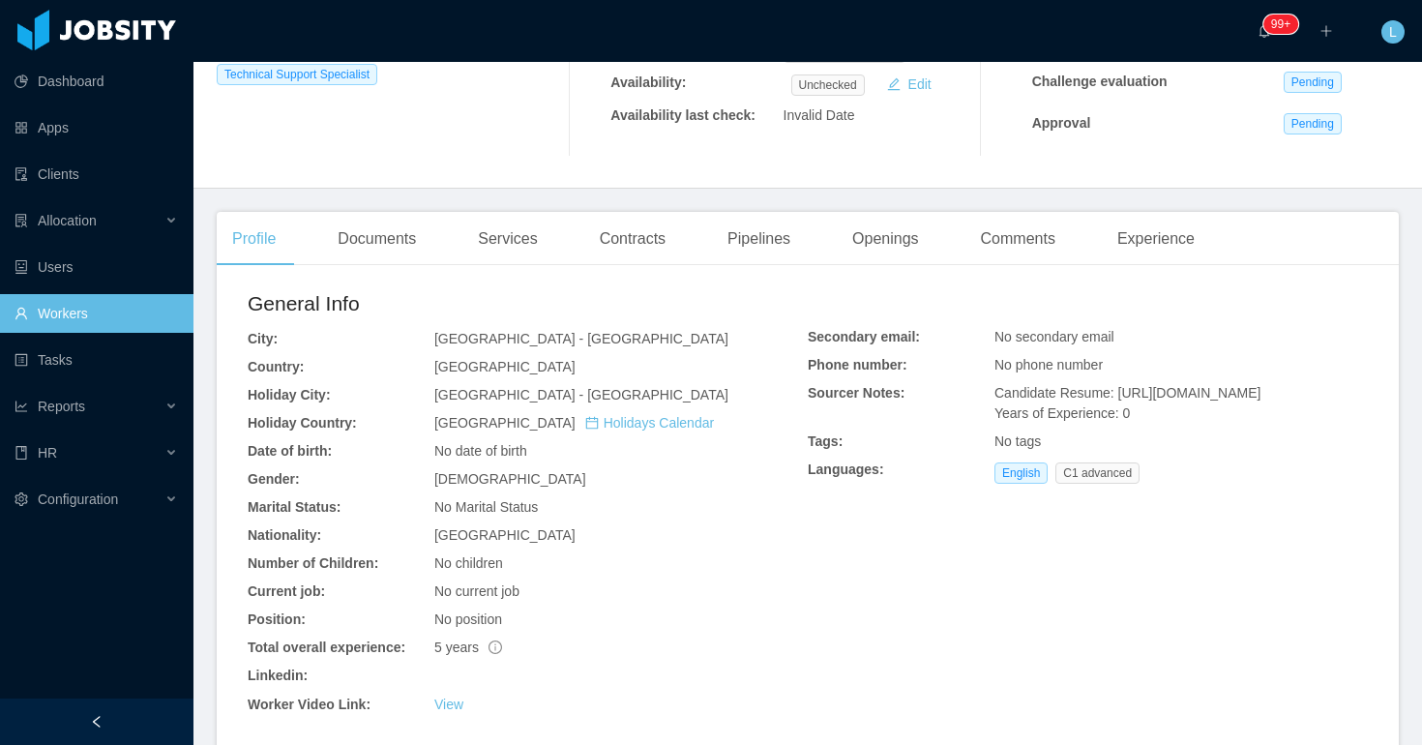
scroll to position [501, 0]
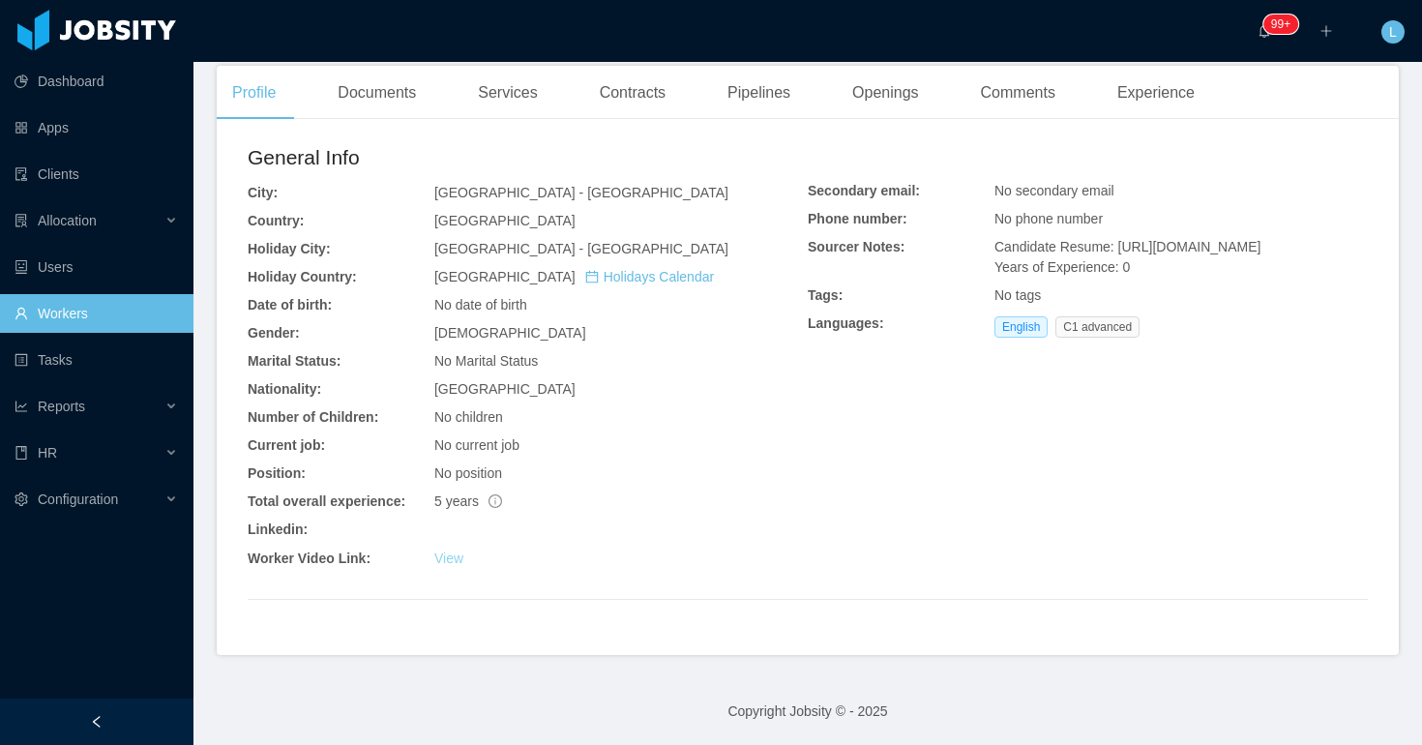
click at [457, 556] on link "View" at bounding box center [448, 558] width 29 height 15
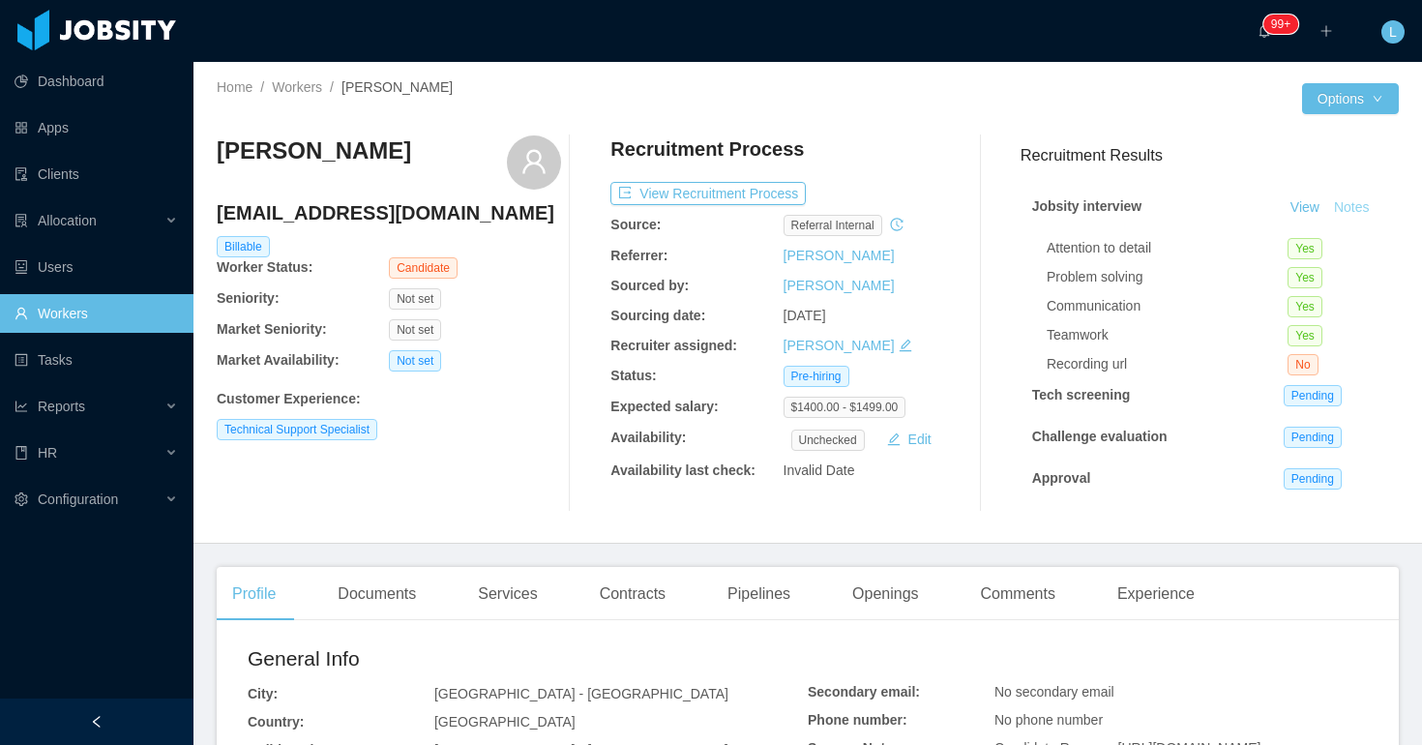
click at [1345, 213] on button "Notes" at bounding box center [1352, 207] width 51 height 23
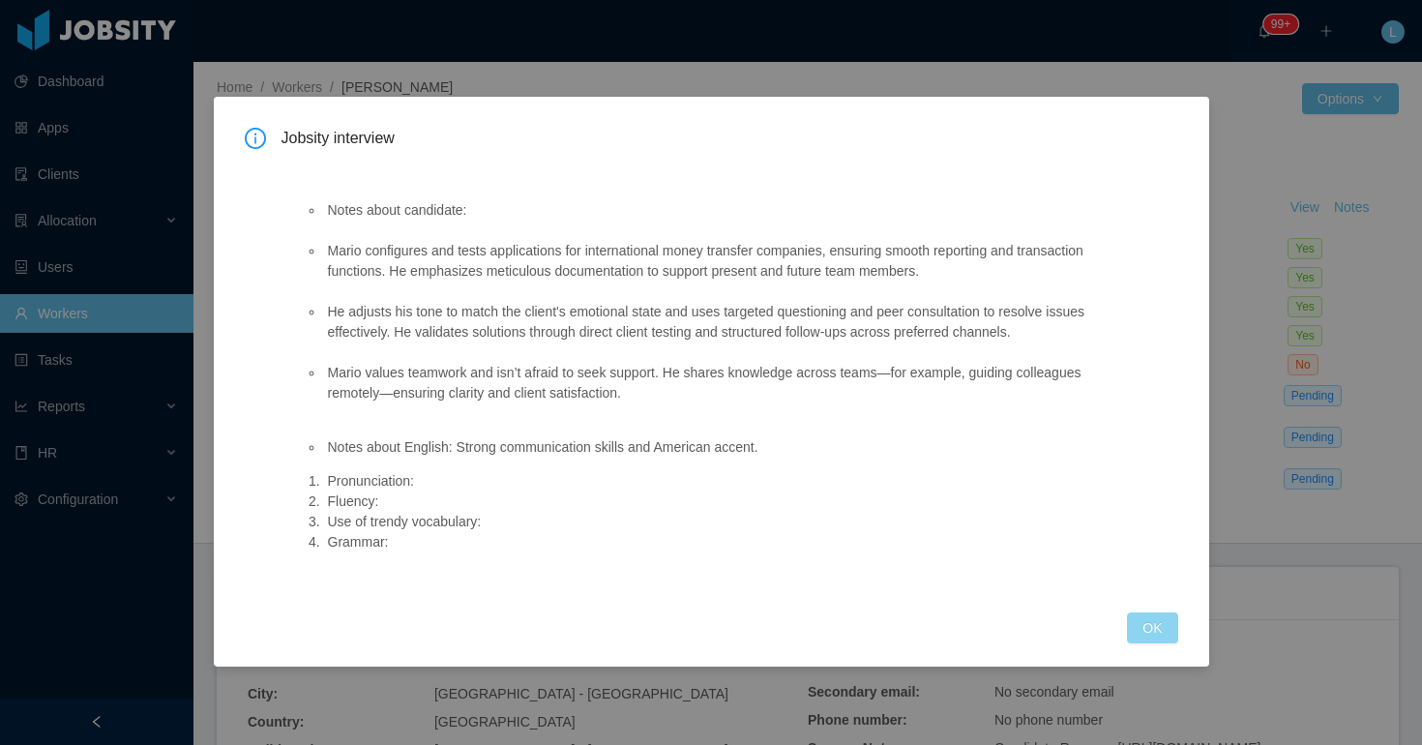
click at [1137, 631] on button "OK" at bounding box center [1152, 628] width 50 height 31
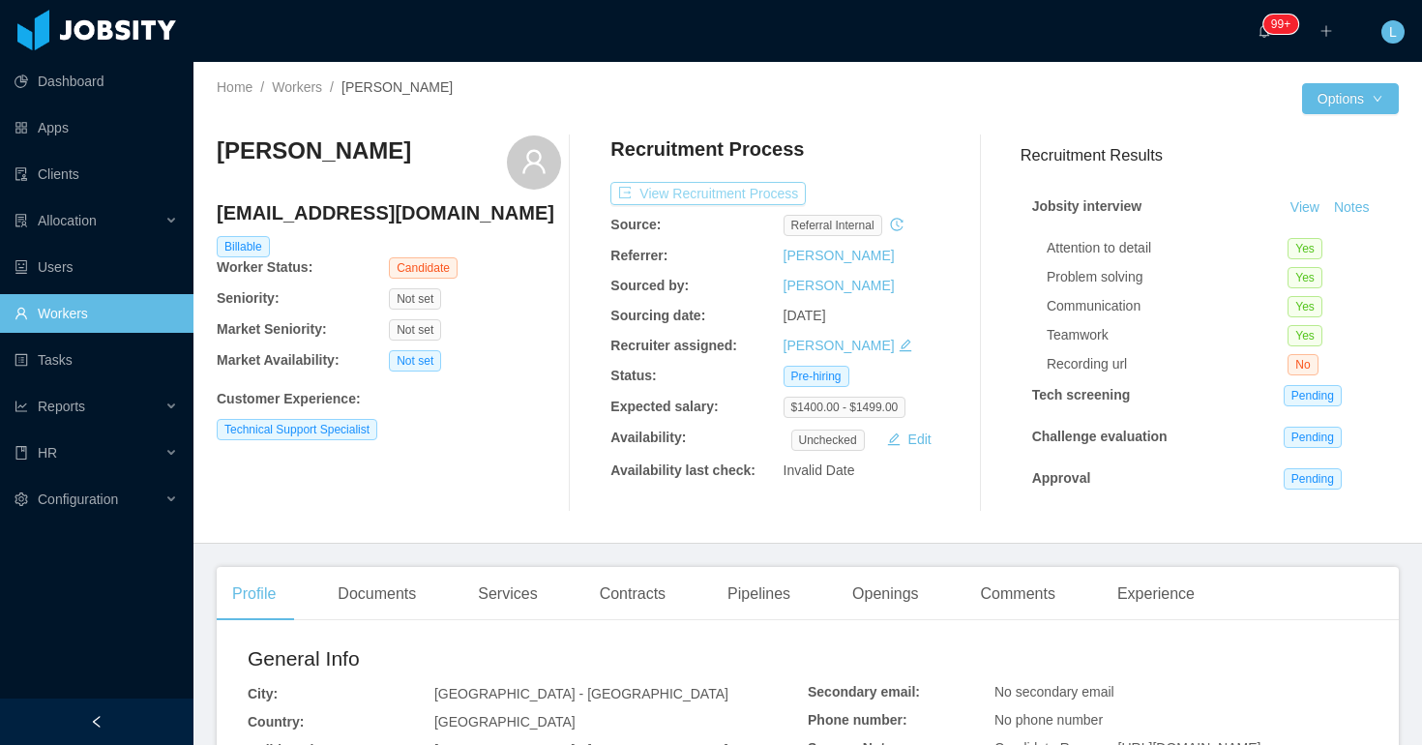
click at [757, 201] on button "View Recruitment Process" at bounding box center [708, 193] width 195 height 23
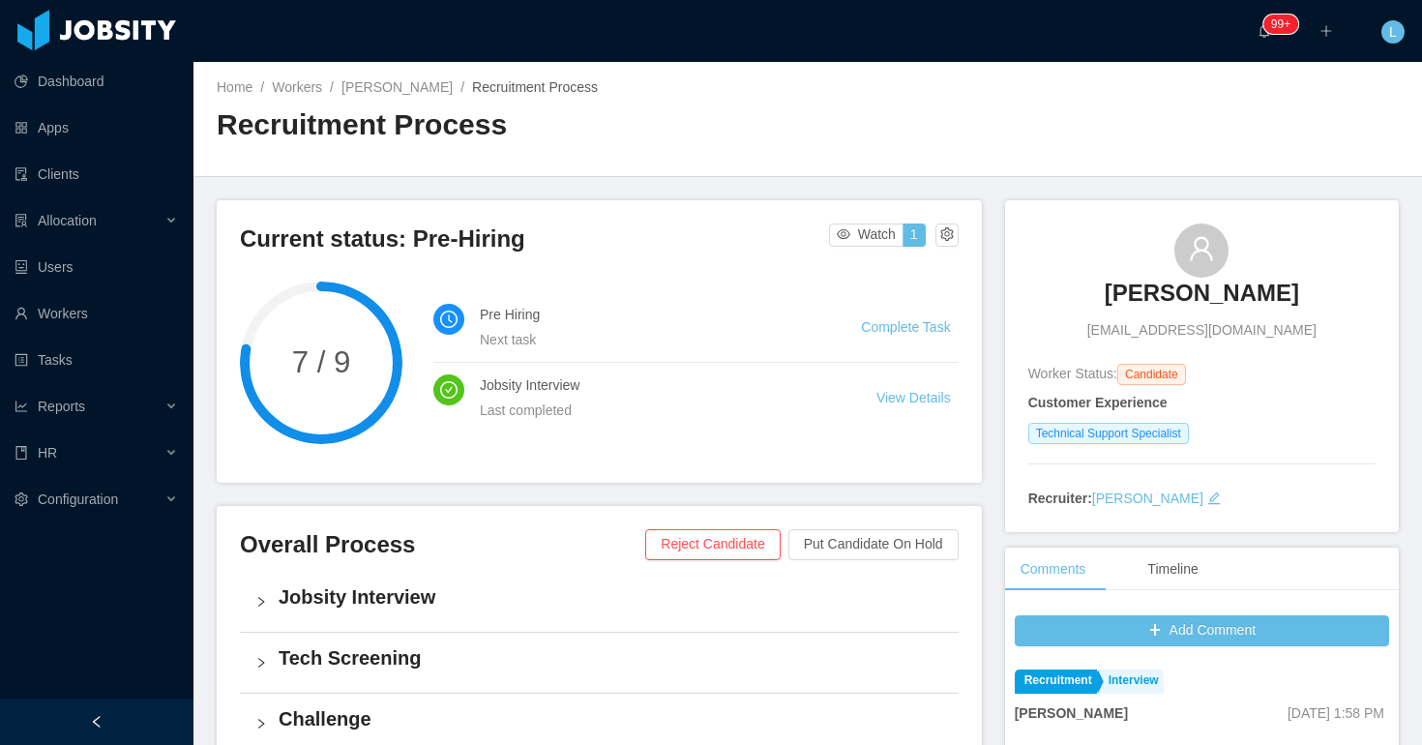
click at [1110, 247] on div "[PERSON_NAME] [PERSON_NAME][EMAIL_ADDRESS][DOMAIN_NAME]" at bounding box center [1202, 282] width 347 height 117
copy h3 "[PERSON_NAME]"
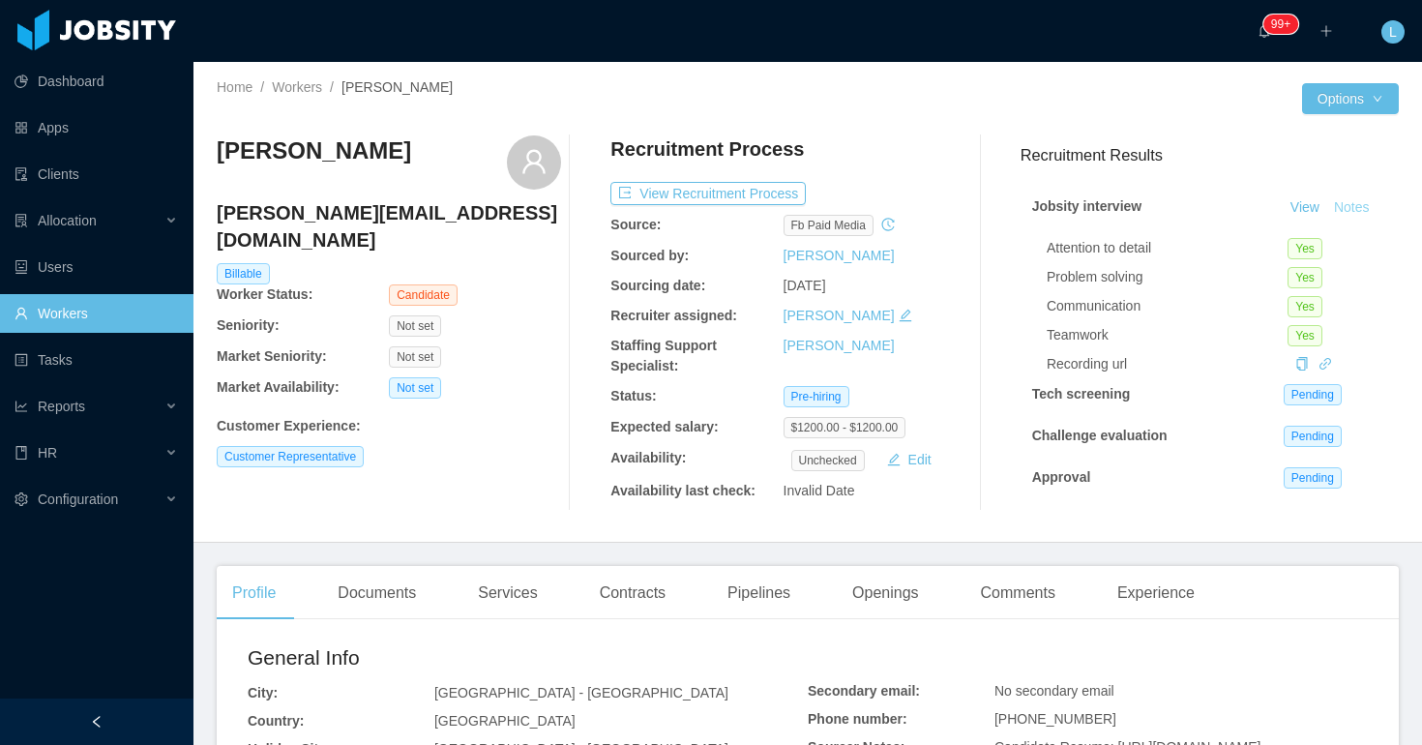
click at [1342, 207] on button "Notes" at bounding box center [1352, 207] width 51 height 23
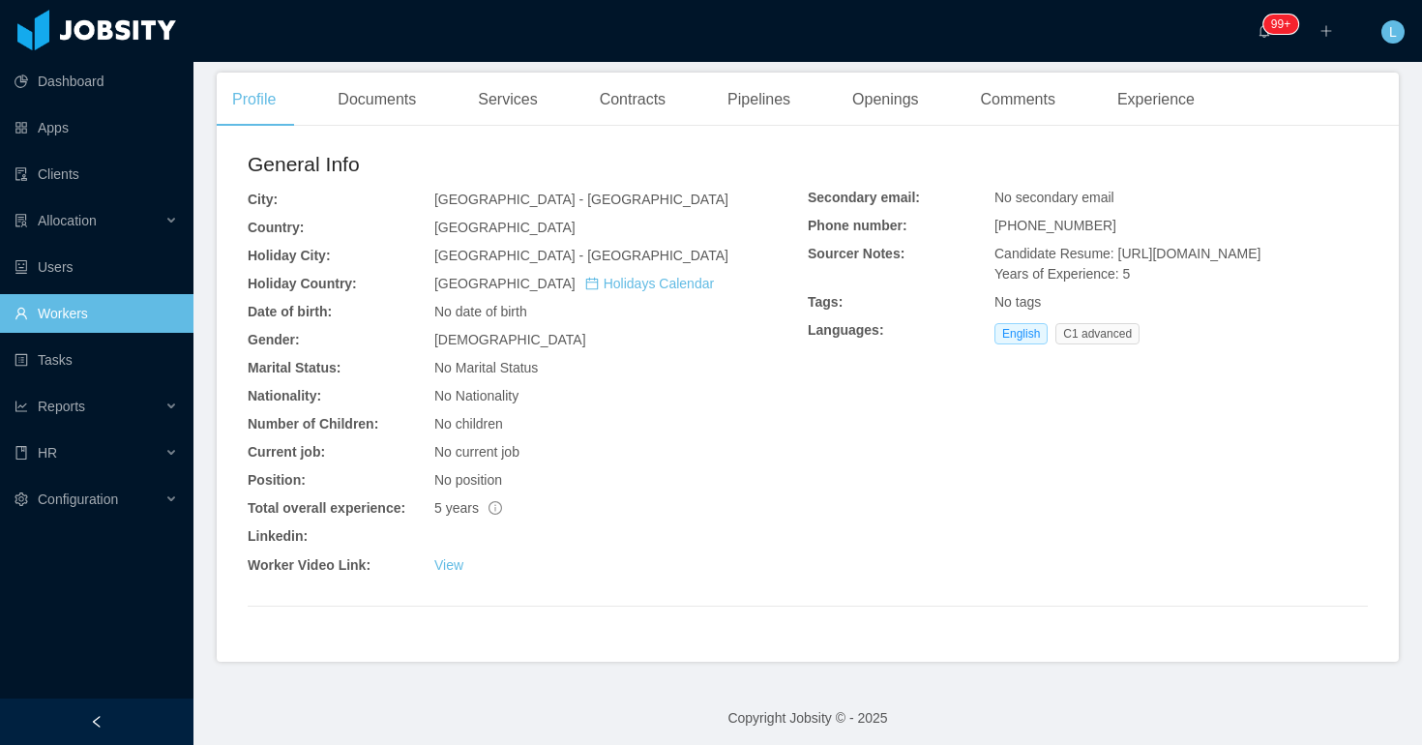
scroll to position [500, 0]
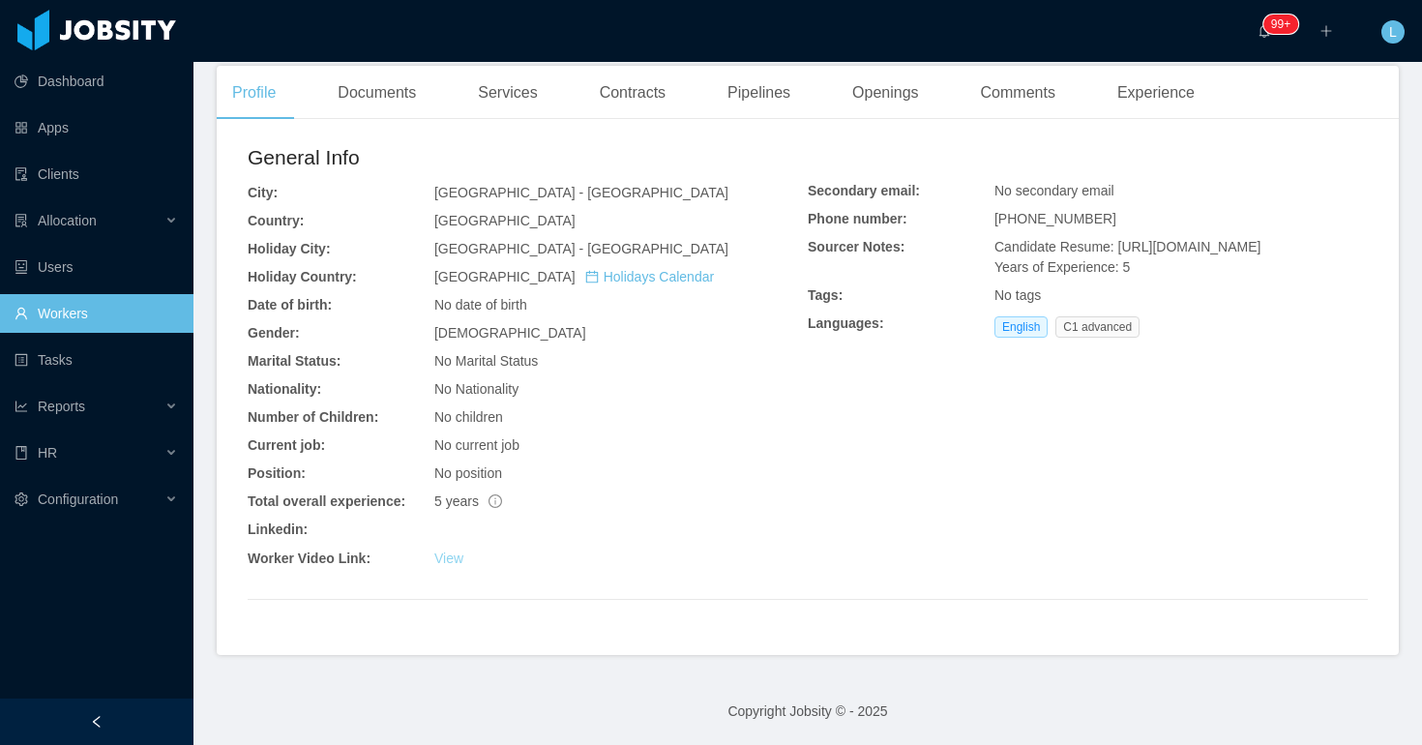
click at [442, 553] on link "View" at bounding box center [448, 558] width 29 height 15
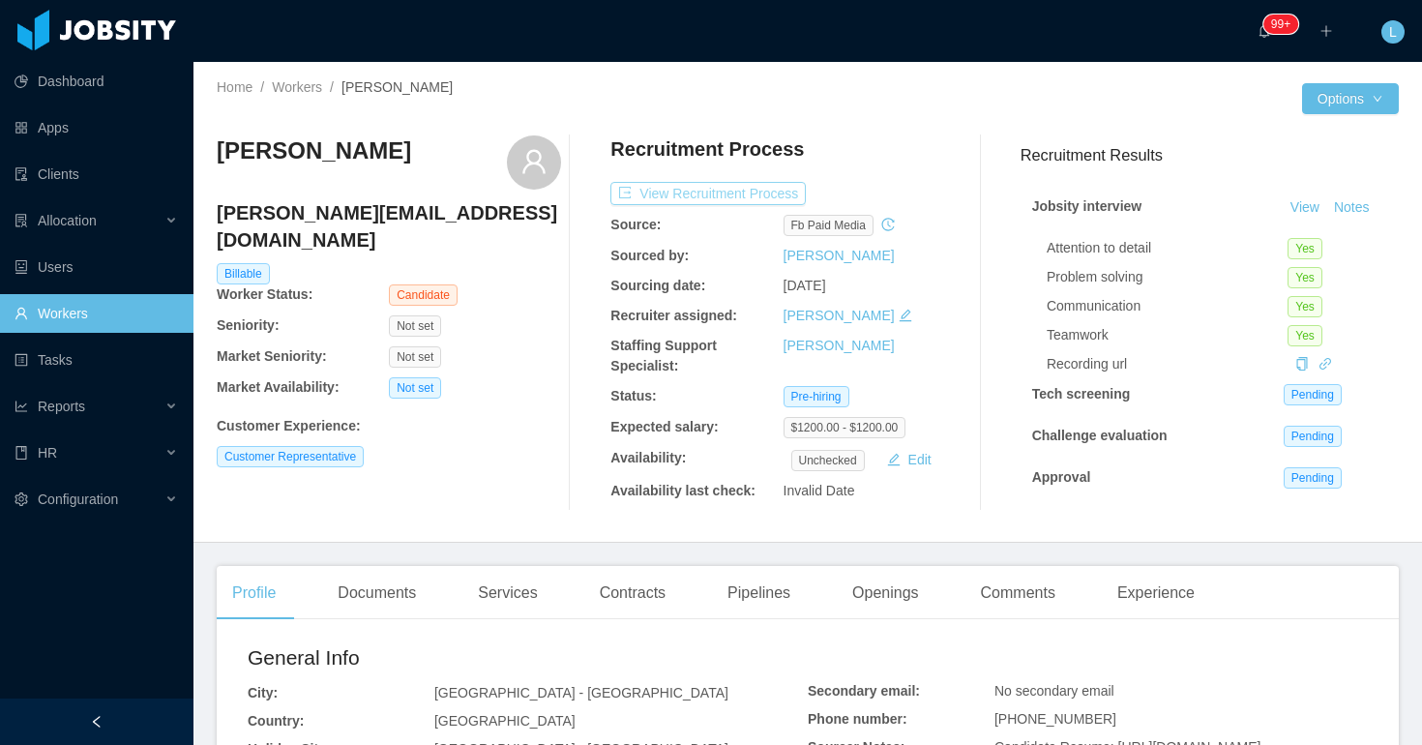
click at [773, 192] on button "View Recruitment Process" at bounding box center [708, 193] width 195 height 23
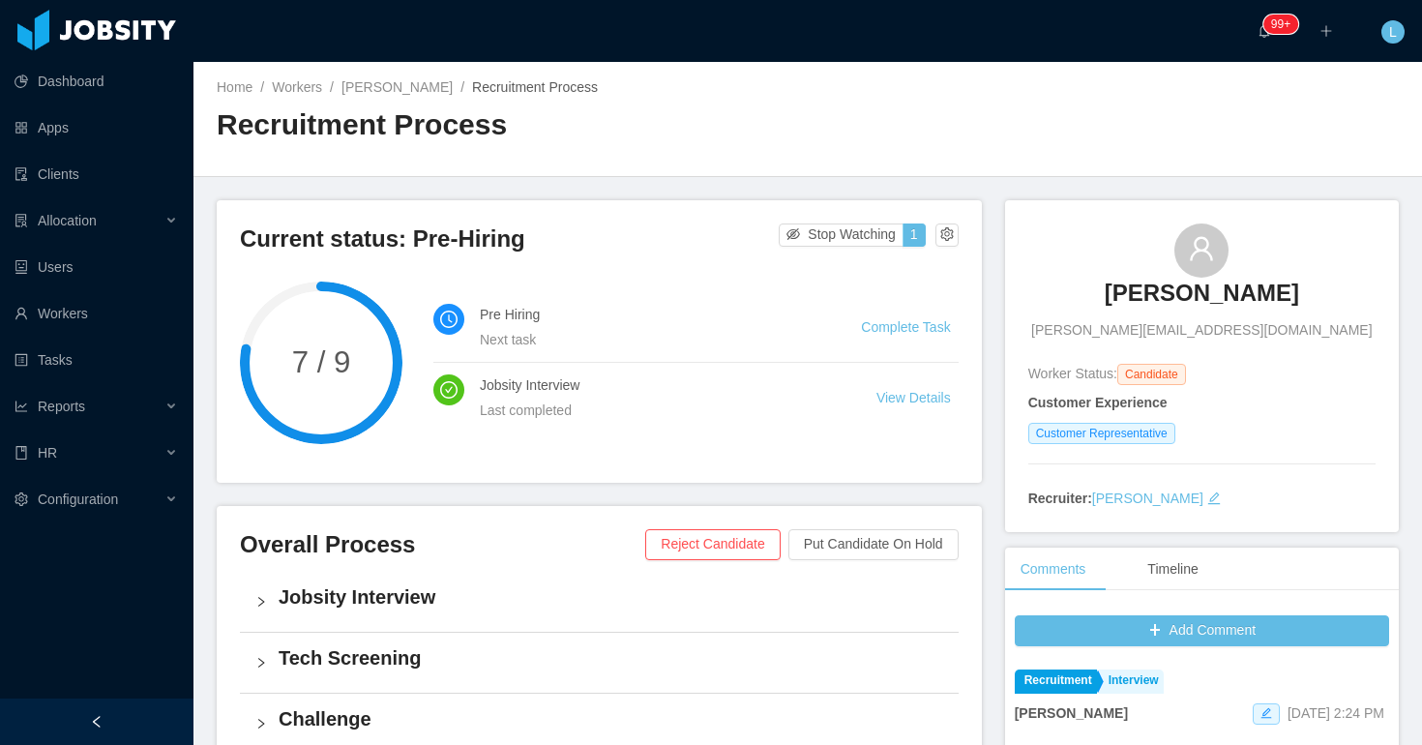
click at [1093, 208] on div "[PERSON_NAME] [PERSON_NAME][EMAIL_ADDRESS][DOMAIN_NAME] Worker Status: Candidat…" at bounding box center [1202, 366] width 394 height 332
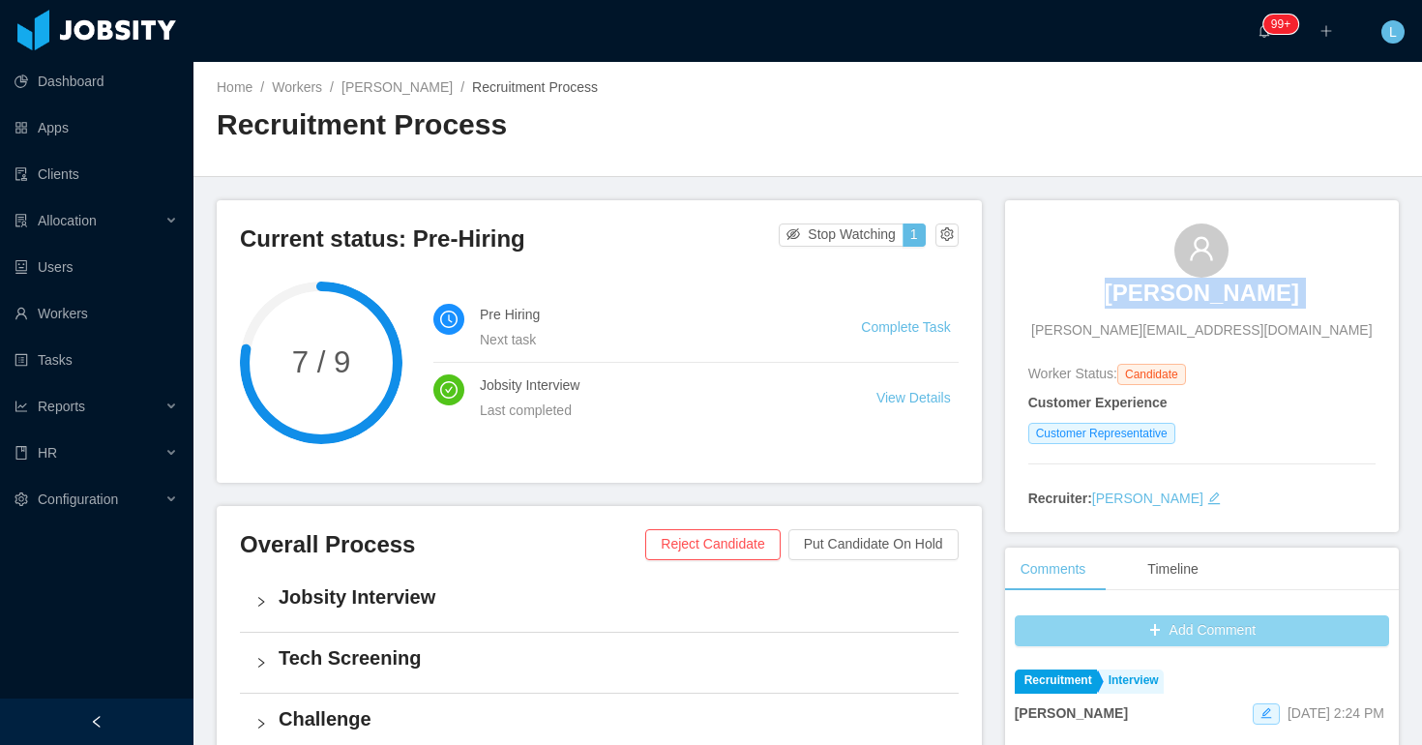
copy h3 "[PERSON_NAME]"
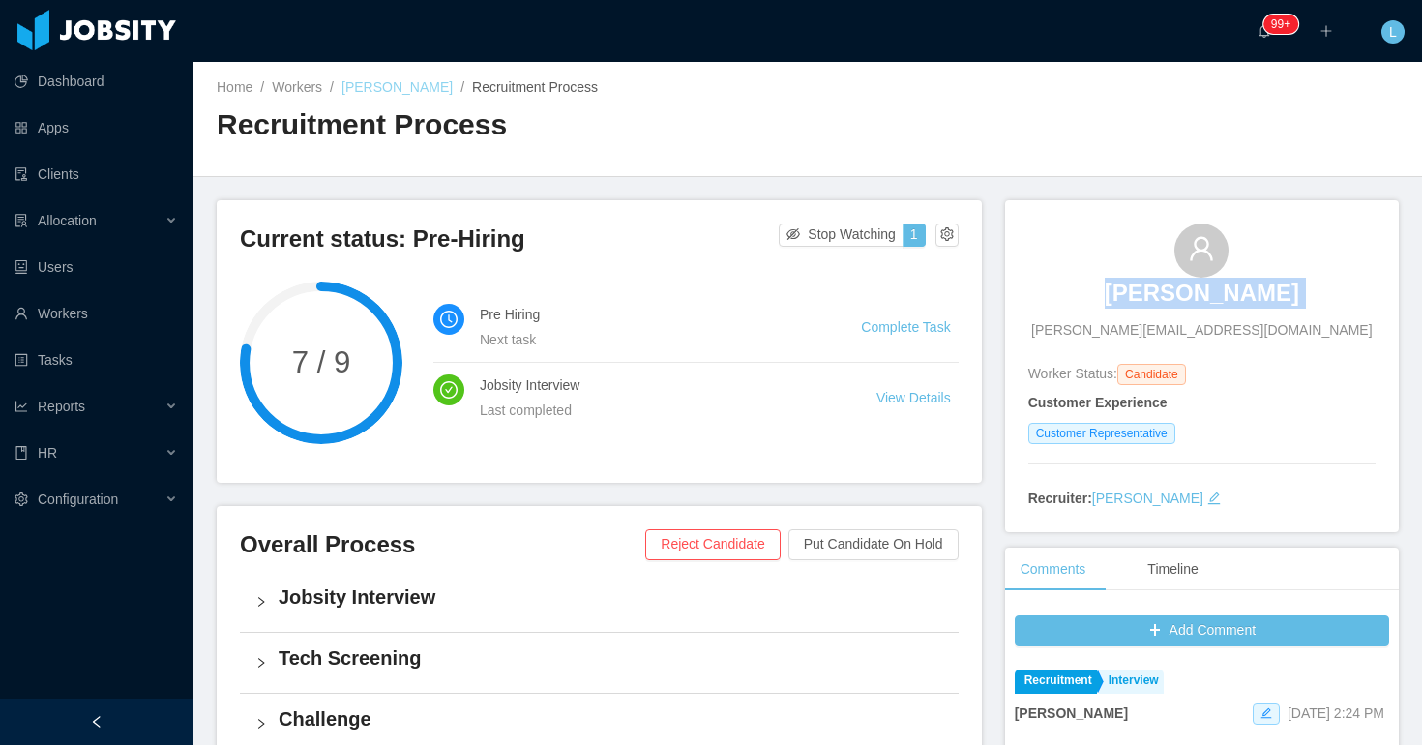
click at [404, 89] on link "Steven Funes" at bounding box center [397, 86] width 111 height 15
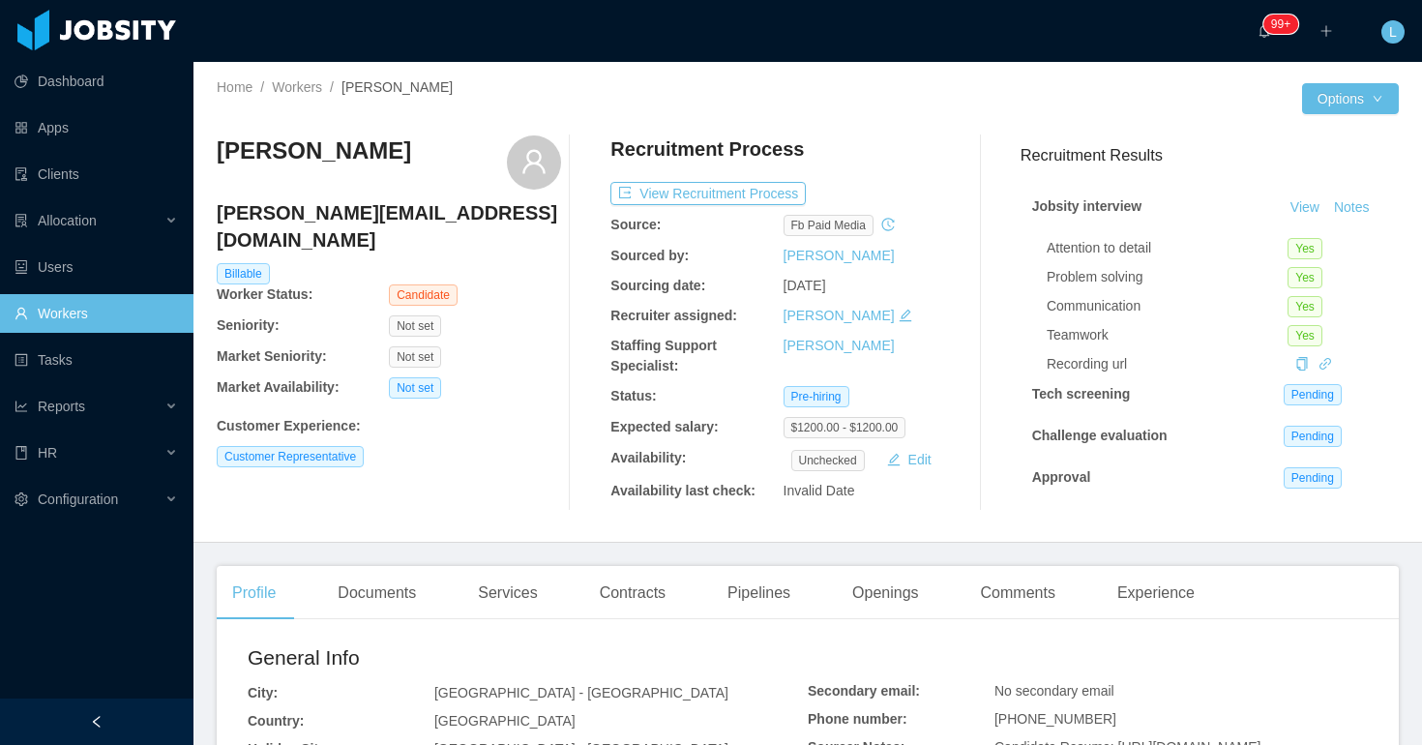
click at [353, 221] on h4 "steven_heyden@outlook.com" at bounding box center [389, 226] width 344 height 54
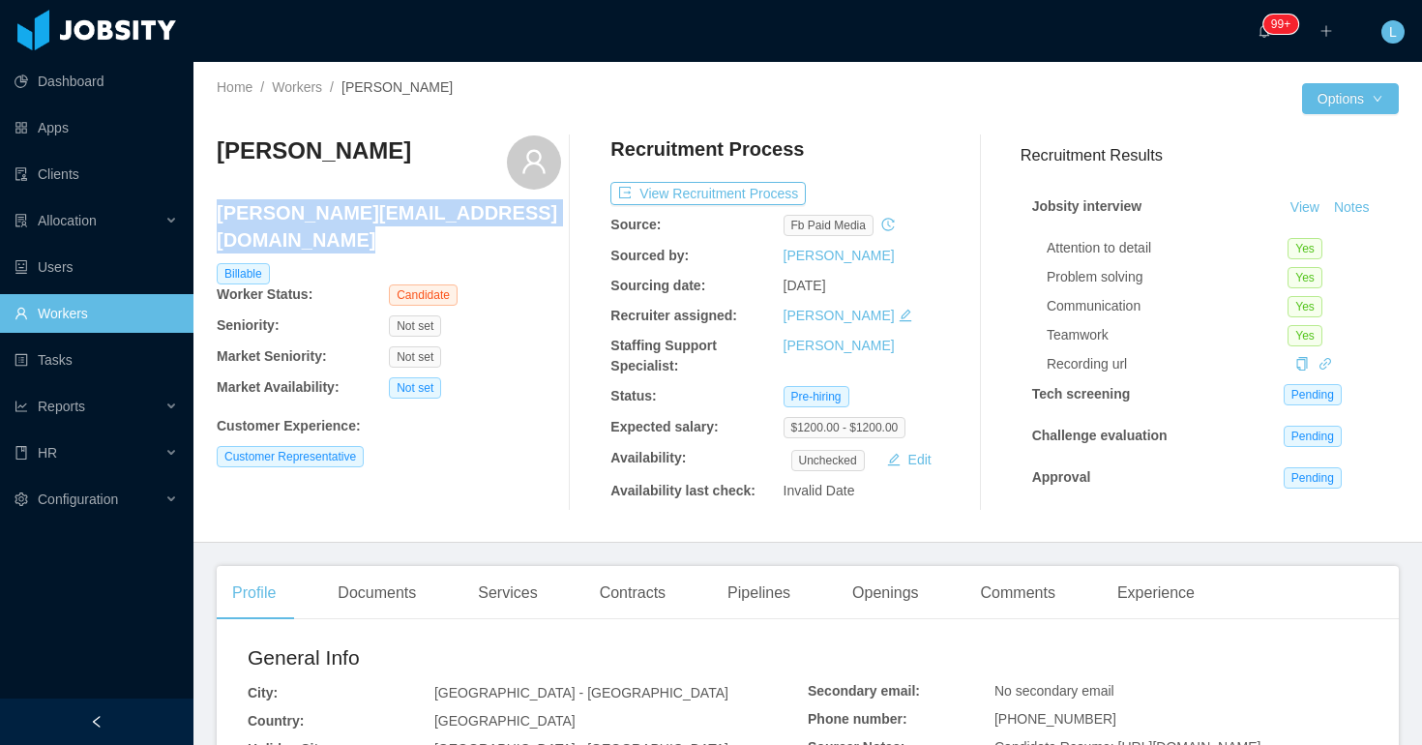
click at [353, 221] on h4 "steven_heyden@outlook.com" at bounding box center [389, 226] width 344 height 54
copy h4 "steven_heyden@outlook.com"
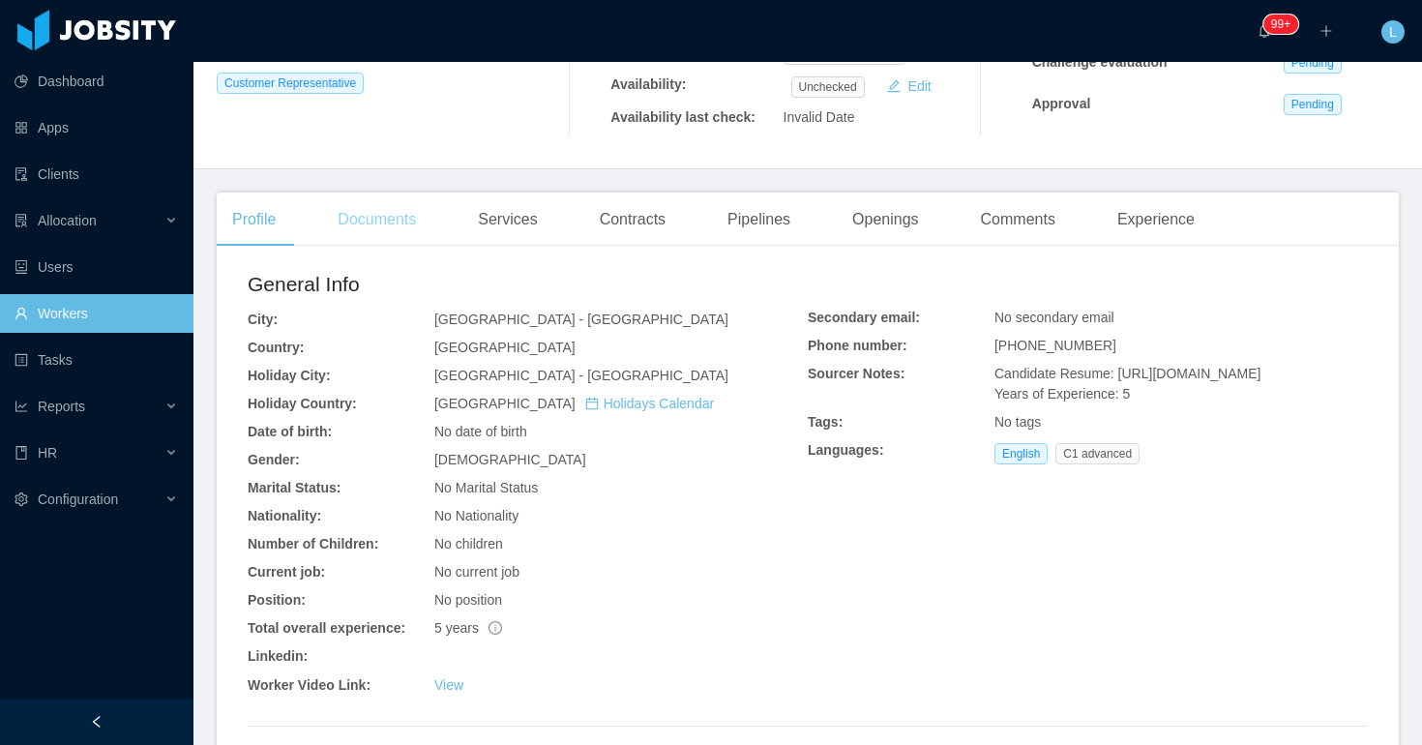
click at [379, 212] on div "Documents" at bounding box center [376, 220] width 109 height 54
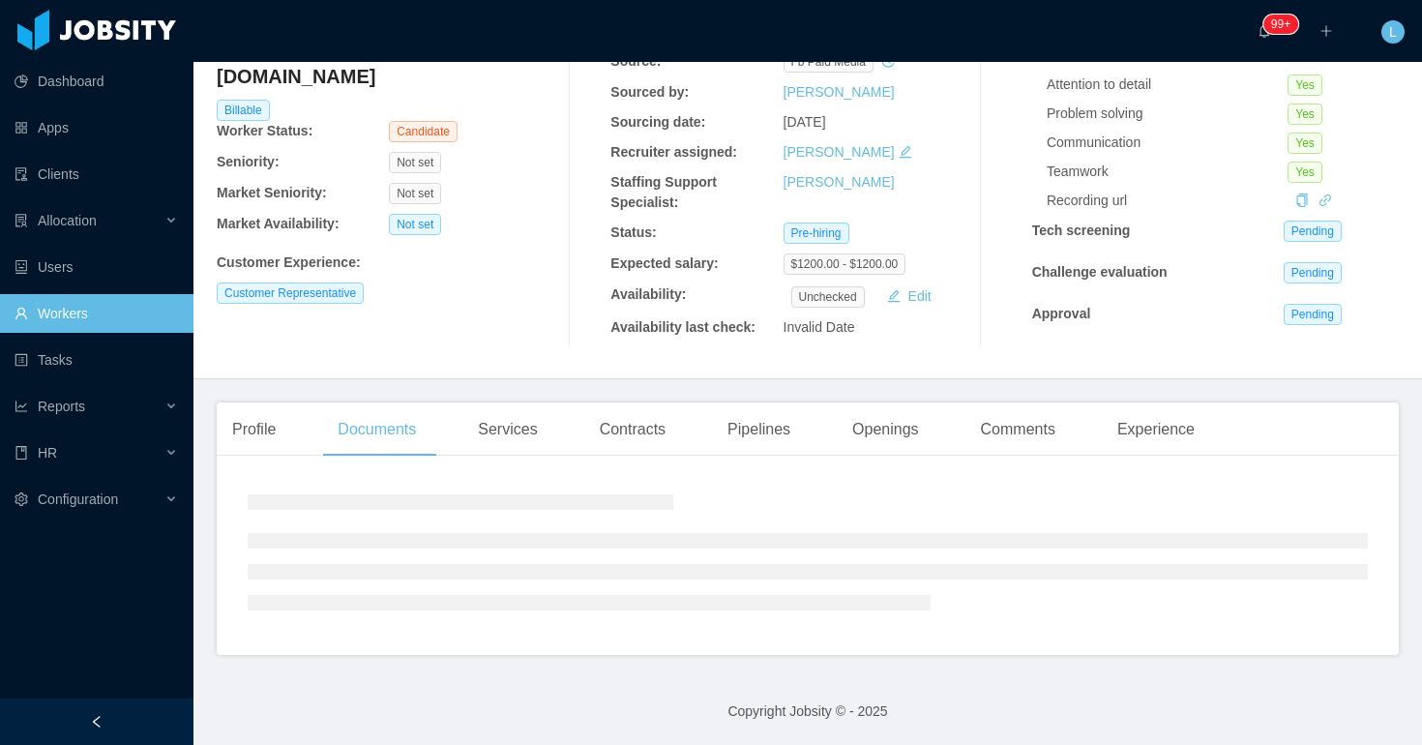
scroll to position [191, 0]
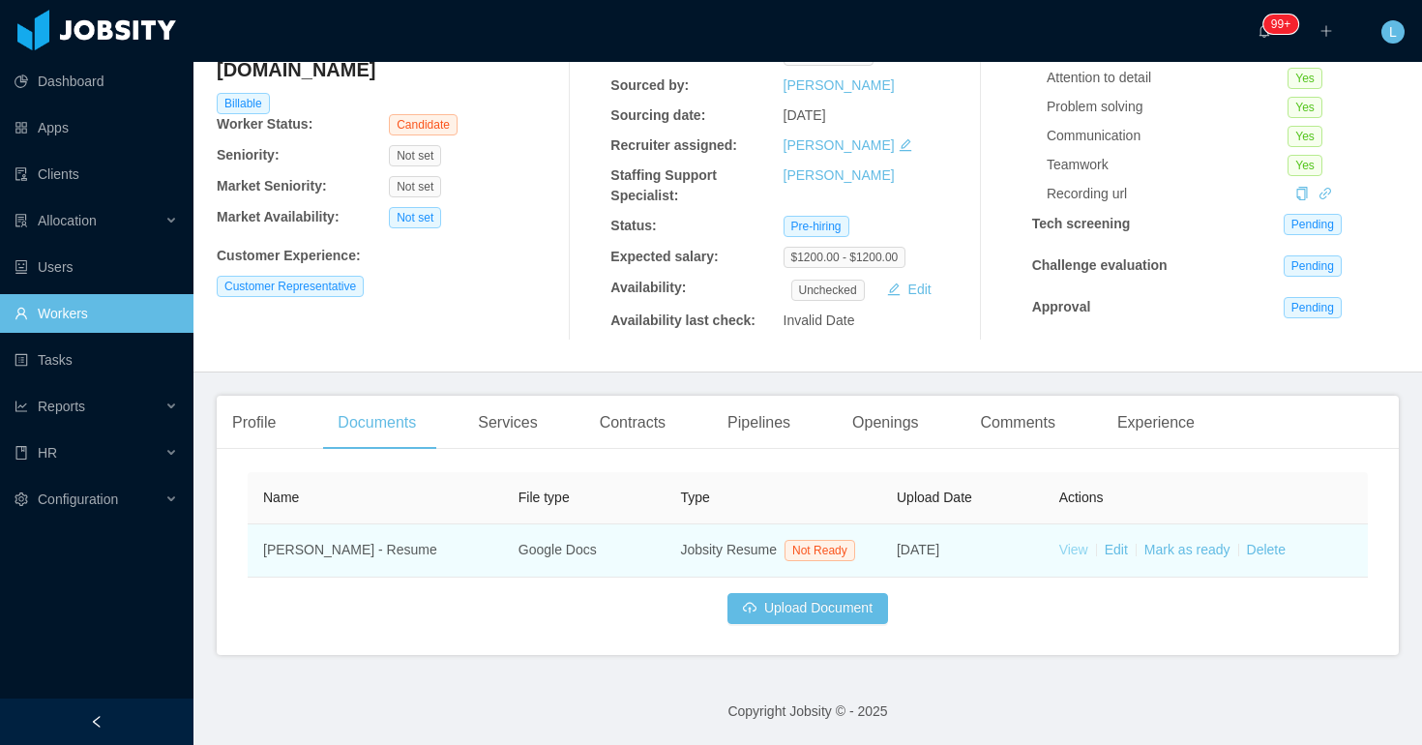
click at [1075, 542] on link "View" at bounding box center [1074, 549] width 29 height 15
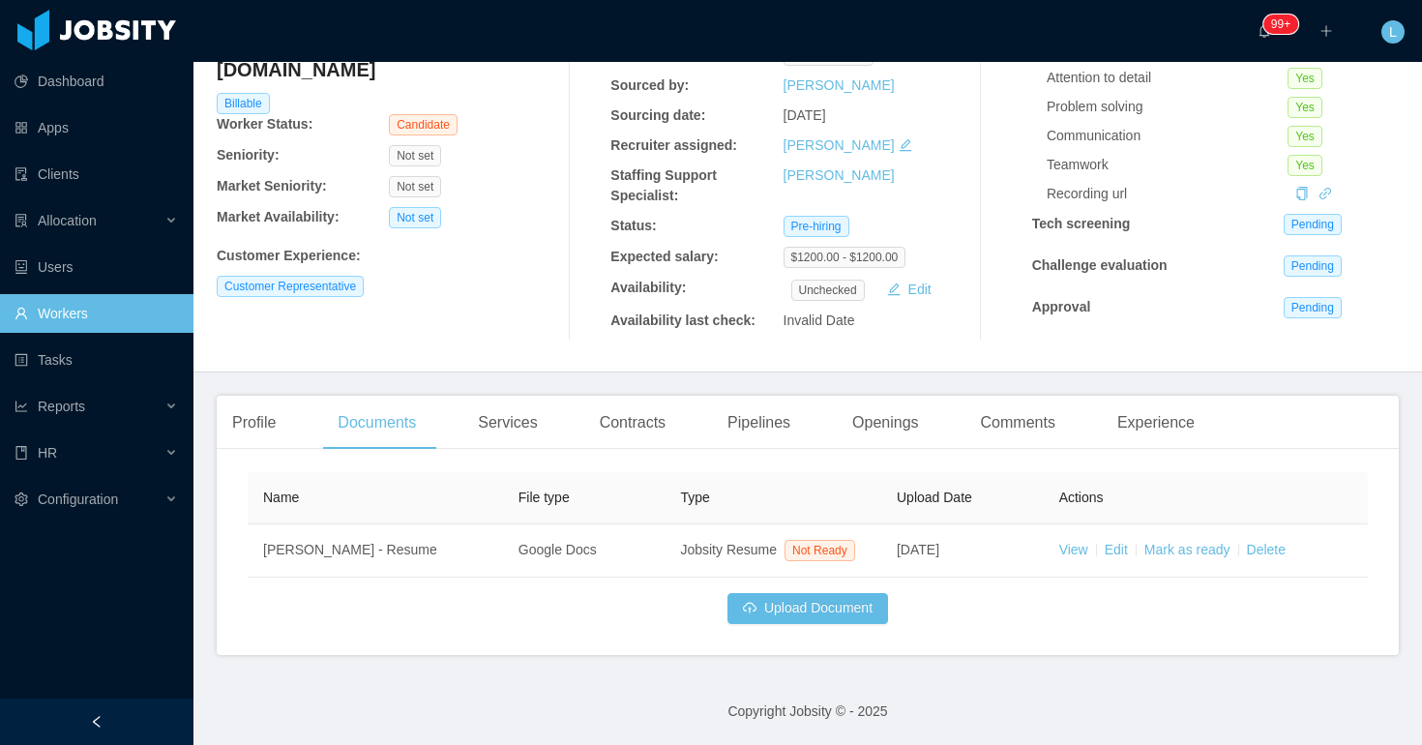
scroll to position [0, 0]
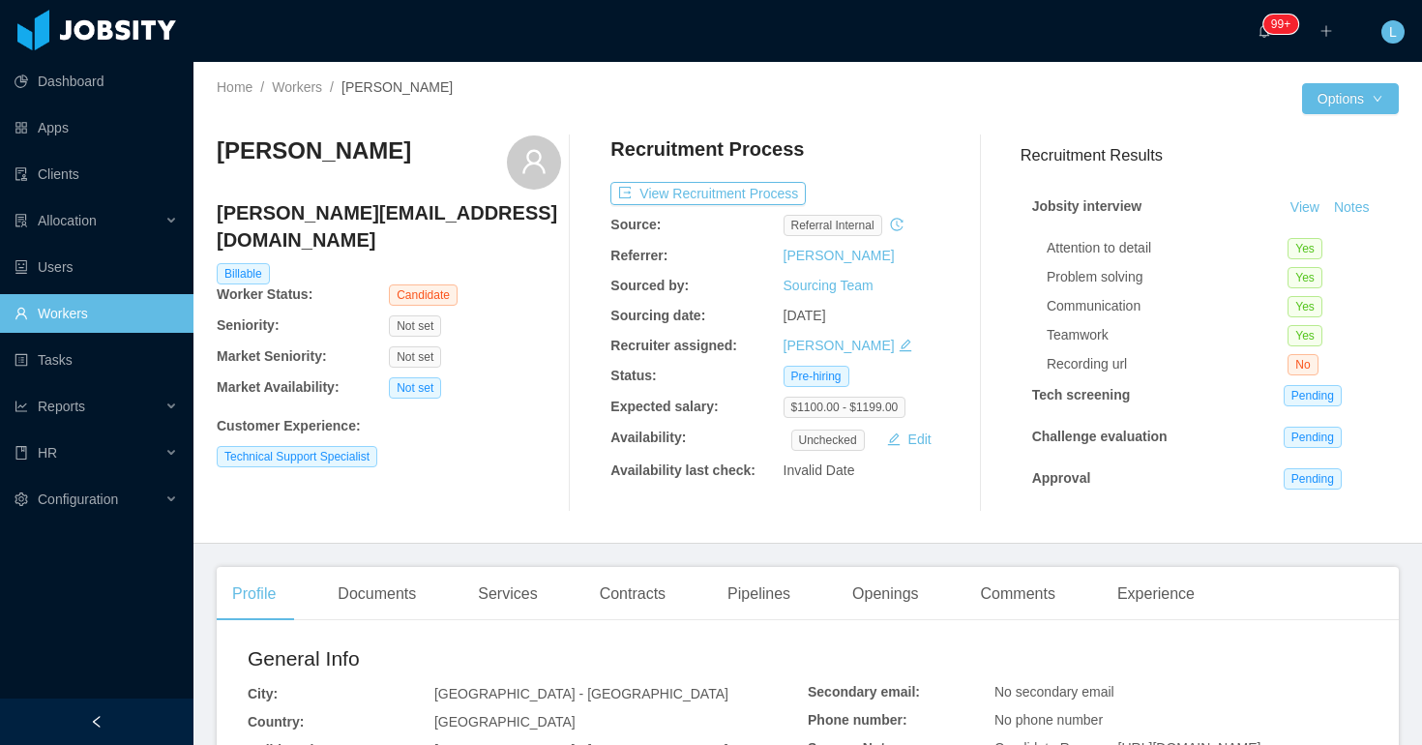
click at [1353, 223] on div "Jobsity interview View Notes Attention to detail Yes Problem solving Yes Commun…" at bounding box center [1210, 343] width 378 height 337
click at [1353, 207] on button "Notes" at bounding box center [1352, 207] width 51 height 23
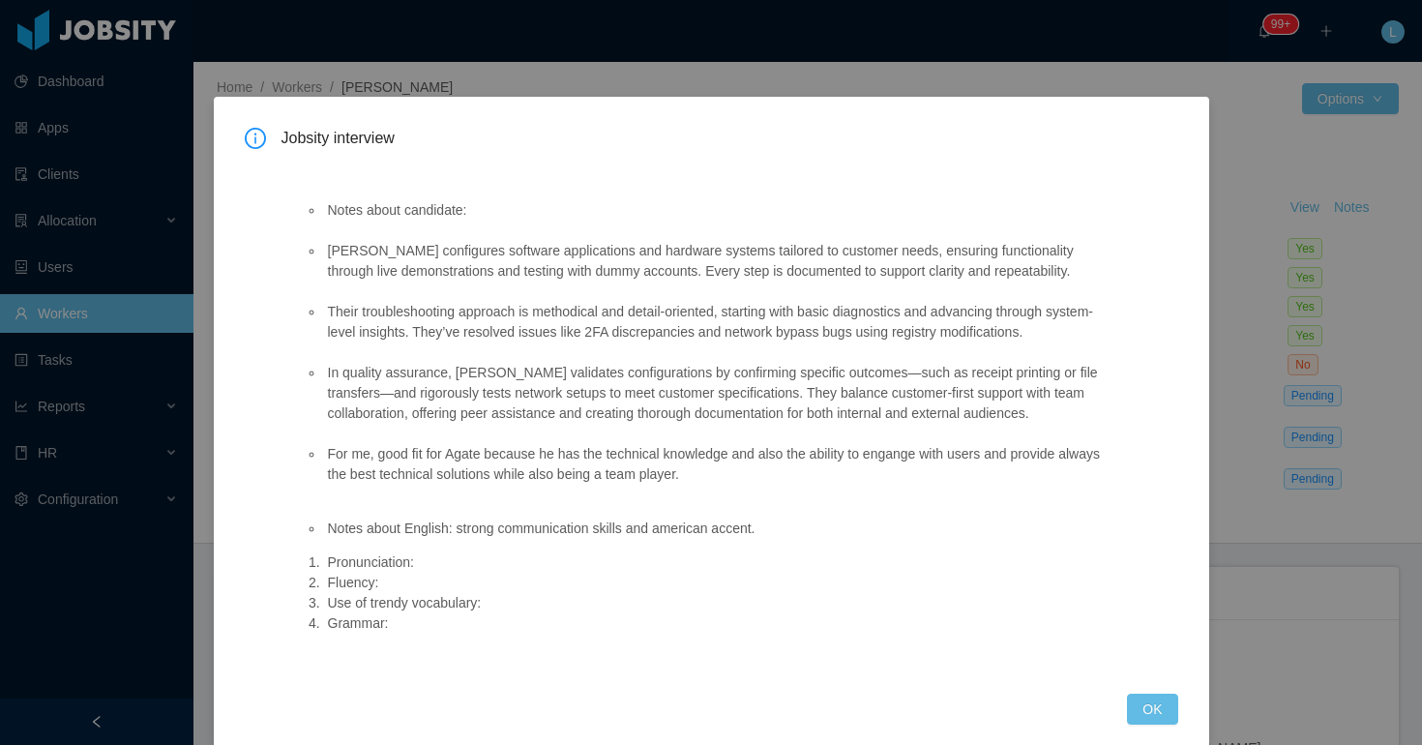
scroll to position [26, 0]
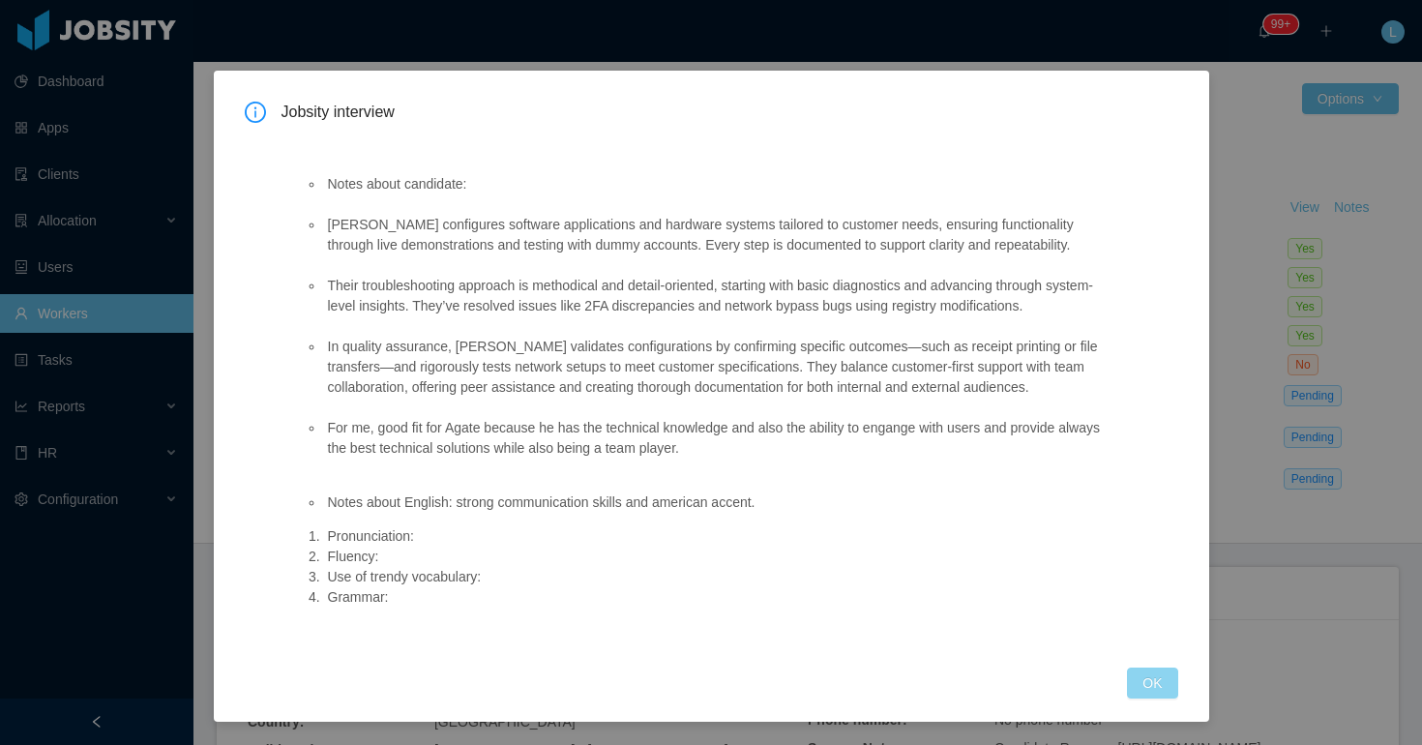
click at [1163, 679] on button "OK" at bounding box center [1152, 683] width 50 height 31
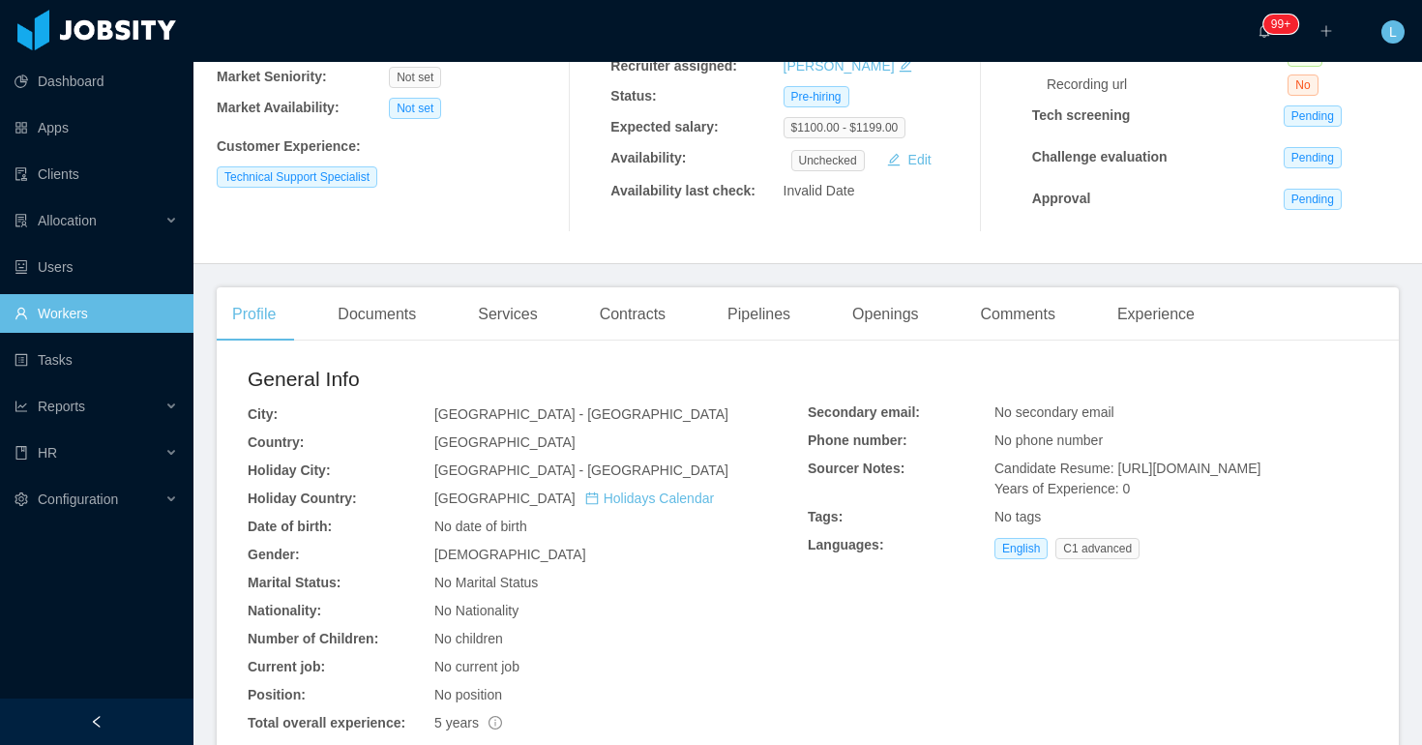
scroll to position [0, 0]
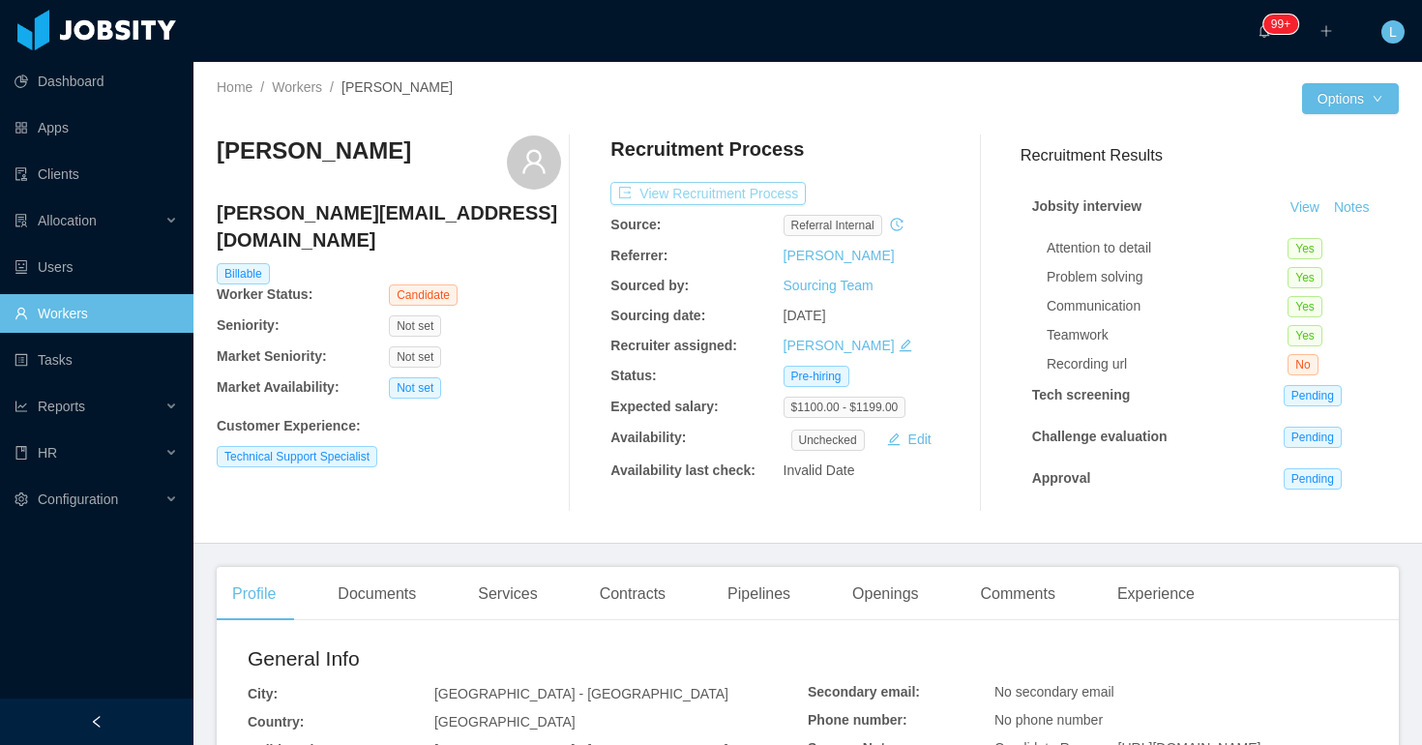
click at [764, 199] on button "View Recruitment Process" at bounding box center [708, 193] width 195 height 23
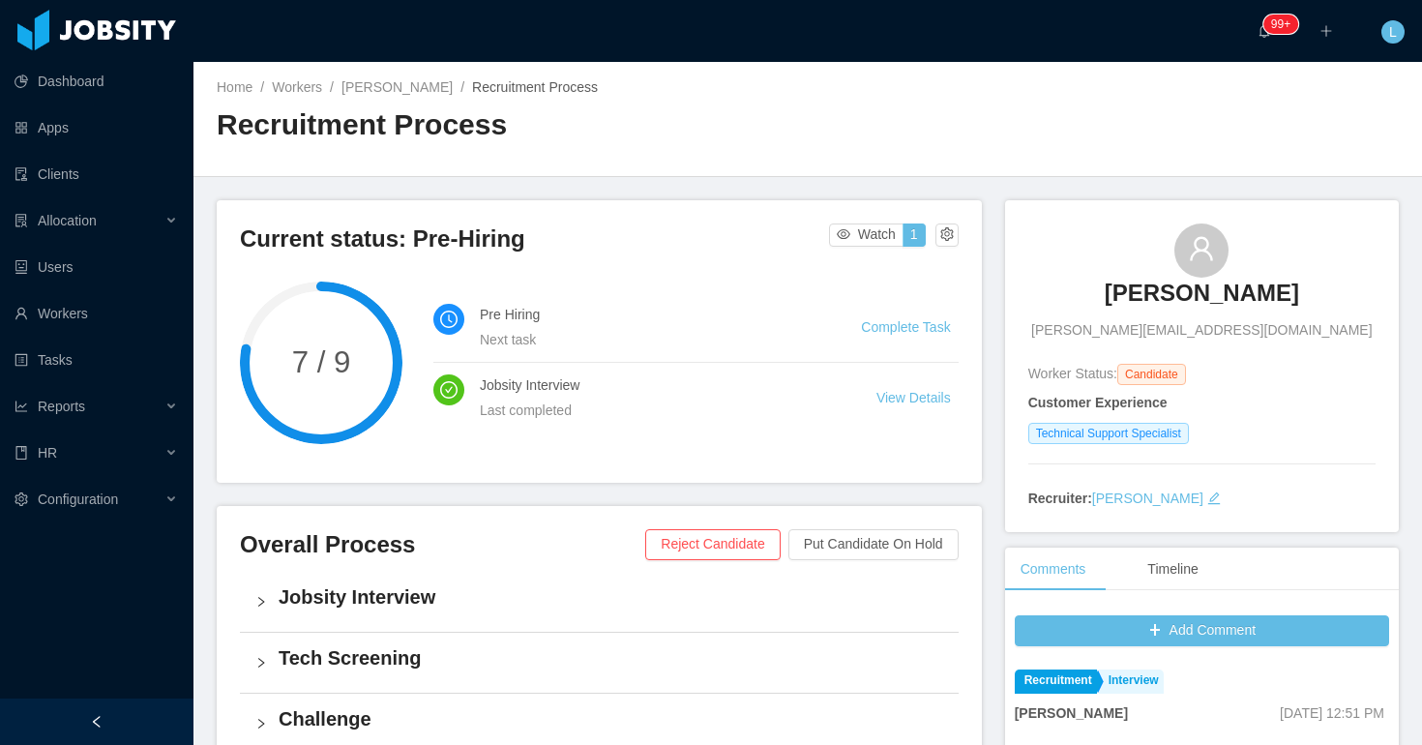
click at [1116, 258] on div "Juan Marmol juan.marmol86@outlook.com" at bounding box center [1202, 282] width 347 height 117
copy h3 "Juan Marmol"
click at [410, 82] on link "Juan Marmol" at bounding box center [397, 86] width 111 height 15
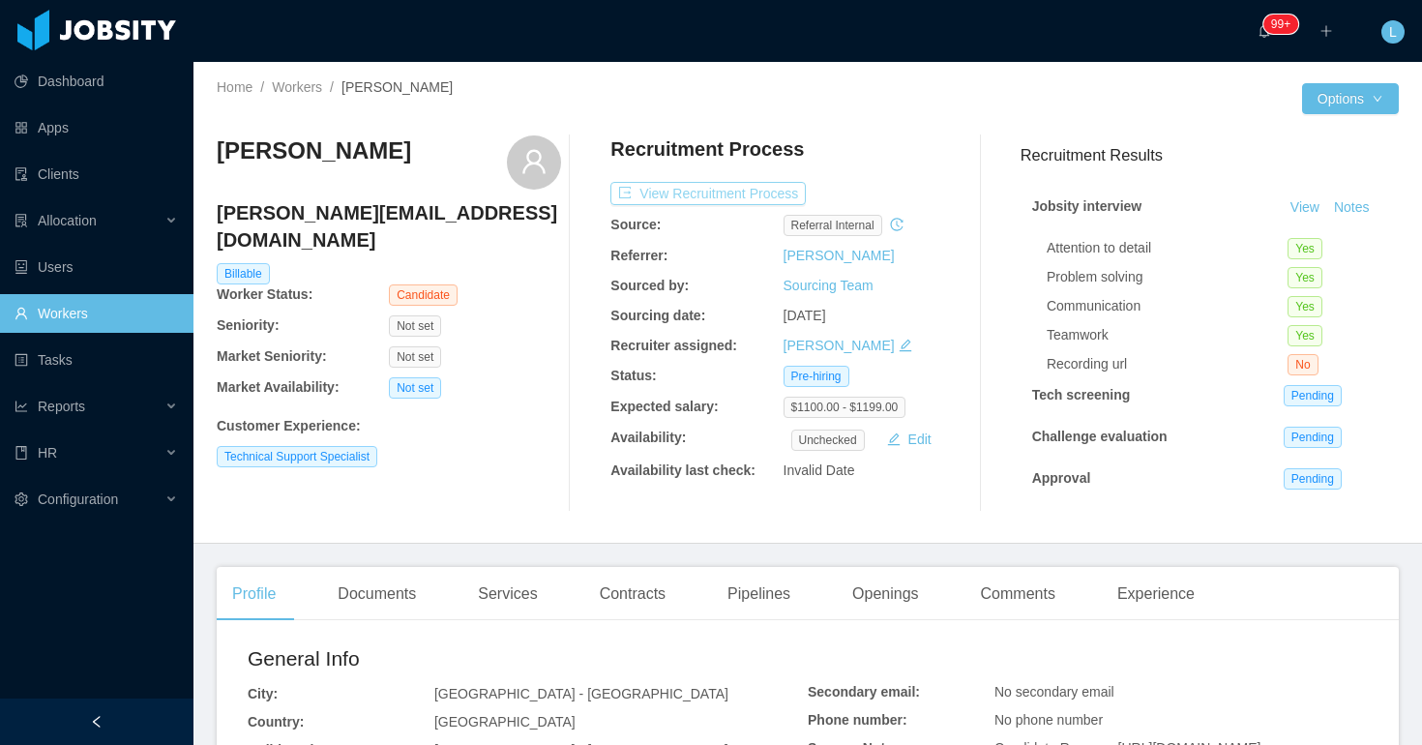
click at [741, 191] on button "View Recruitment Process" at bounding box center [708, 193] width 195 height 23
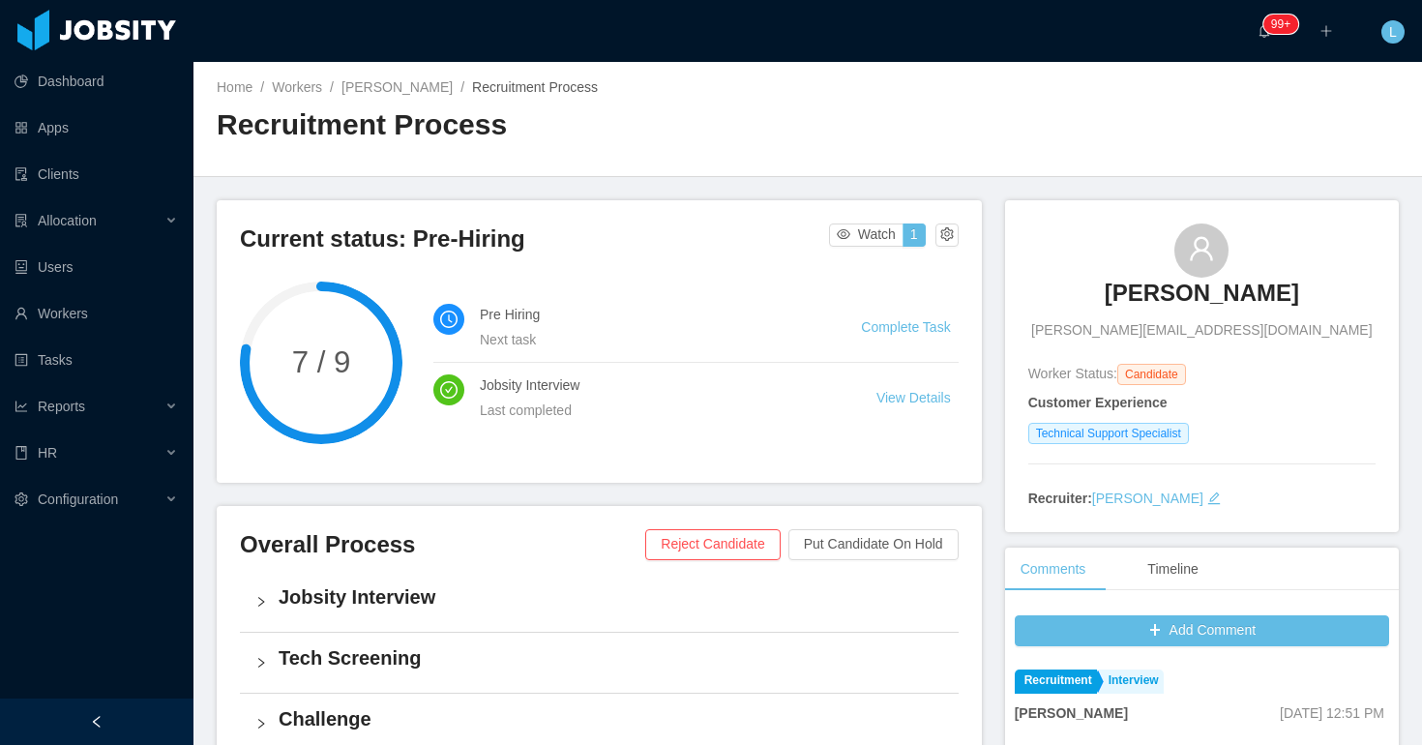
click at [1087, 249] on div "Juan Marmol juan.marmol86@outlook.com" at bounding box center [1202, 282] width 347 height 117
copy h3 "Juan Marmol"
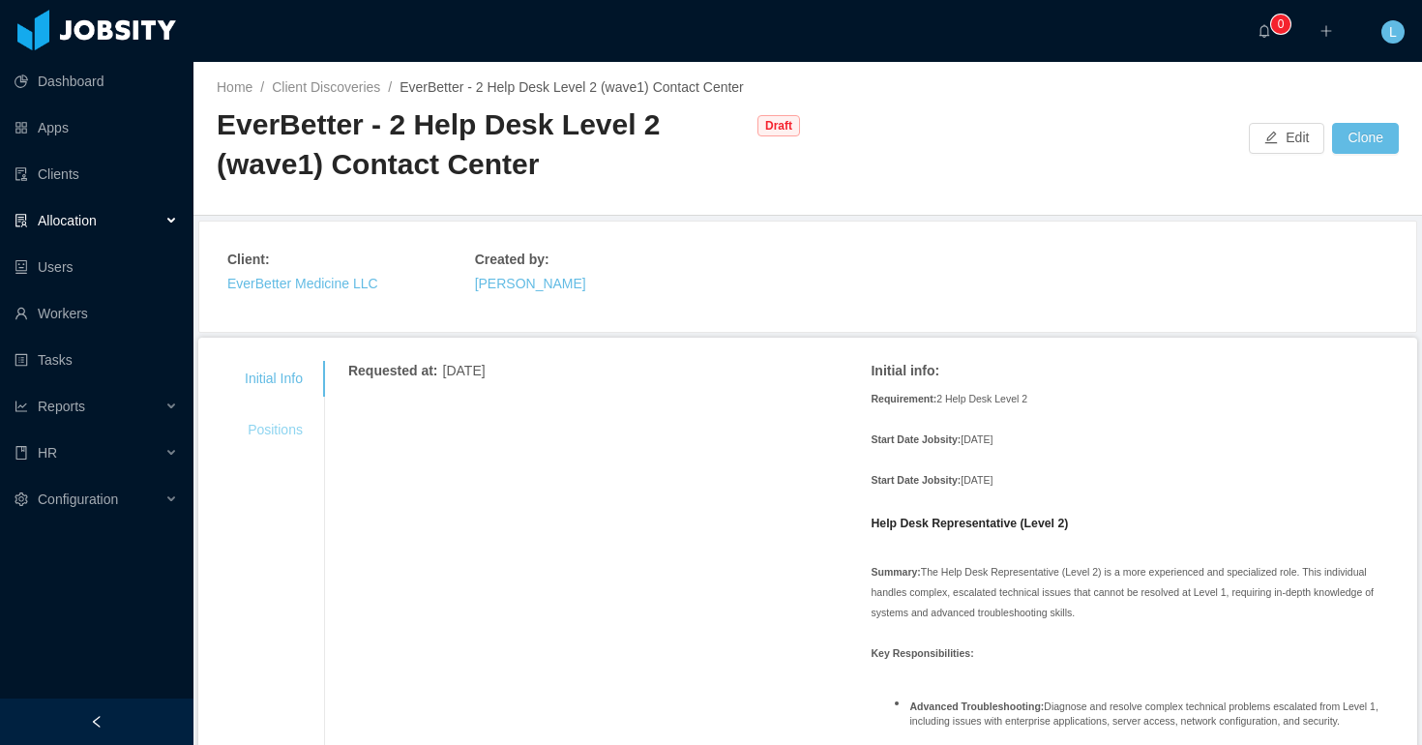
click at [284, 428] on div "Positions" at bounding box center [274, 430] width 105 height 36
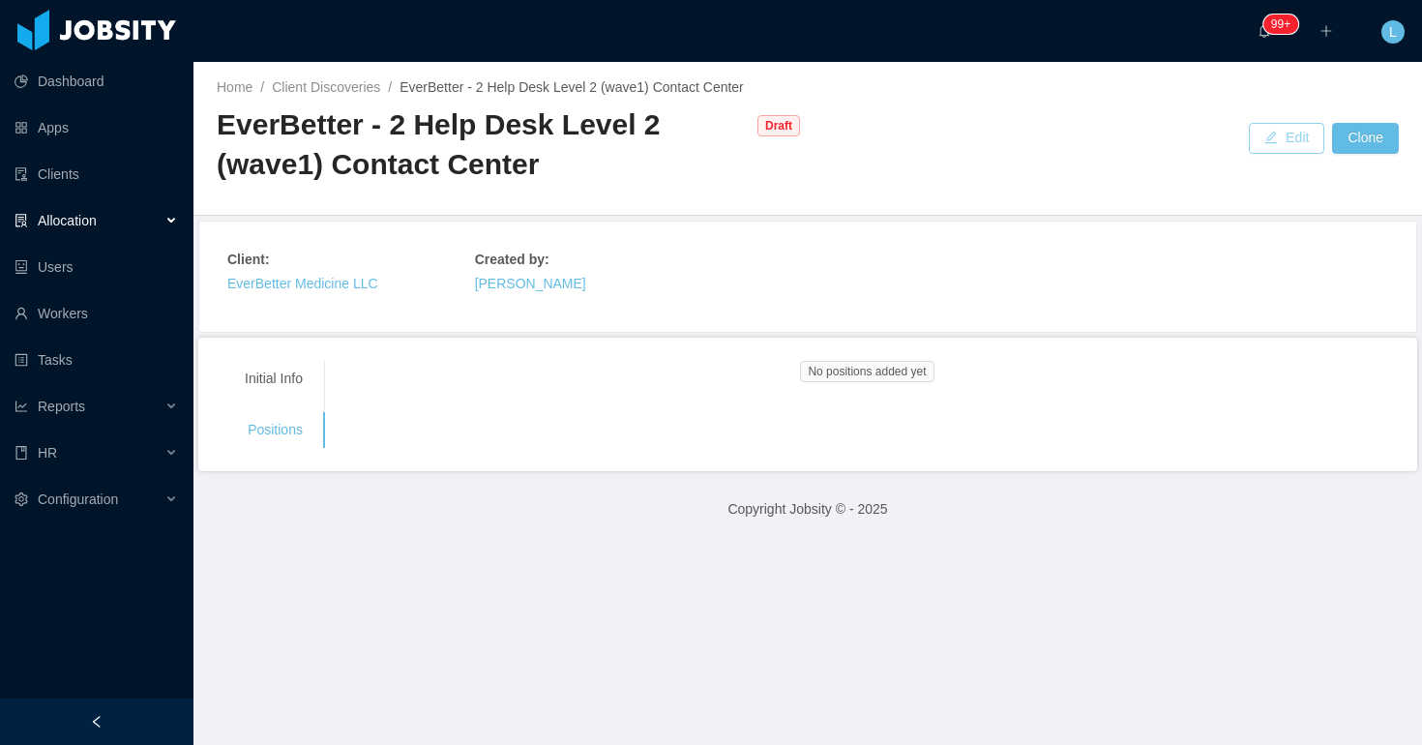
click at [1275, 147] on button "Edit" at bounding box center [1286, 138] width 75 height 31
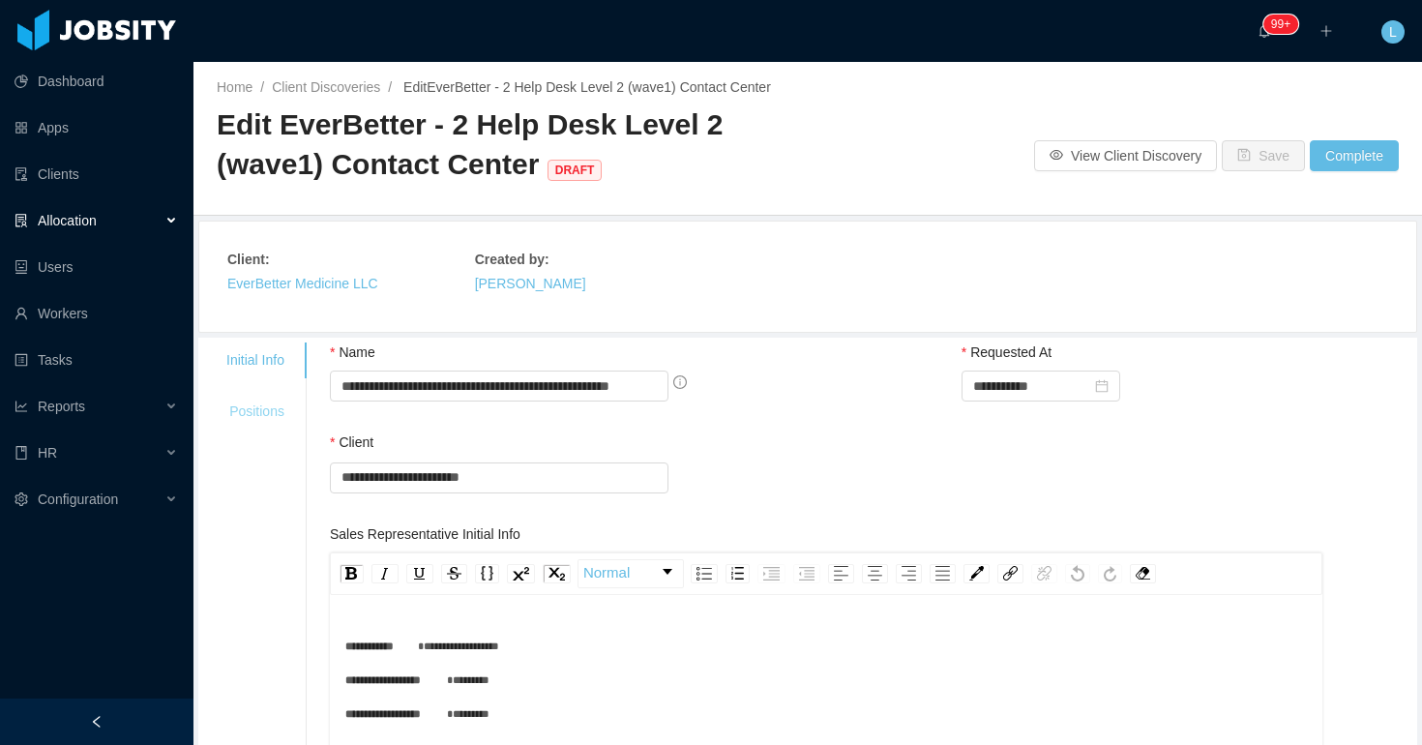
click at [293, 422] on div "Positions" at bounding box center [255, 412] width 105 height 36
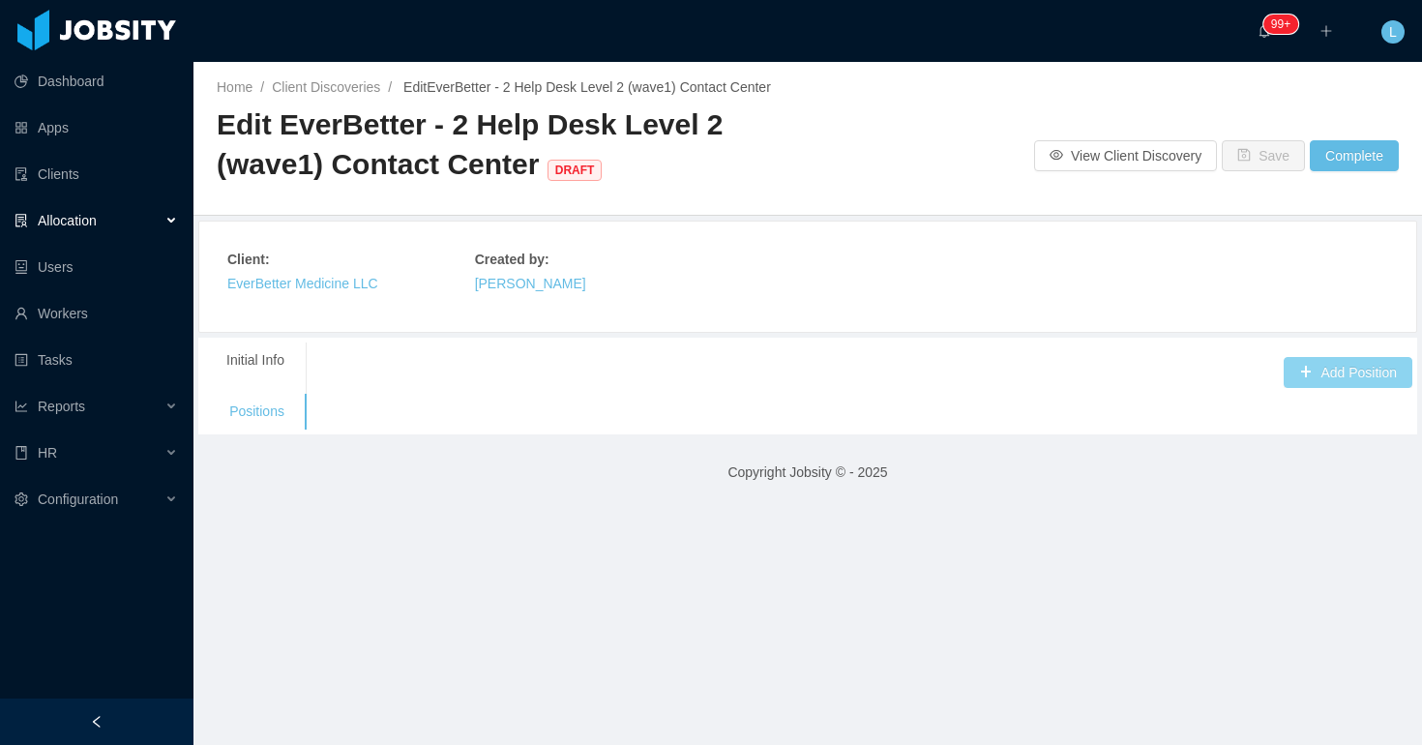
click at [1324, 375] on button "Add Position" at bounding box center [1348, 372] width 129 height 31
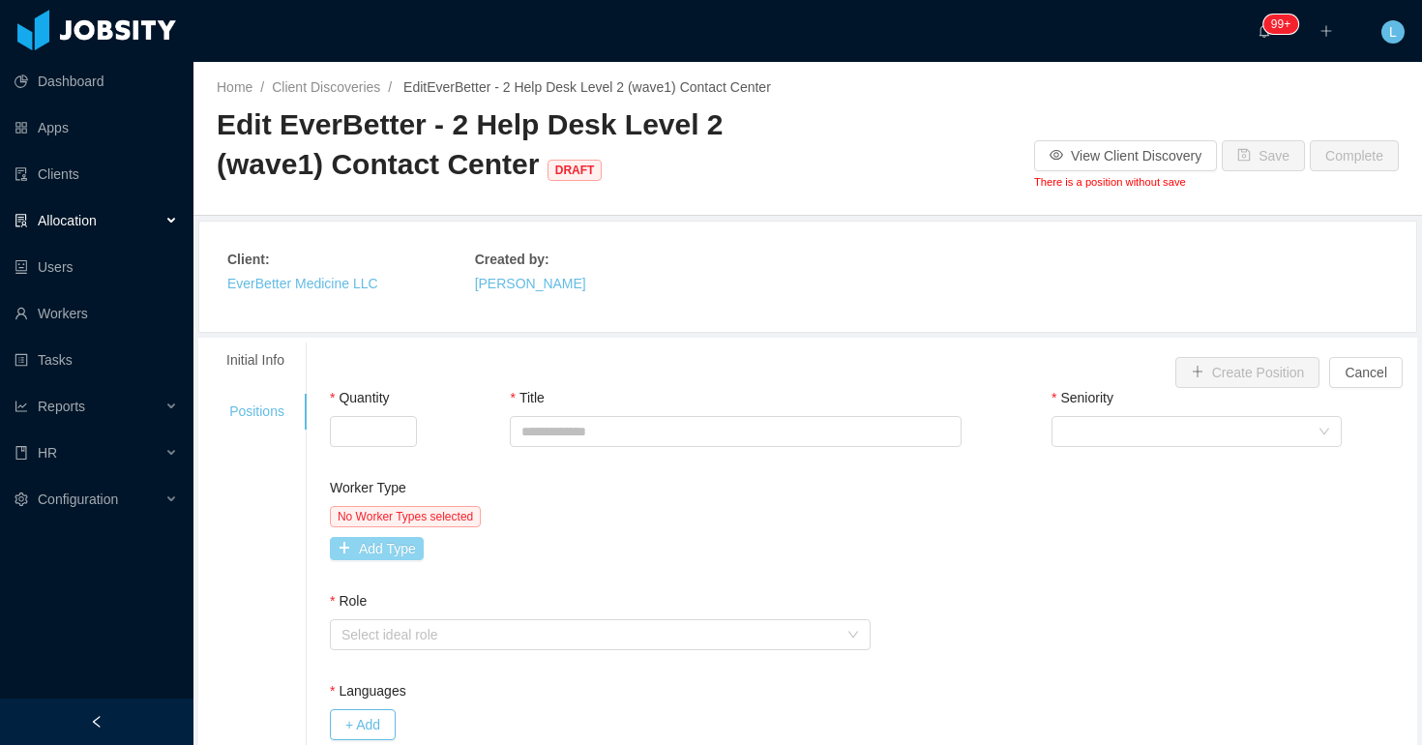
click at [377, 553] on button "Add Type" at bounding box center [377, 548] width 94 height 23
click at [377, 553] on div "Worker Type" at bounding box center [465, 552] width 246 height 19
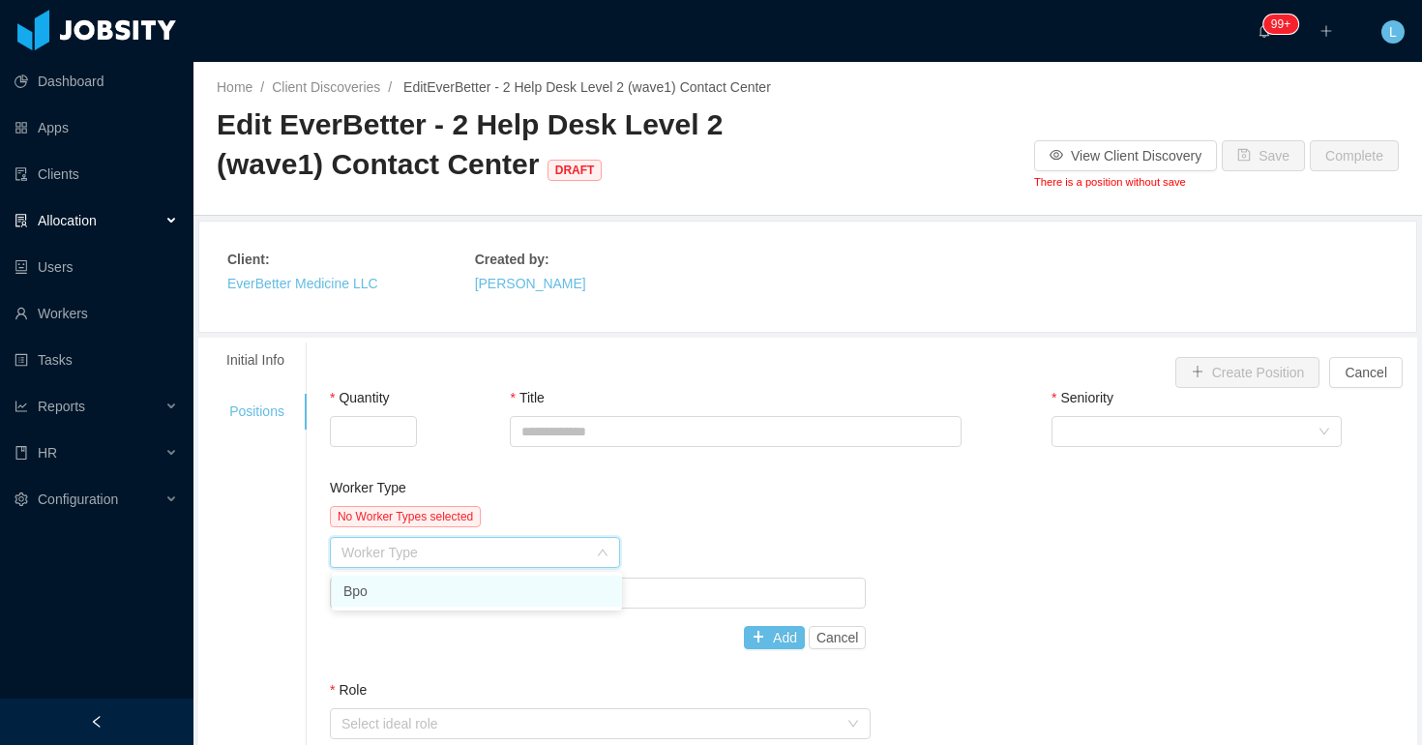
click at [376, 553] on input at bounding box center [469, 554] width 254 height 29
click at [854, 644] on button "Cancel" at bounding box center [838, 637] width 58 height 23
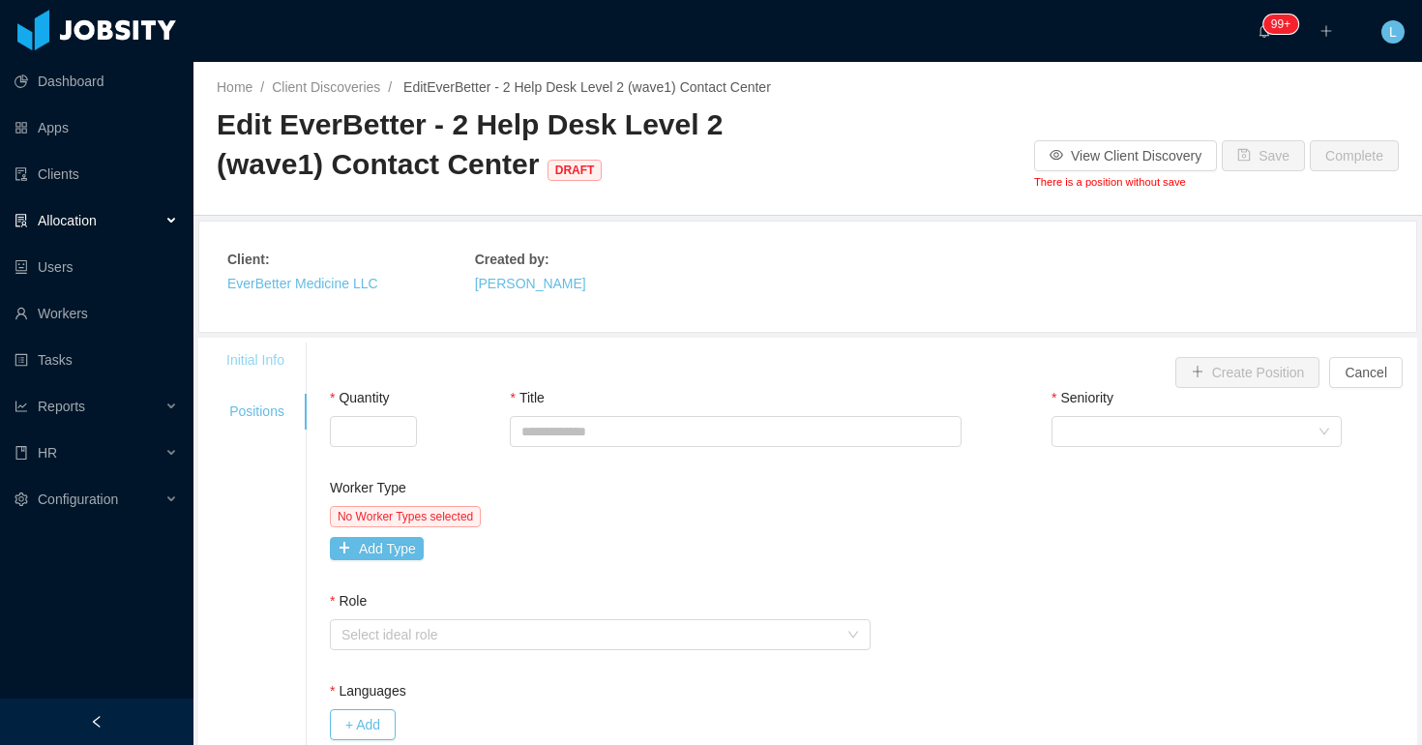
click at [249, 357] on div "Initial Info" at bounding box center [255, 361] width 105 height 36
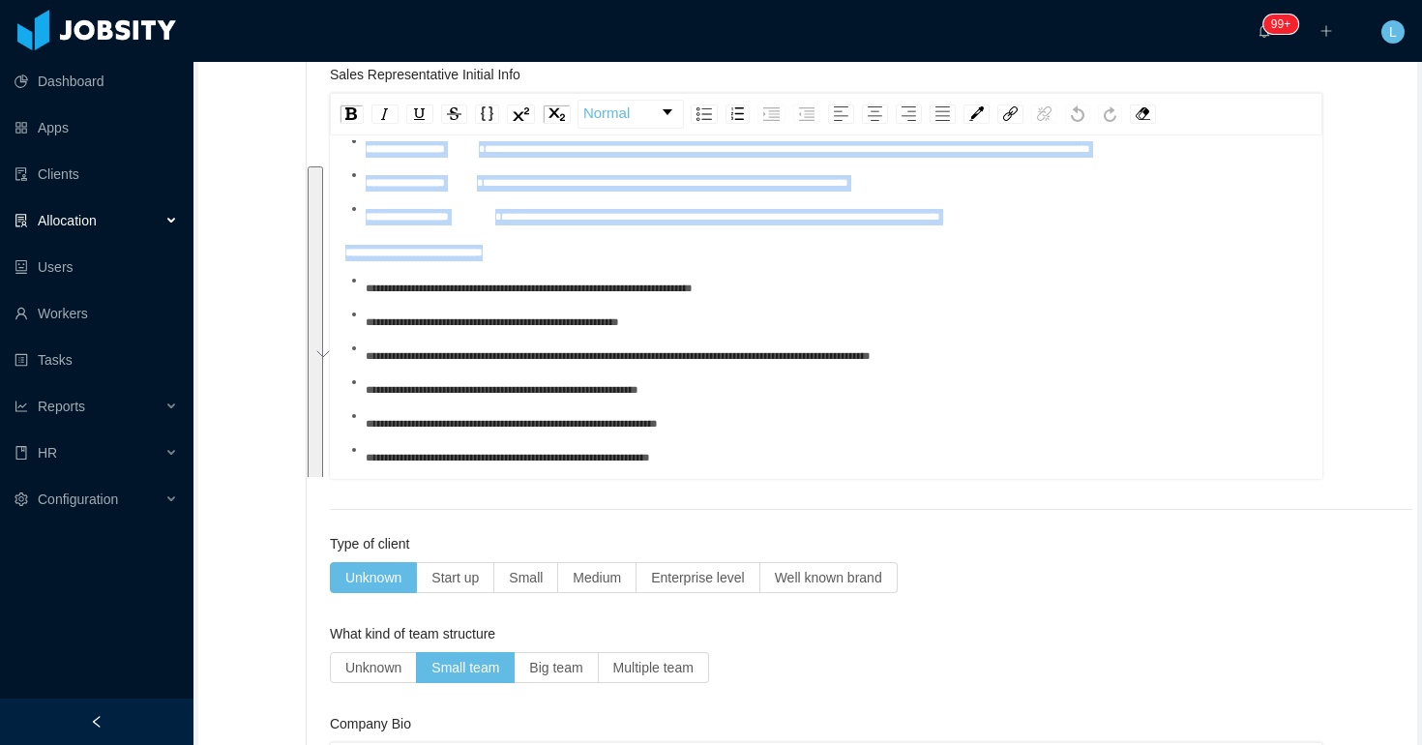
scroll to position [462, 0]
drag, startPoint x: 890, startPoint y: 215, endPoint x: 1089, endPoint y: 211, distance: 198.4
click at [1089, 211] on div "**********" at bounding box center [826, 135] width 963 height 856
copy div "**********"
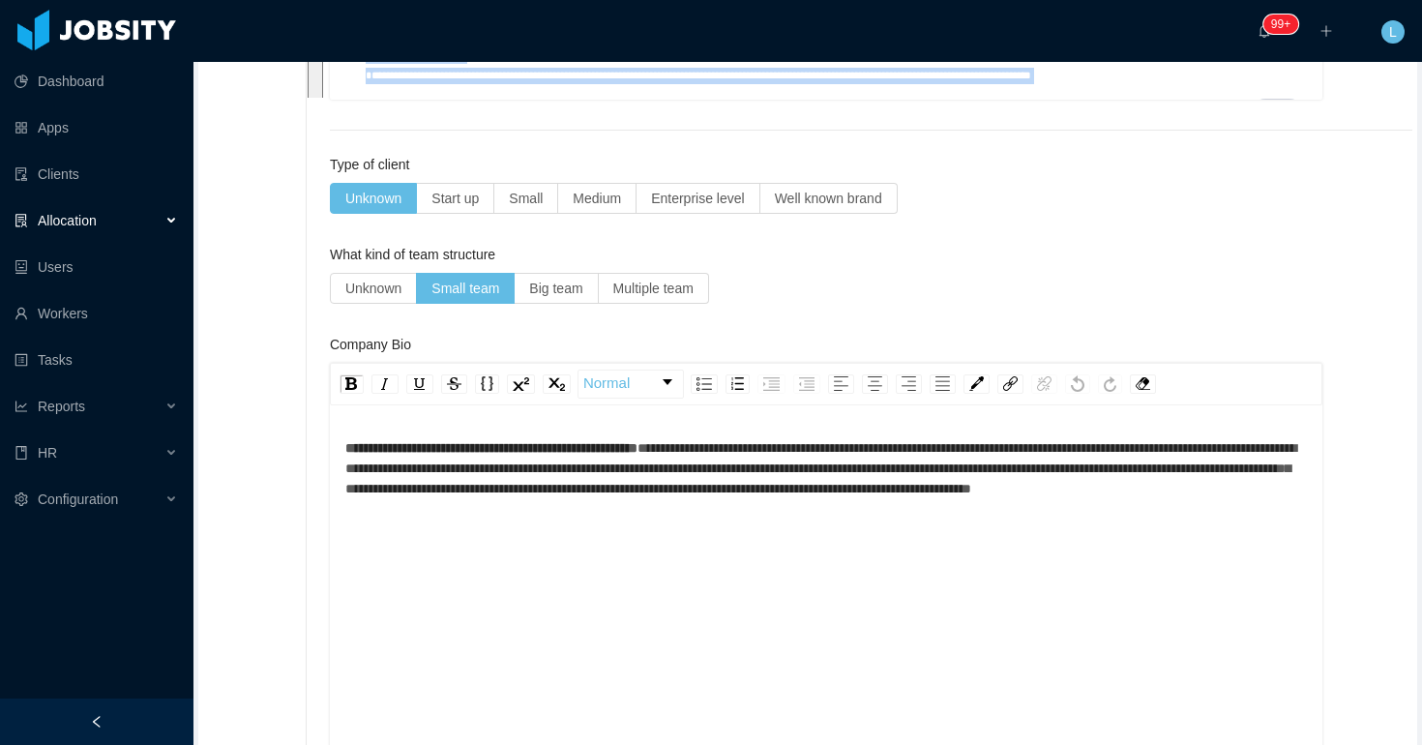
scroll to position [1102, 0]
